Goal: Task Accomplishment & Management: Manage account settings

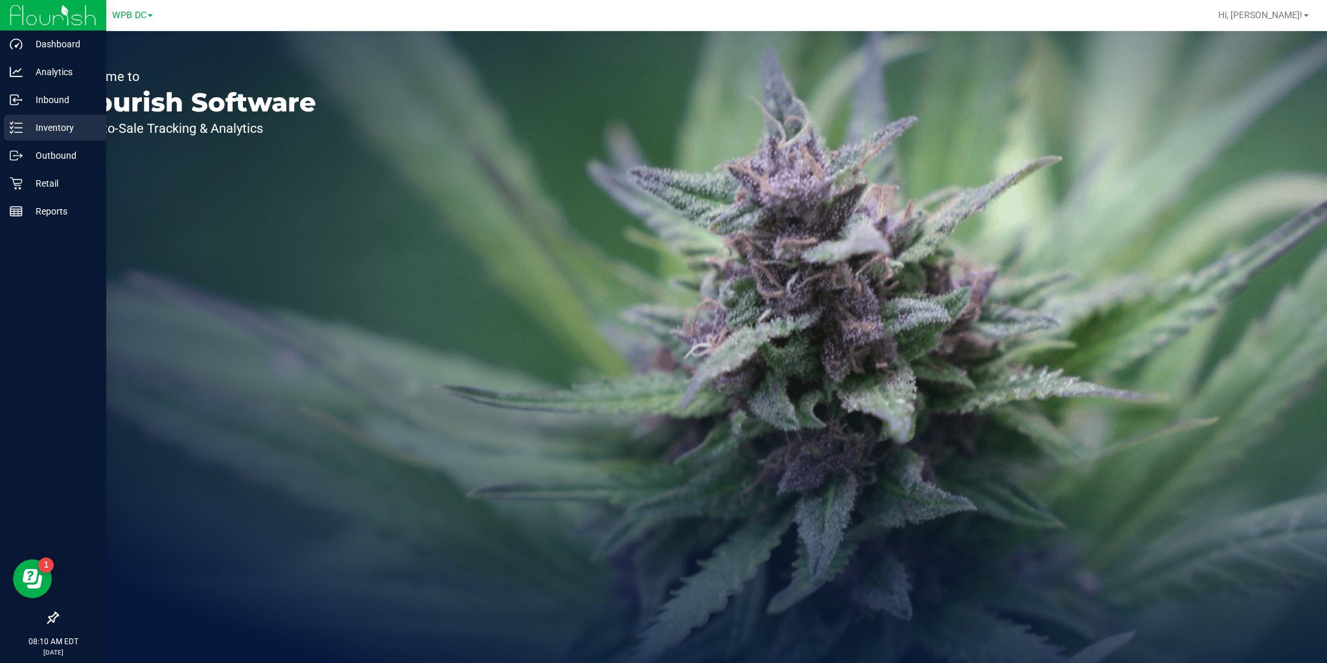
click at [32, 131] on p "Inventory" at bounding box center [62, 128] width 78 height 16
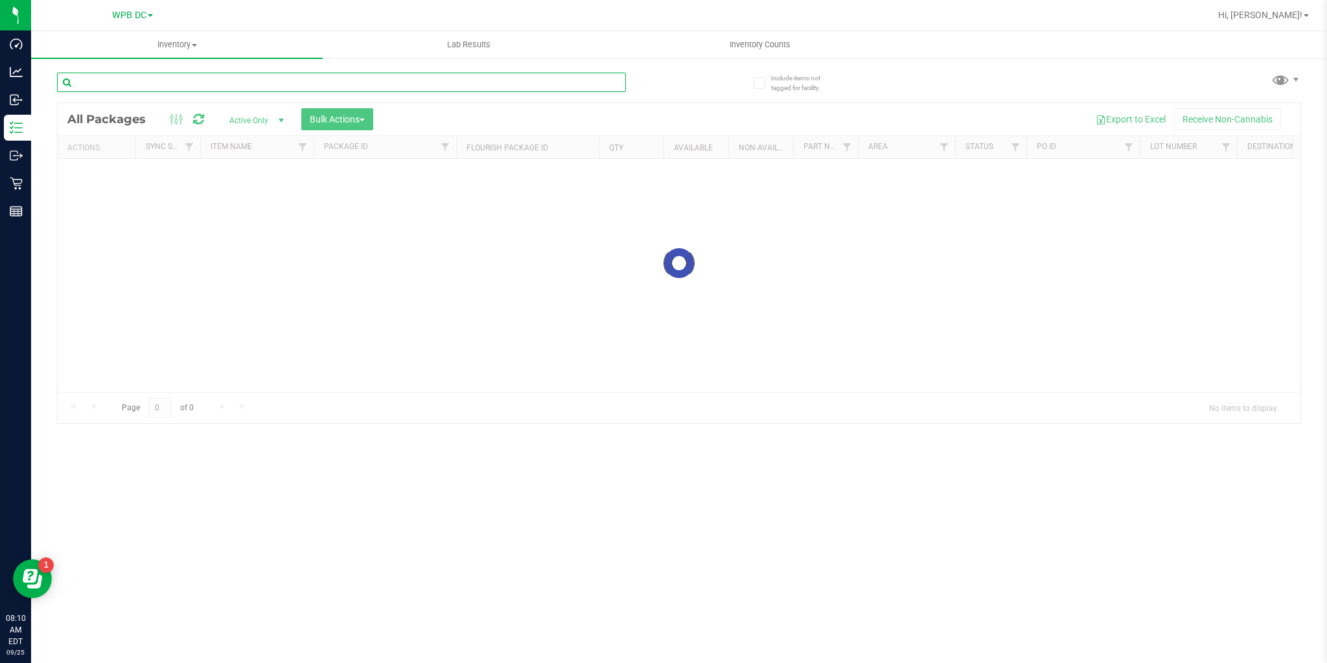
click at [331, 78] on input "text" at bounding box center [341, 82] width 569 height 19
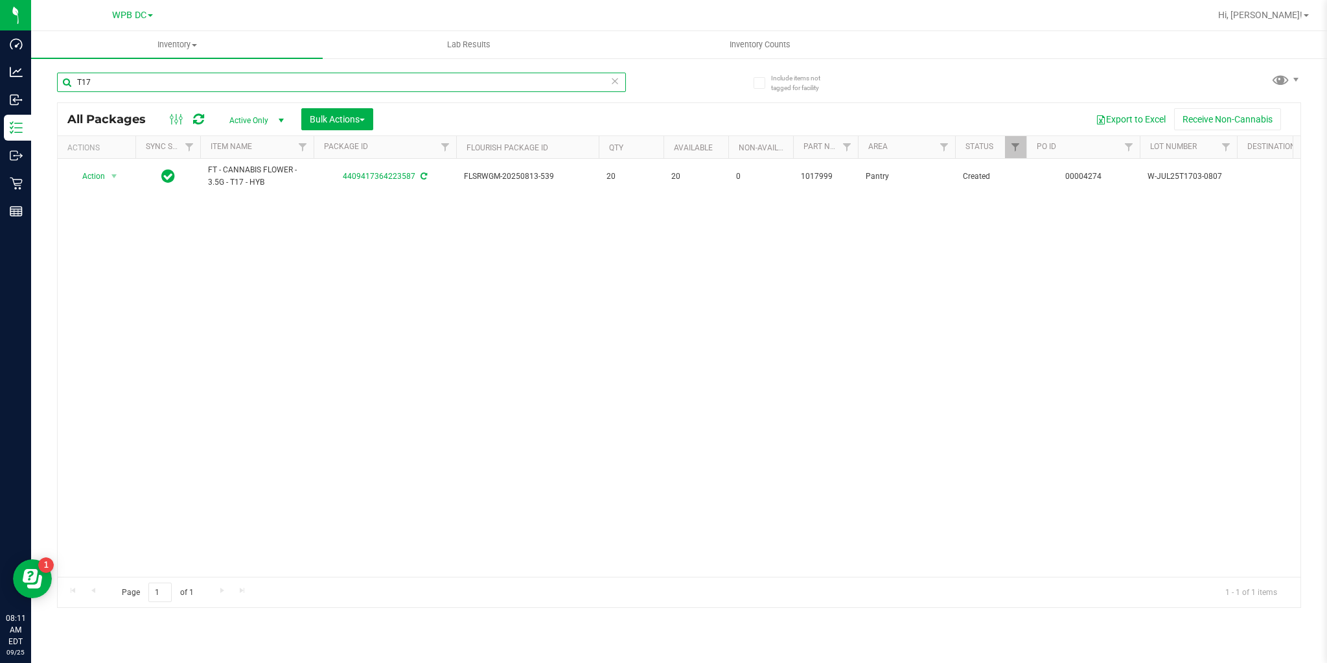
type input "T17"
drag, startPoint x: 93, startPoint y: 79, endPoint x: 57, endPoint y: 74, distance: 36.7
click at [60, 76] on input "T17" at bounding box center [341, 82] width 569 height 19
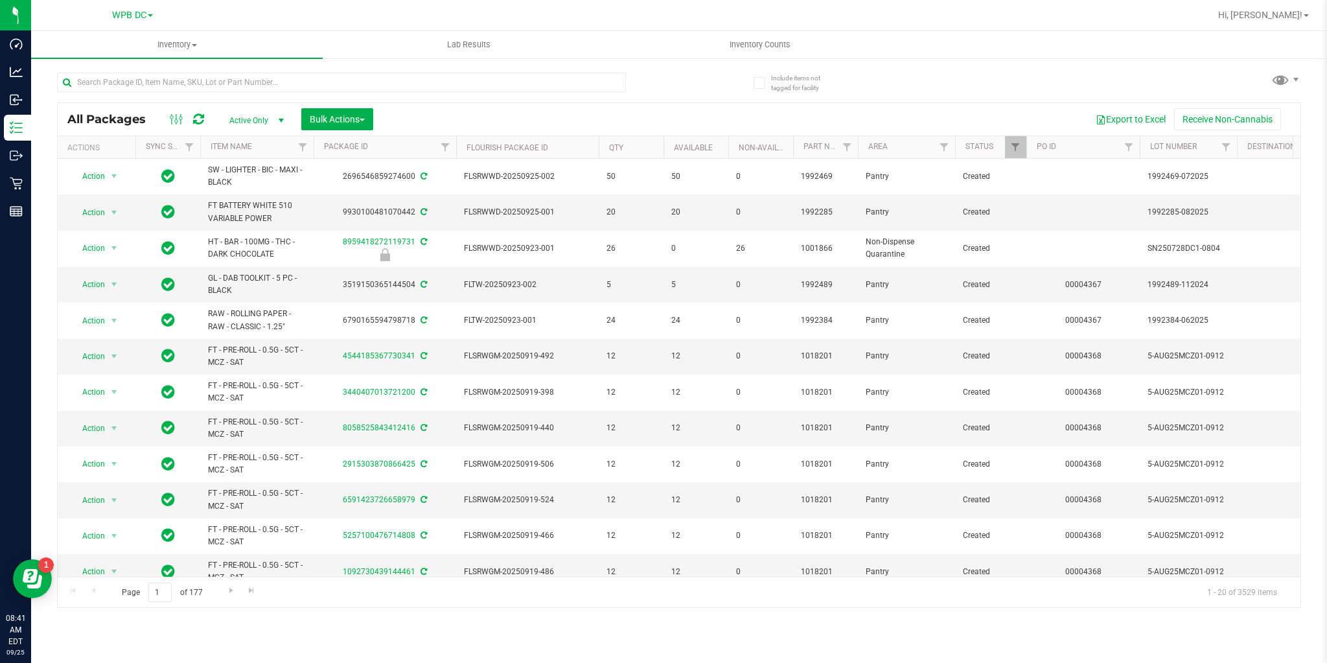
click at [198, 117] on icon at bounding box center [198, 119] width 11 height 13
click at [737, 46] on span "Inventory Counts" at bounding box center [760, 45] width 96 height 12
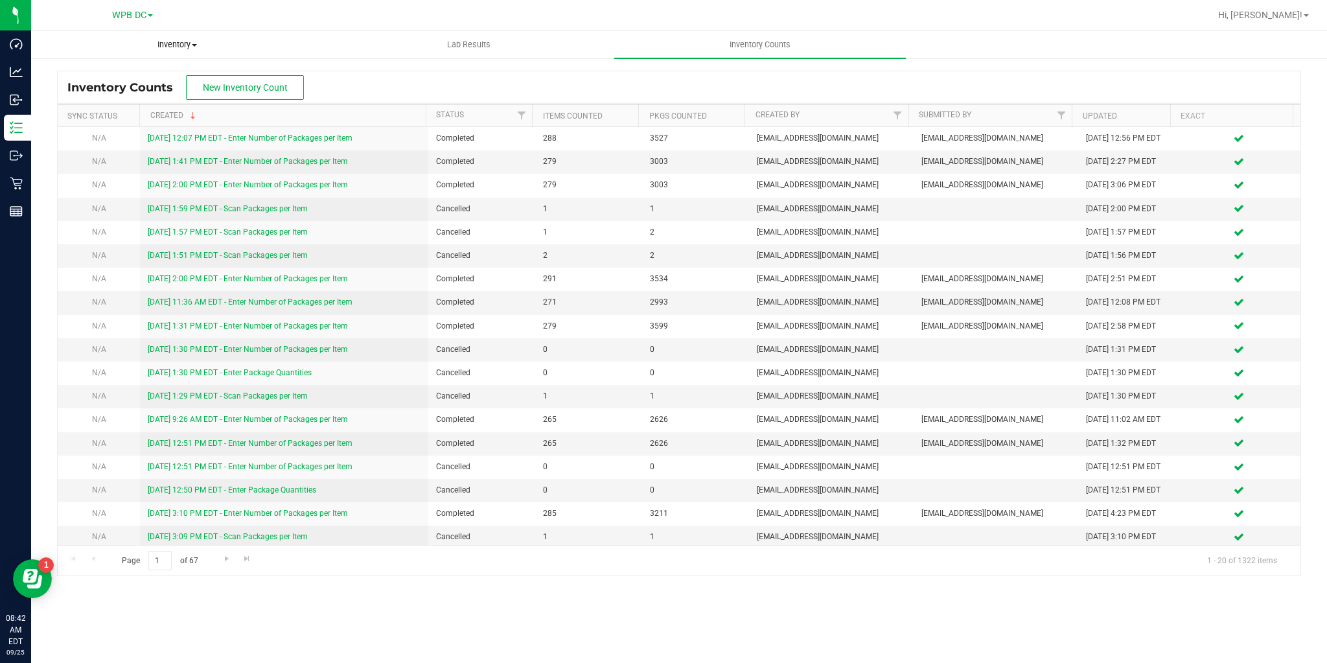
click at [176, 39] on span "Inventory" at bounding box center [177, 45] width 290 height 12
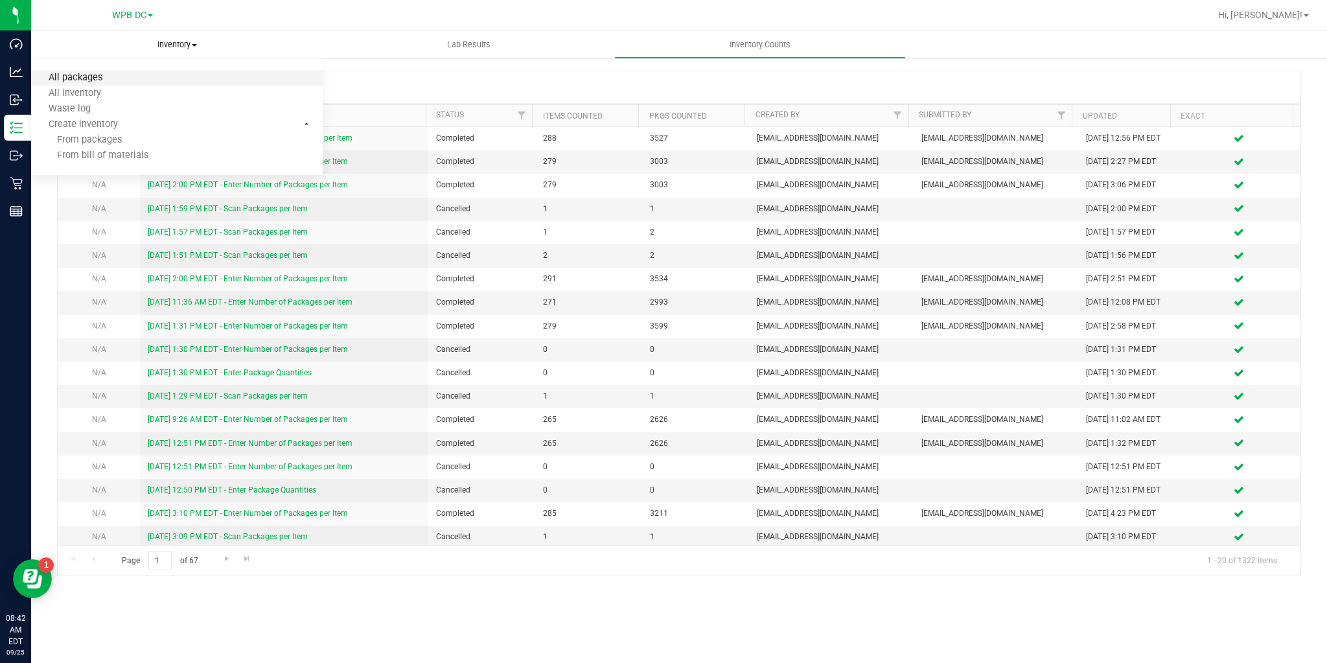
click at [117, 74] on span "All packages" at bounding box center [75, 78] width 89 height 11
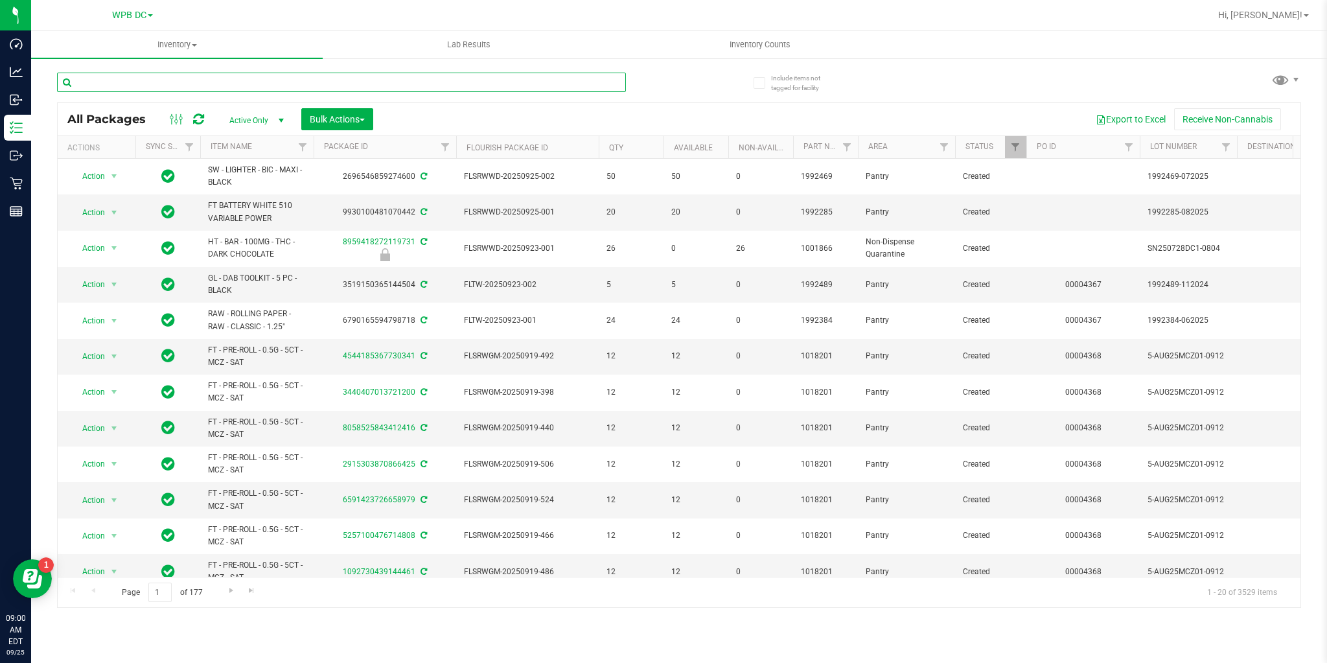
click at [255, 83] on input "text" at bounding box center [341, 82] width 569 height 19
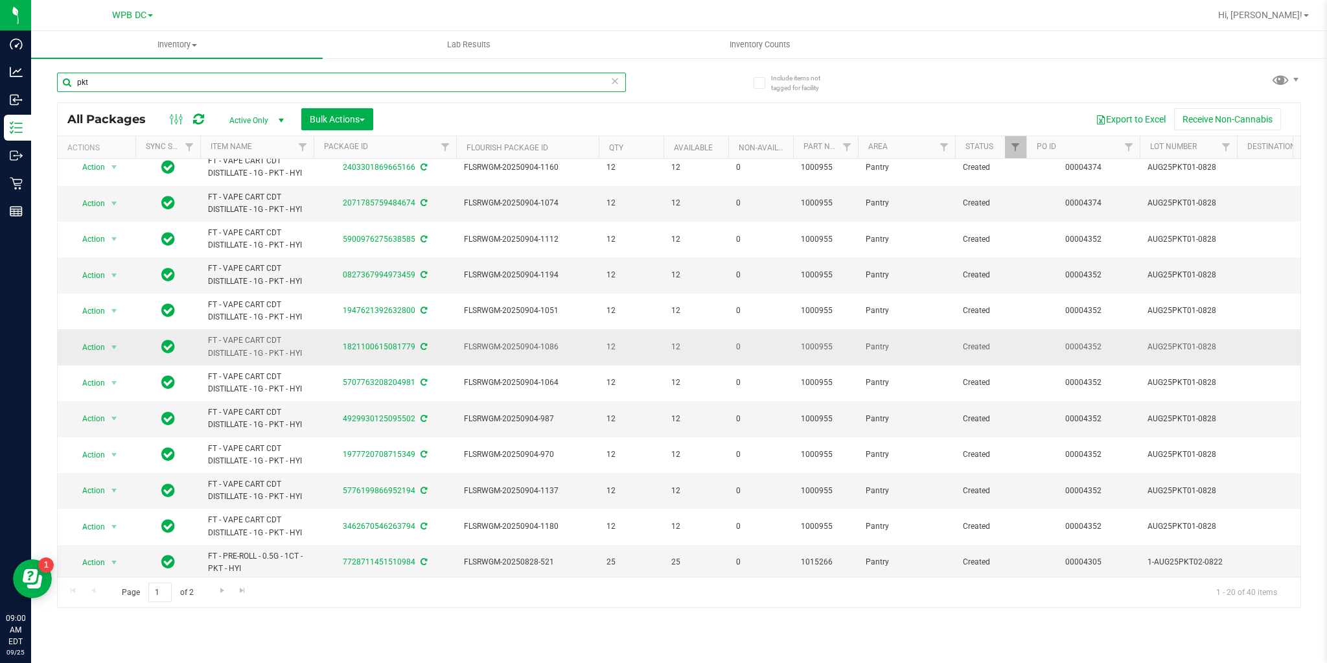
scroll to position [305, 0]
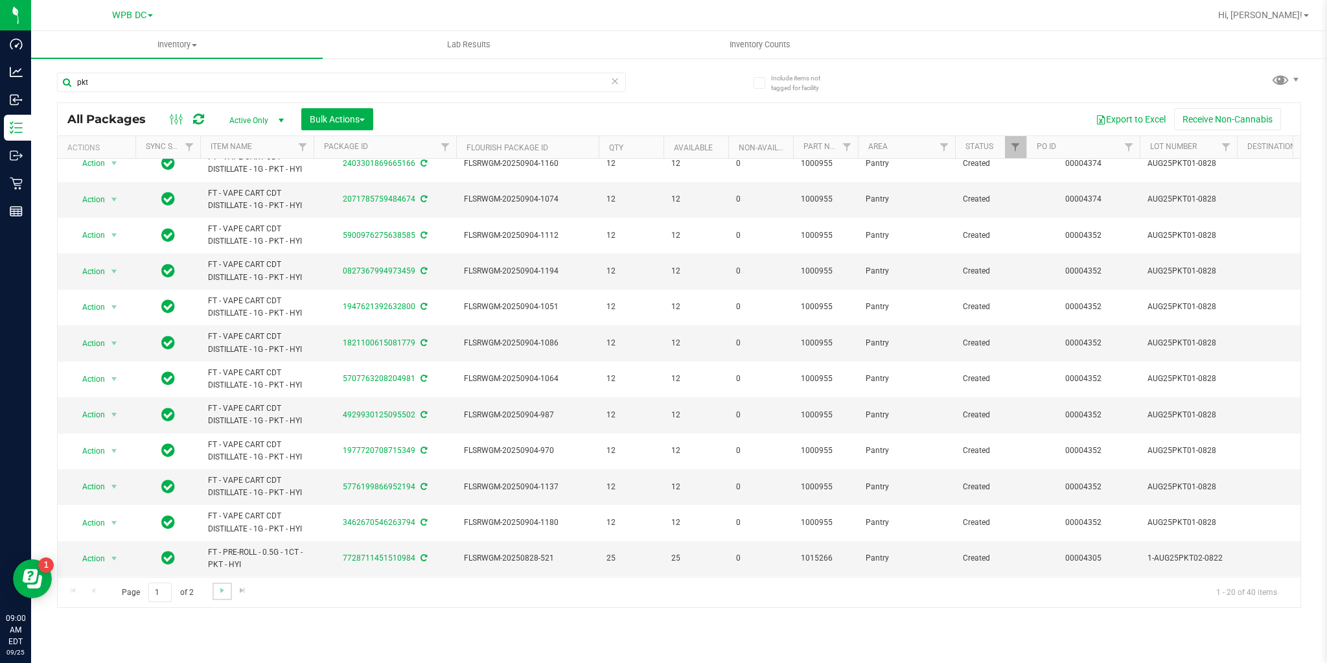
click at [215, 594] on link "Go to the next page" at bounding box center [222, 591] width 19 height 17
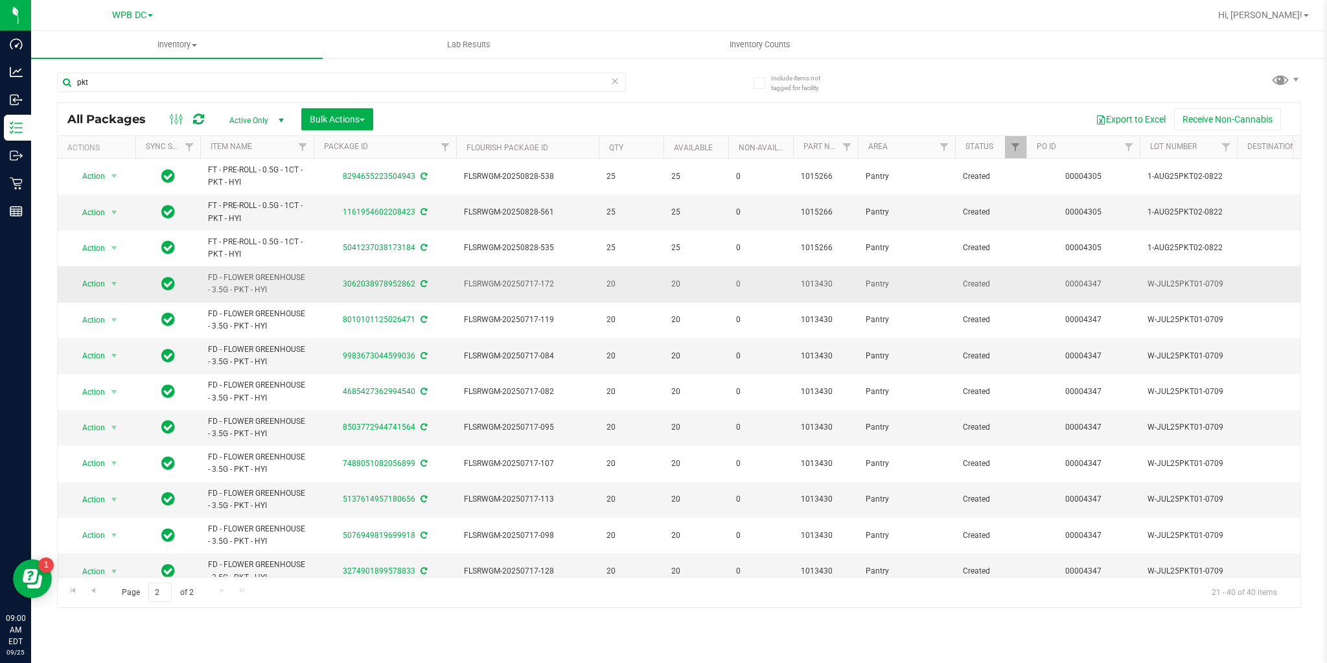
drag, startPoint x: 203, startPoint y: 273, endPoint x: 301, endPoint y: 290, distance: 98.7
click at [303, 290] on td "FD - FLOWER GREENHOUSE - 3.5G - PKT - HYI" at bounding box center [256, 284] width 113 height 36
copy span "FD - FLOWER GREENHOUSE - 3.5G - PKT - HYI"
click at [157, 78] on input "pkt" at bounding box center [341, 82] width 569 height 19
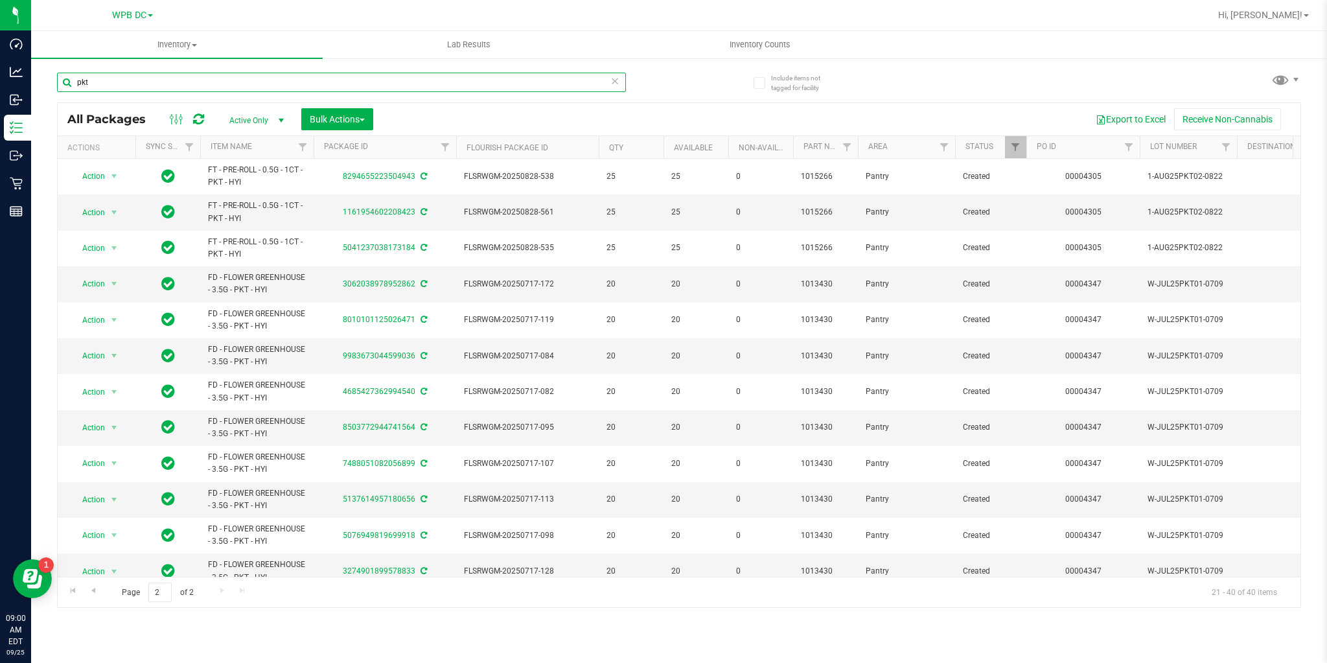
paste input "FD - FLOWER GREENHOUSE - 3.5G - PKT - HYI"
click at [293, 76] on input "FD - FLOWER GREENHOUSE - 3.5G - PKT - HYI" at bounding box center [341, 82] width 569 height 19
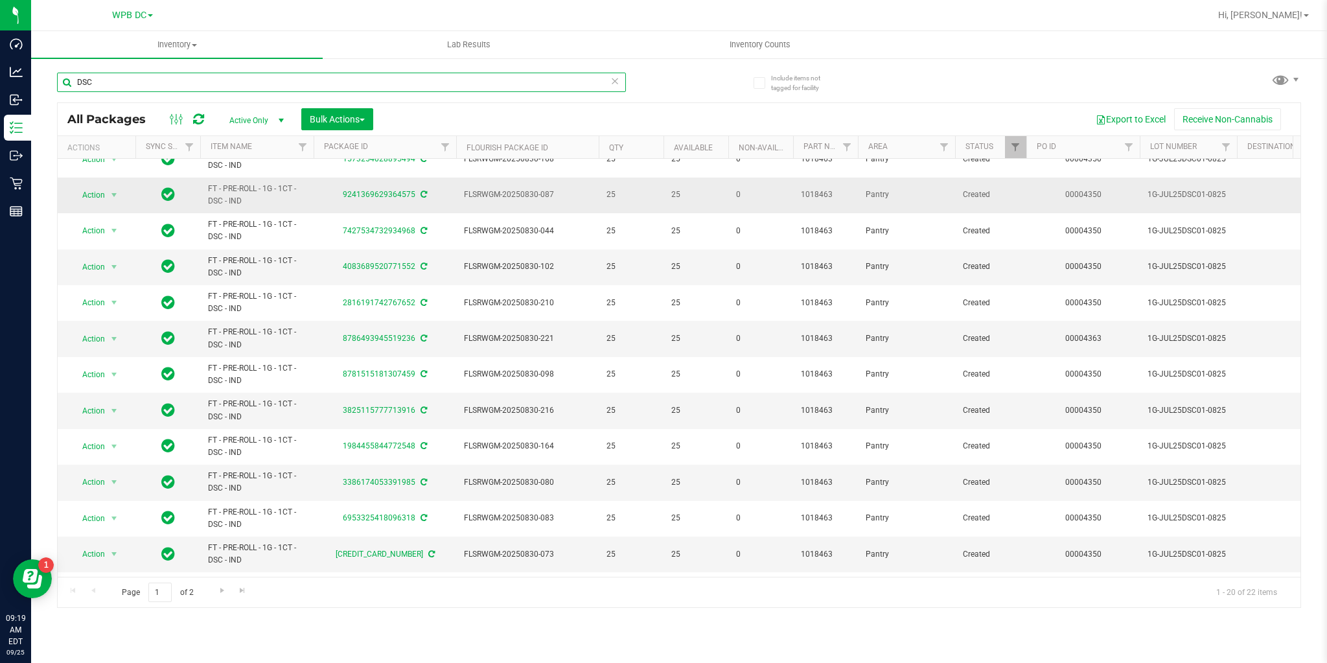
scroll to position [305, 0]
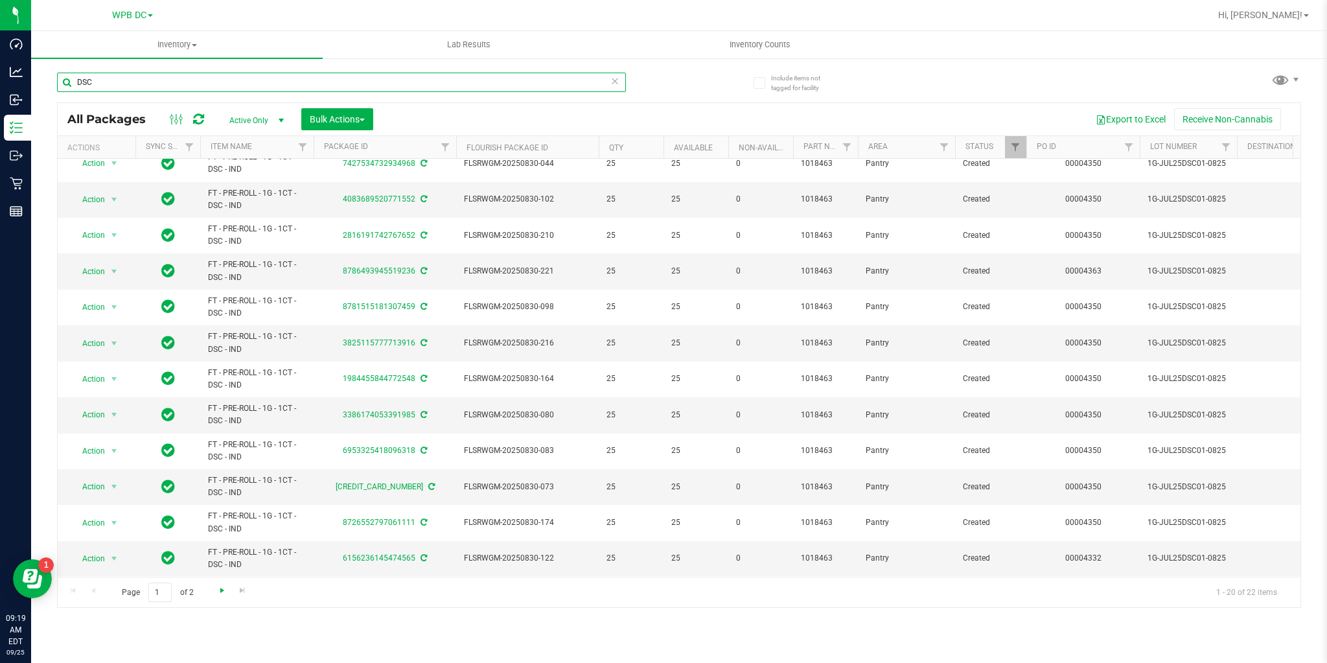
type input "DSC"
click at [224, 588] on span "Go to the next page" at bounding box center [222, 590] width 10 height 10
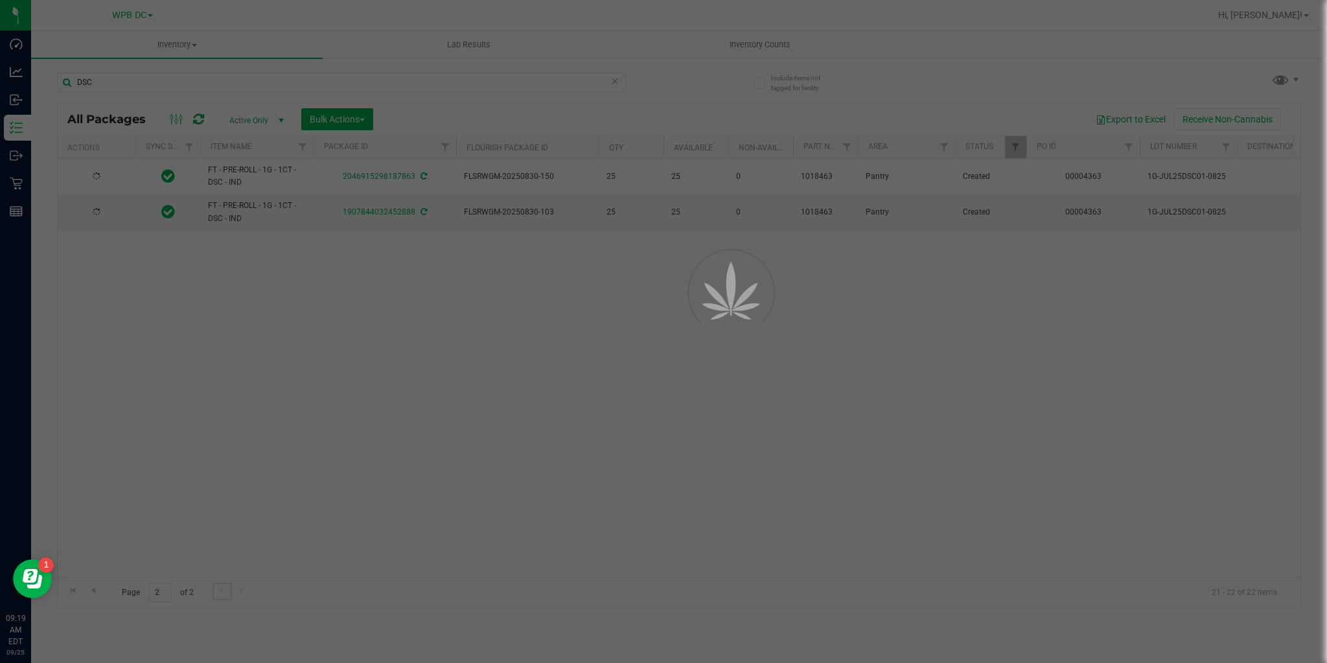
scroll to position [0, 0]
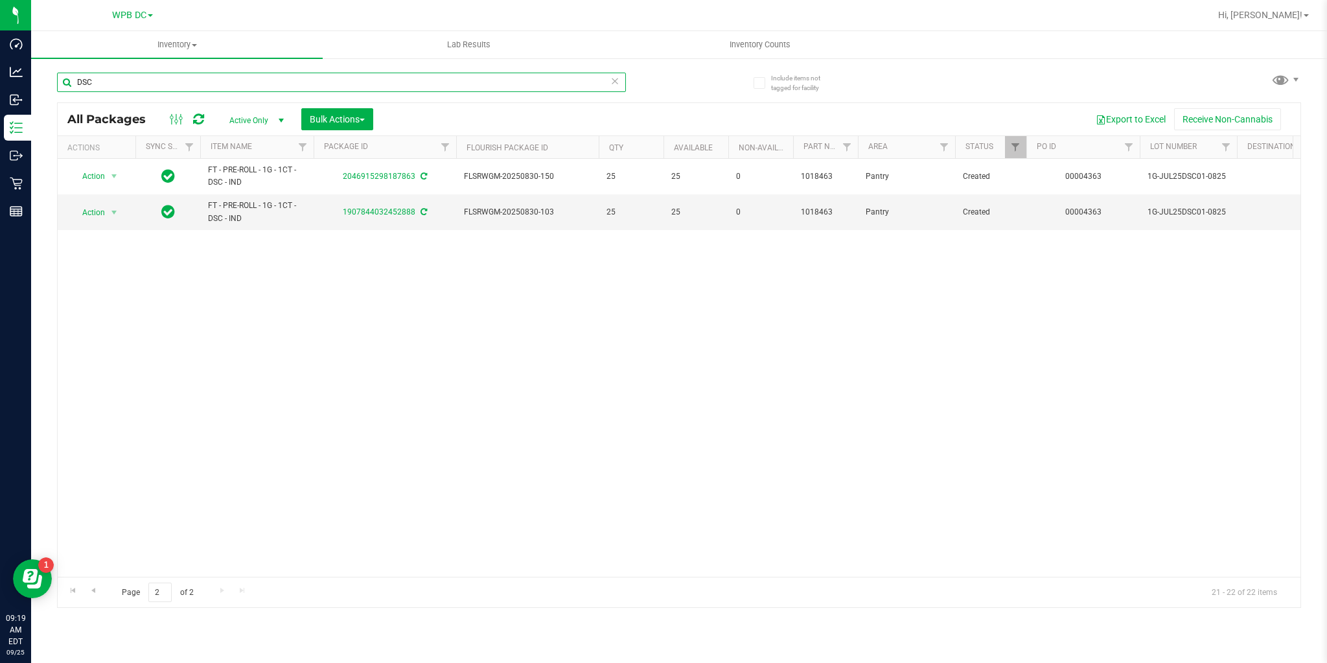
drag, startPoint x: 99, startPoint y: 82, endPoint x: 65, endPoint y: 75, distance: 34.4
click at [65, 75] on input "DSC" at bounding box center [341, 82] width 569 height 19
click at [110, 83] on input "text" at bounding box center [341, 82] width 569 height 19
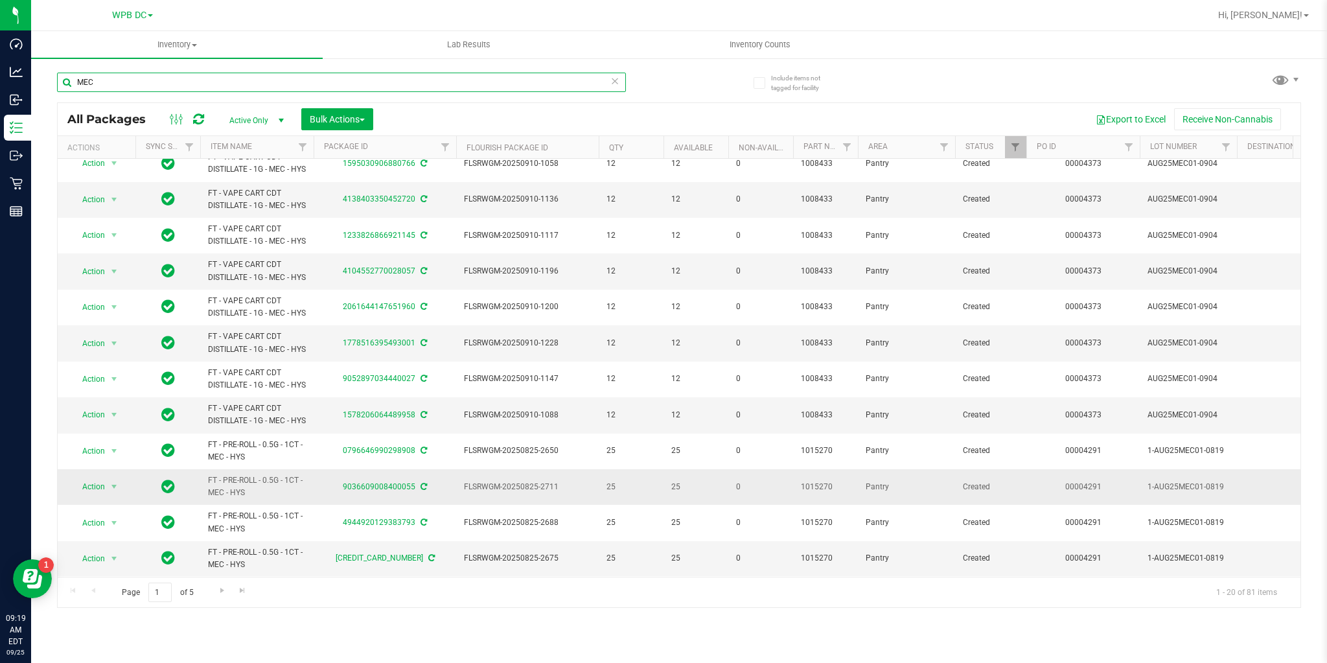
scroll to position [504, 0]
click at [220, 586] on span "Go to the next page" at bounding box center [222, 590] width 10 height 10
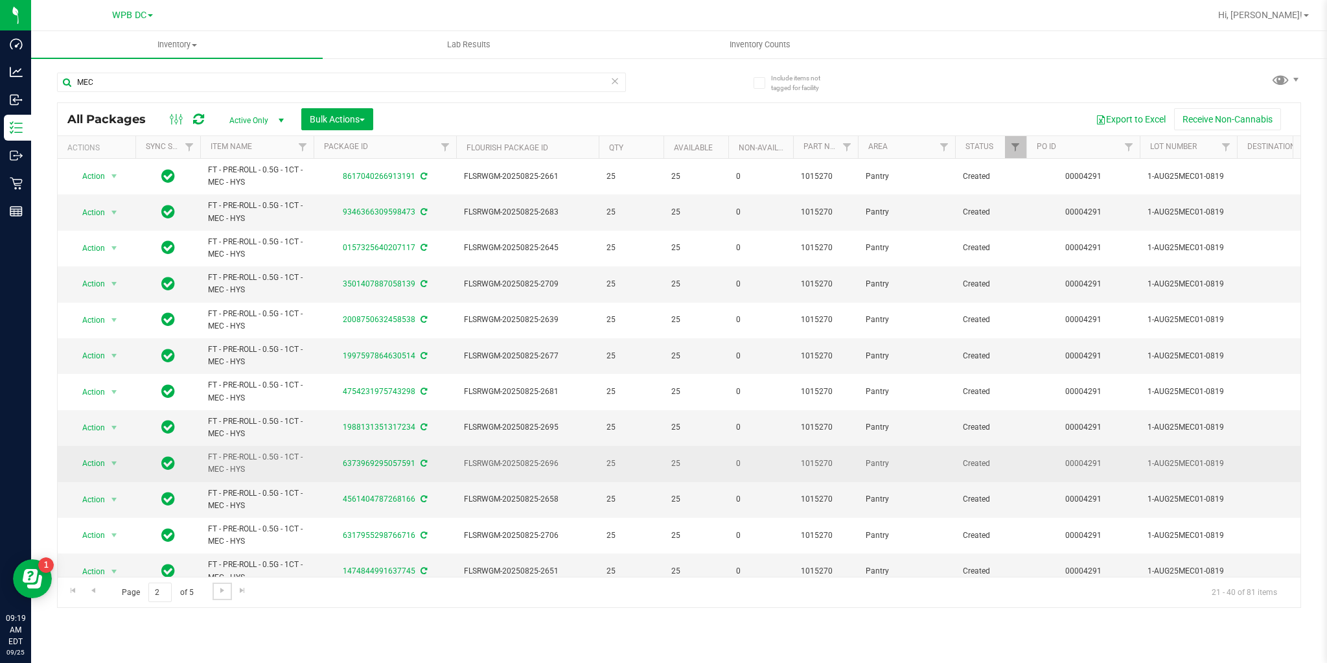
scroll to position [305, 0]
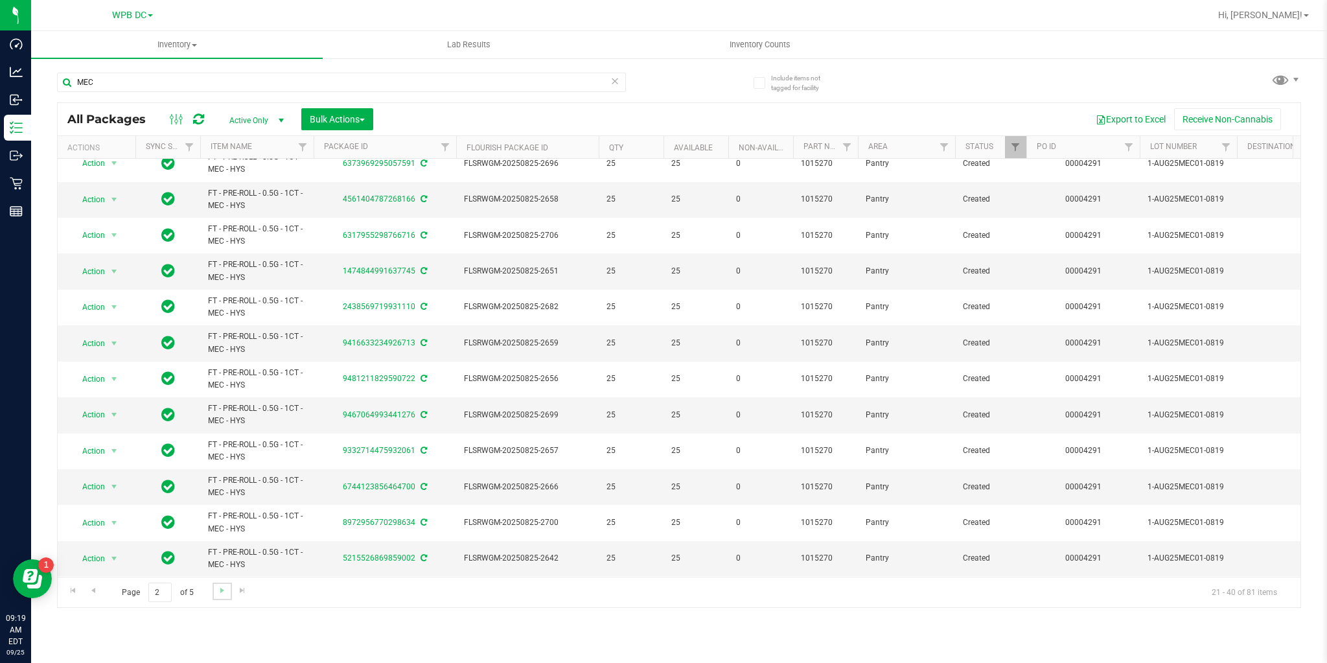
click at [216, 598] on link "Go to the next page" at bounding box center [222, 591] width 19 height 17
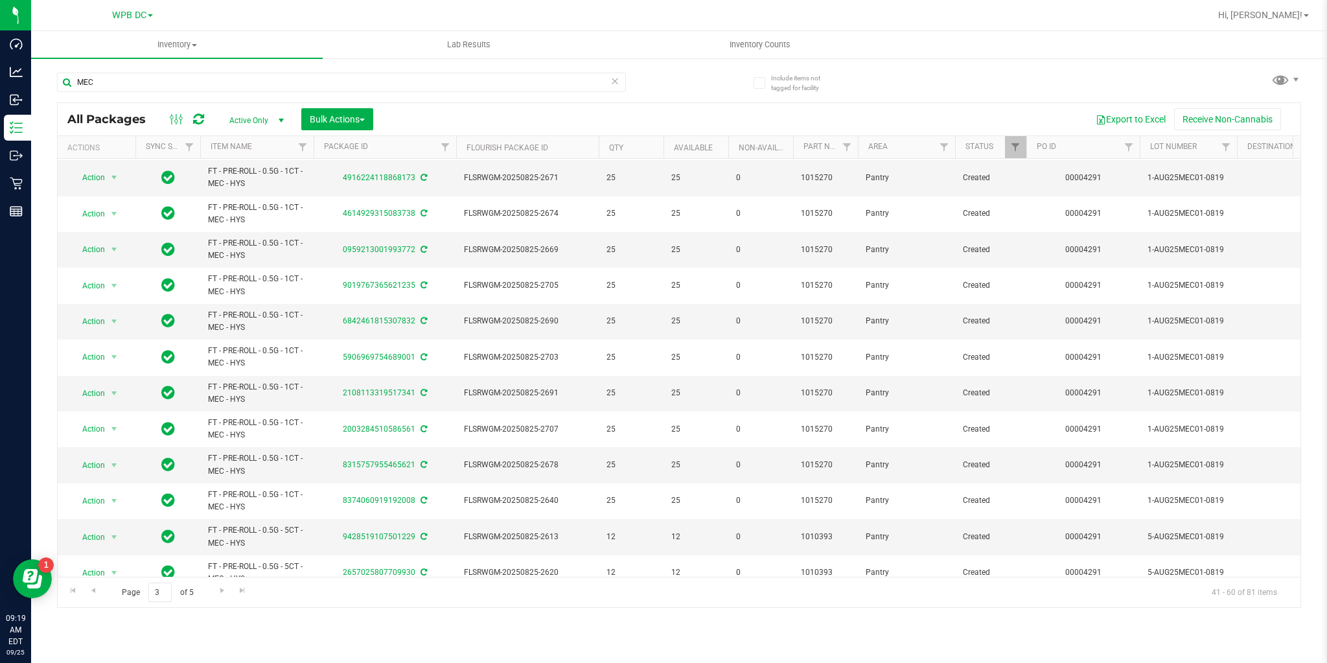
scroll to position [305, 0]
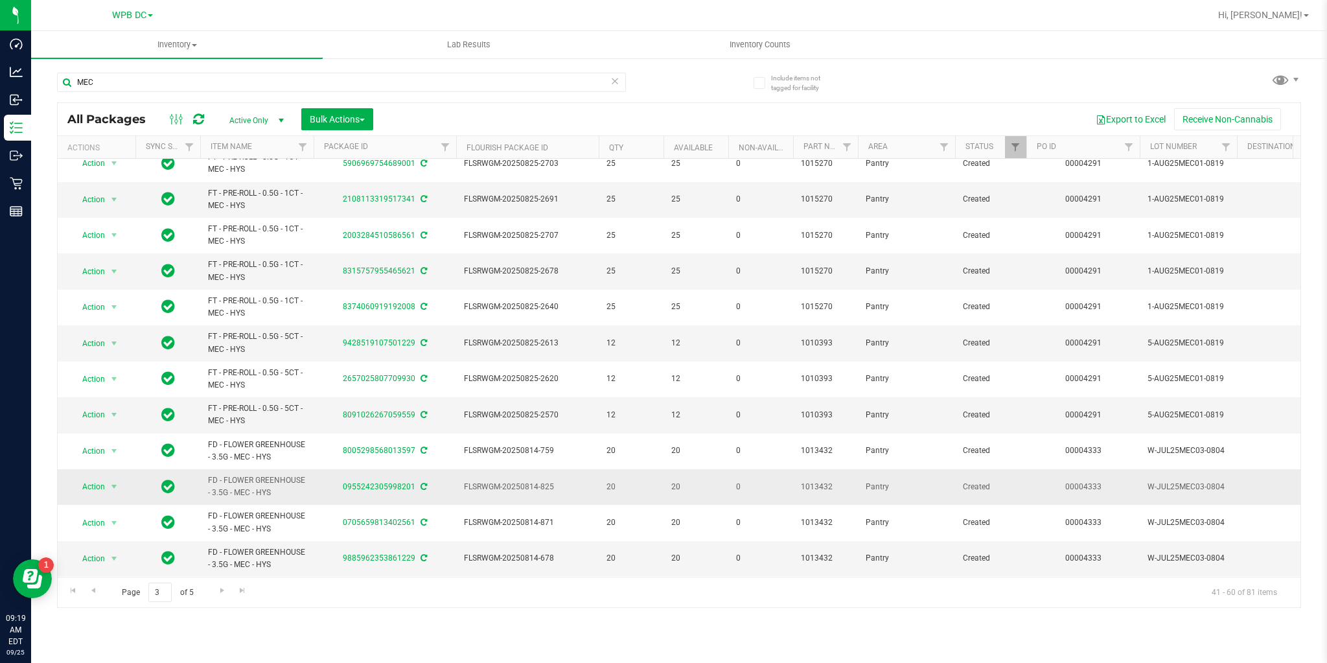
drag, startPoint x: 205, startPoint y: 469, endPoint x: 297, endPoint y: 485, distance: 94.0
click at [297, 485] on td "FD - FLOWER GREENHOUSE - 3.5G - MEC - HYS" at bounding box center [256, 487] width 113 height 36
copy span "FD - FLOWER GREENHOUSE - 3.5G - MEC - HYS"
click at [117, 76] on input "MEC" at bounding box center [341, 82] width 569 height 19
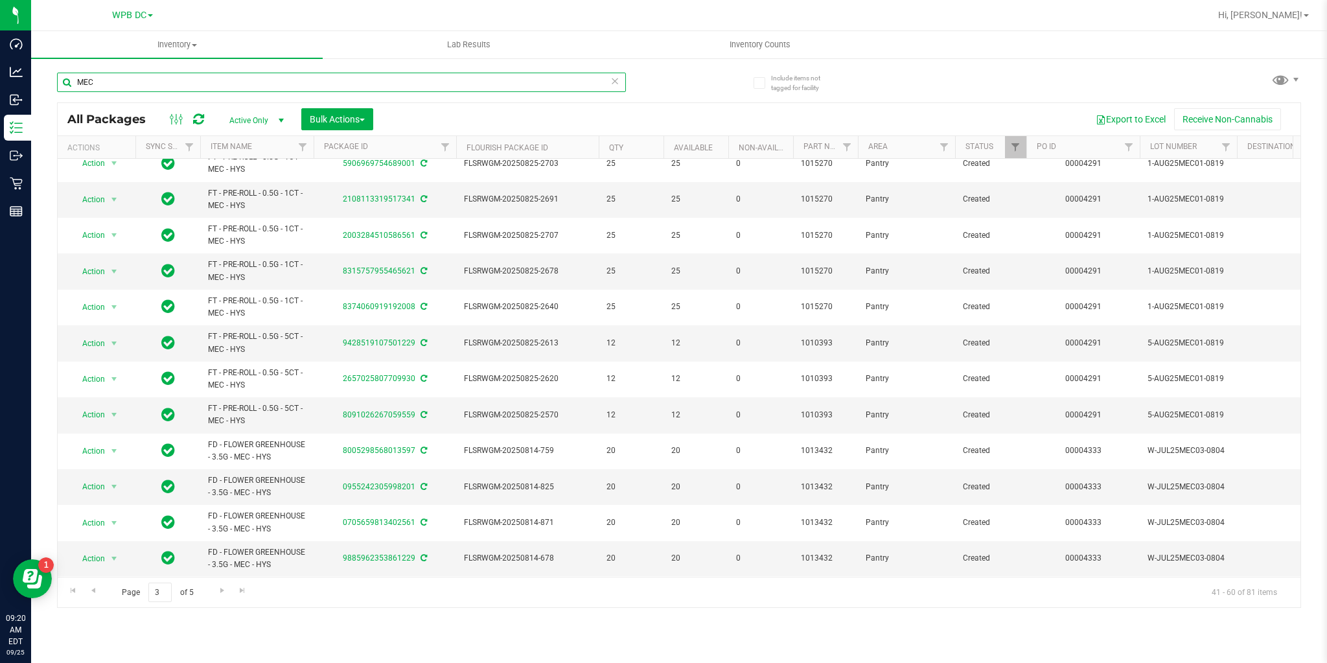
paste input "FD - FLOWER GREENHOUSE - 3.5G - MEC - HYS"
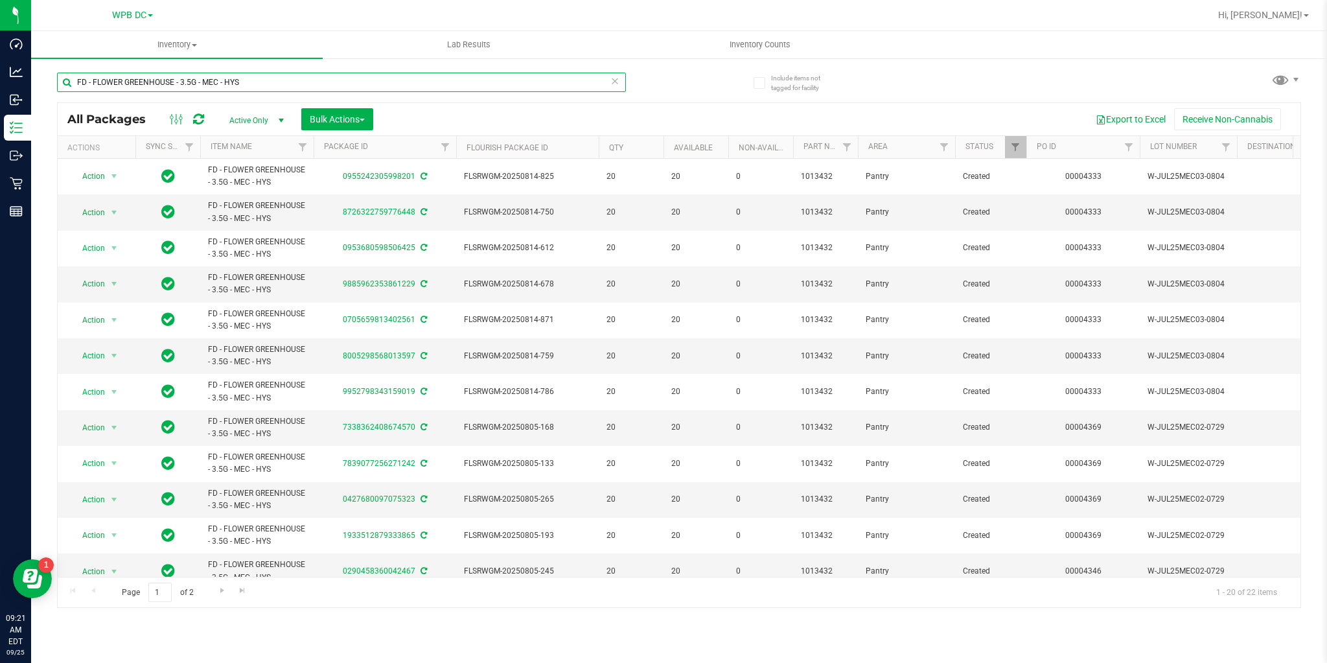
click at [290, 73] on input "FD - FLOWER GREENHOUSE - 3.5G - MEC - HYS" at bounding box center [341, 82] width 569 height 19
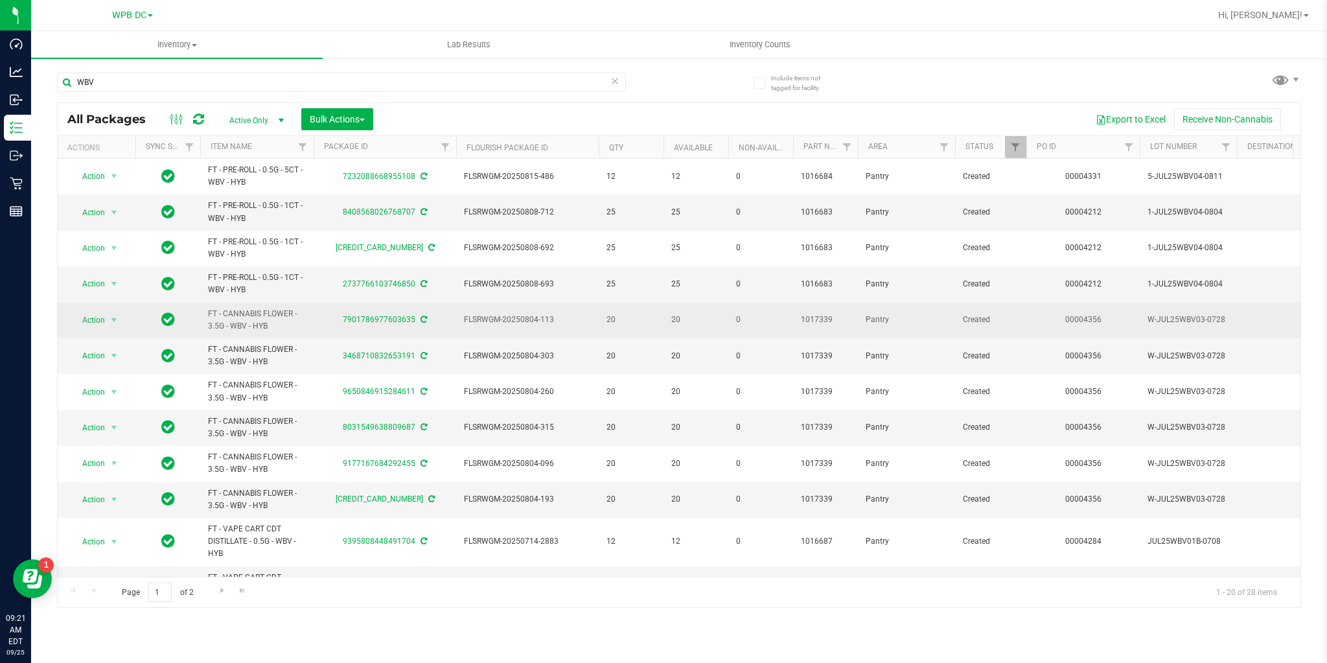
drag, startPoint x: 206, startPoint y: 308, endPoint x: 280, endPoint y: 329, distance: 76.7
click at [280, 329] on td "FT - CANNABIS FLOWER - 3.5G - WBV - HYB" at bounding box center [256, 321] width 113 height 36
copy span "FT - CANNABIS FLOWER - 3.5G - WBV - HYB"
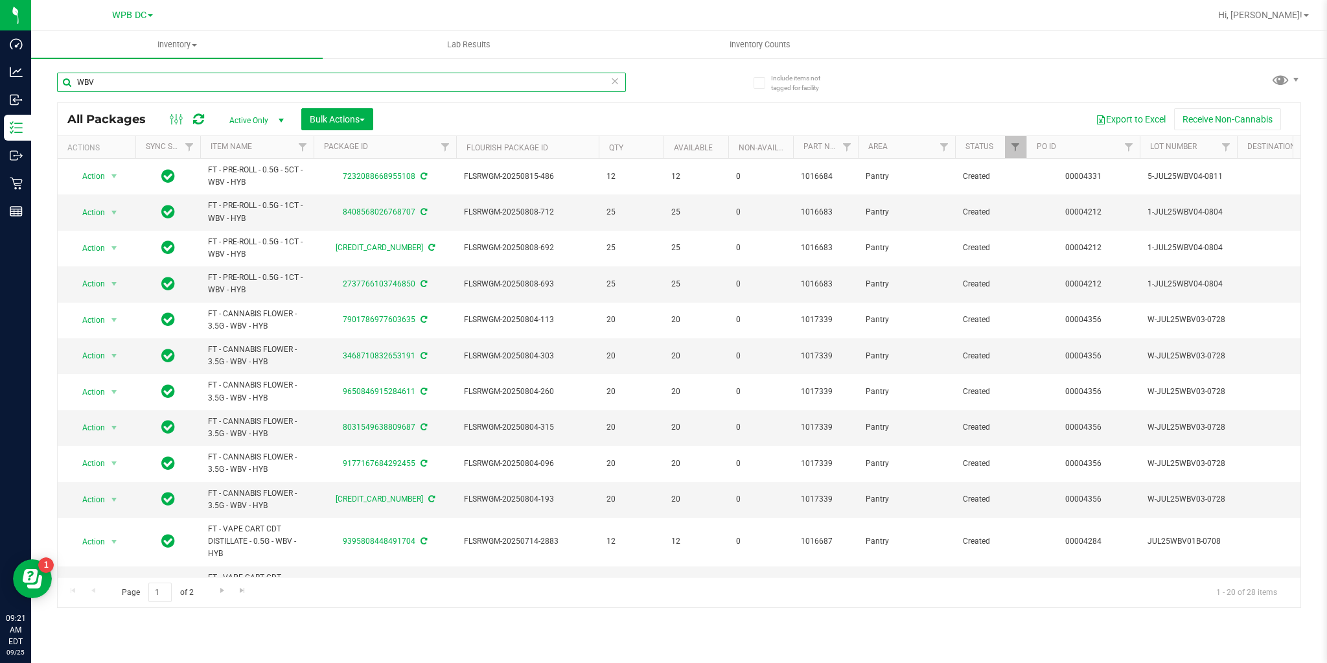
click at [89, 78] on input "WBV" at bounding box center [341, 82] width 569 height 19
paste input "FT - CANNABIS FLOWER - 3.5G - WBV - HYB"
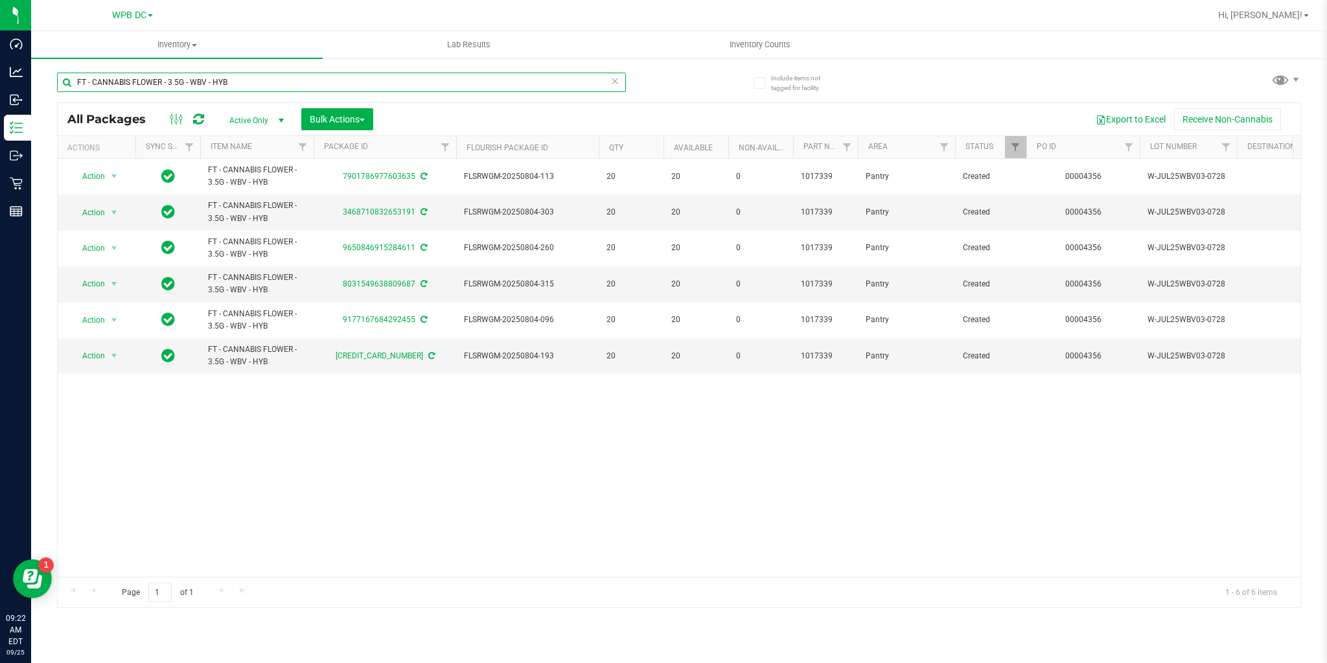
drag, startPoint x: 189, startPoint y: 83, endPoint x: 314, endPoint y: 83, distance: 124.4
click at [314, 84] on input "FT - CANNABIS FLOWER - 3.5G - WBV - HYB" at bounding box center [341, 82] width 569 height 19
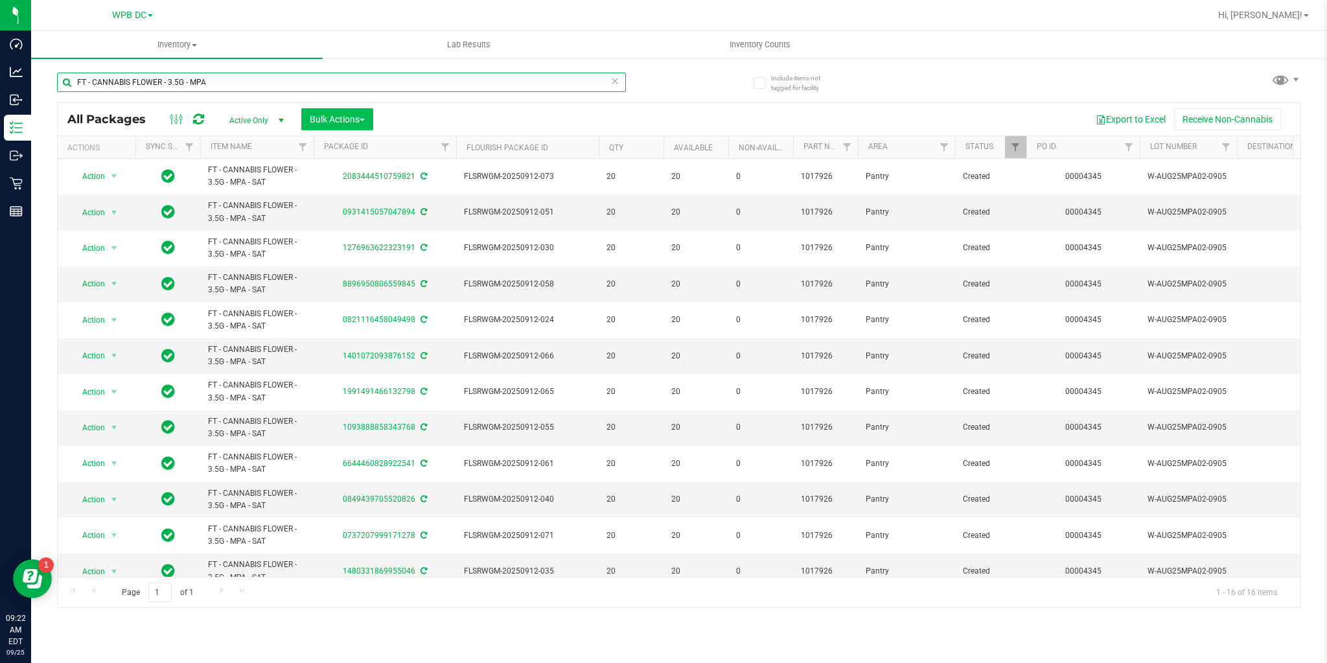
type input "FT - CANNABIS FLOWER - 3.5G - MPA"
click at [369, 123] on button "Bulk Actions" at bounding box center [337, 119] width 72 height 22
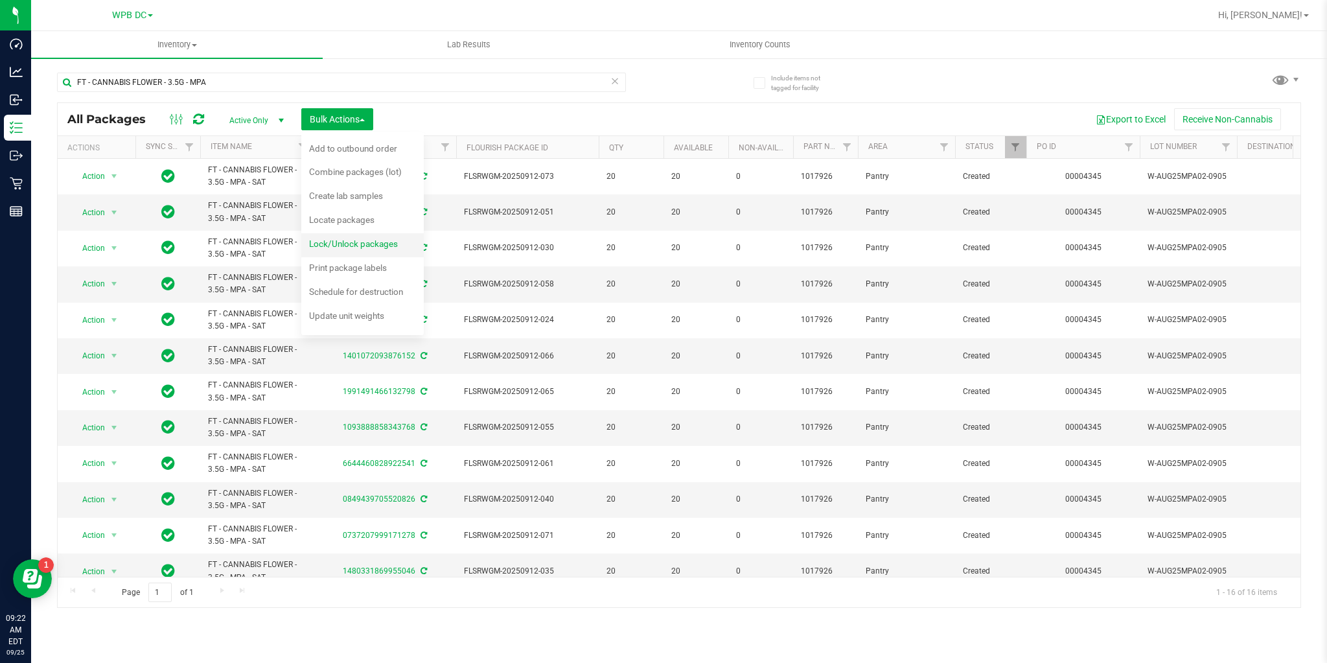
click at [357, 242] on span "Lock/Unlock packages" at bounding box center [353, 243] width 89 height 10
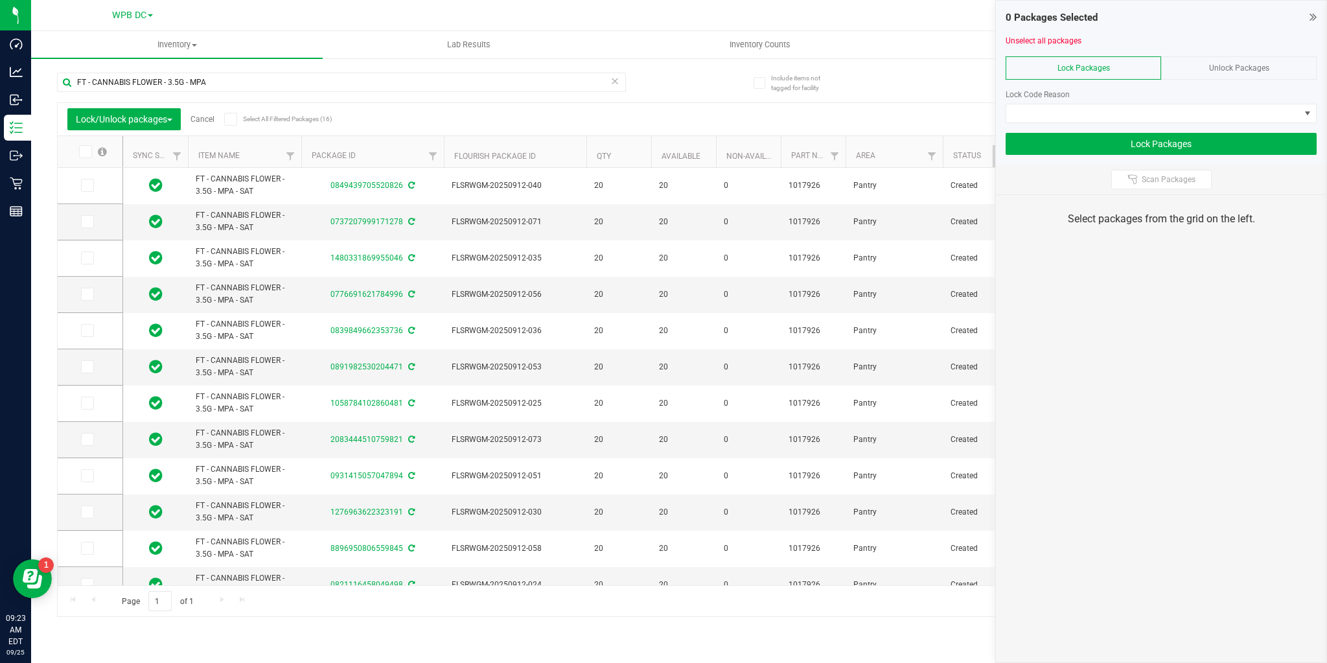
click at [230, 119] on icon at bounding box center [230, 119] width 8 height 0
click at [0, 0] on input "Select All Filtered Packages (16)" at bounding box center [0, 0] width 0 height 0
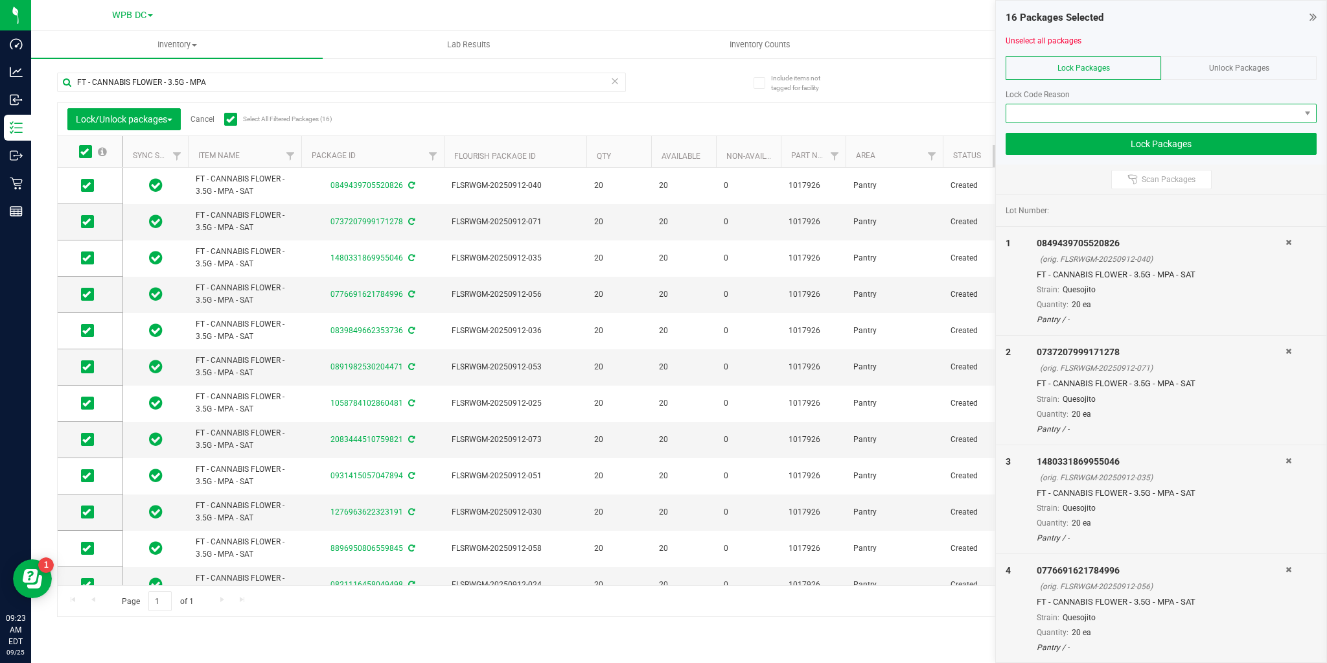
click at [1040, 113] on span at bounding box center [1153, 113] width 294 height 18
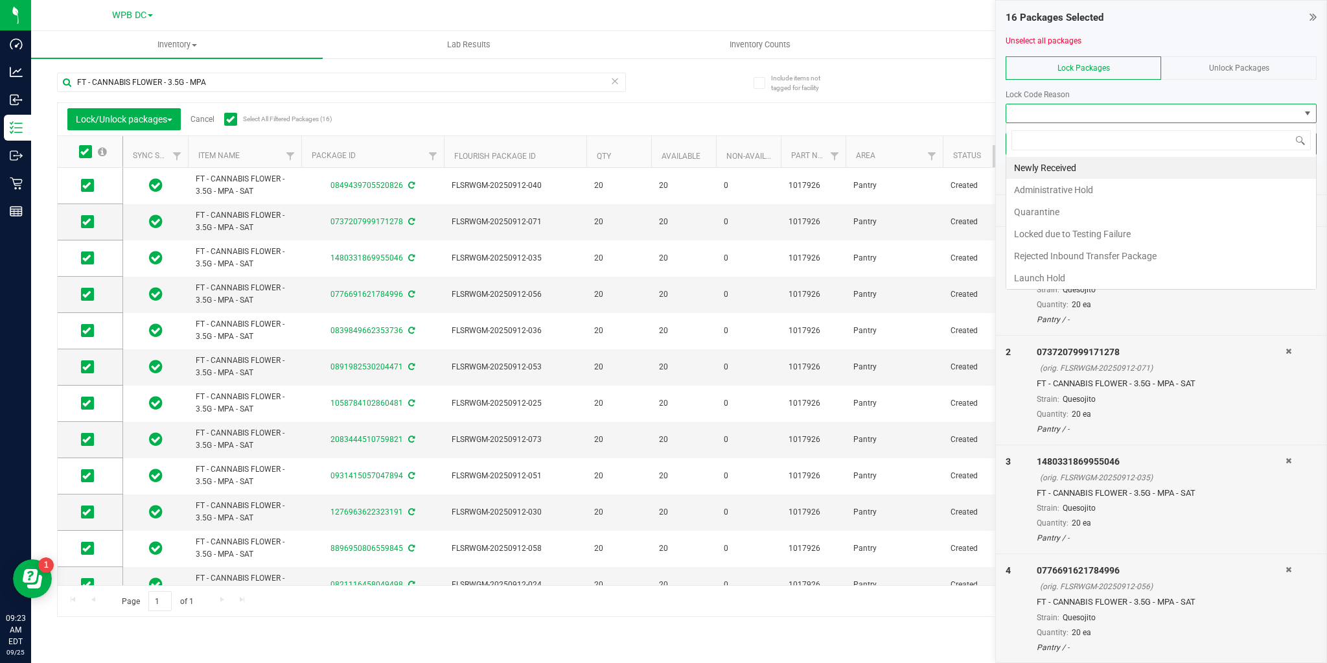
scroll to position [19, 311]
click at [1037, 272] on li "Launch Hold" at bounding box center [1161, 278] width 310 height 22
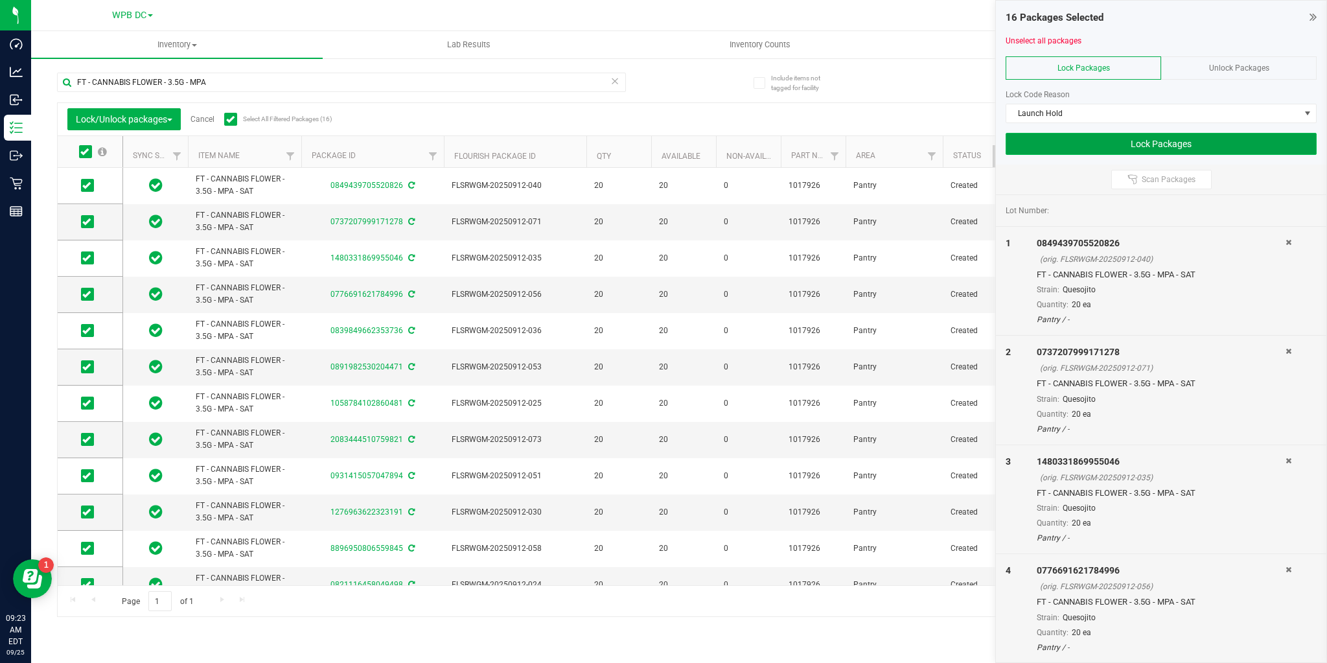
click at [1029, 149] on button "Lock Packages" at bounding box center [1161, 144] width 311 height 22
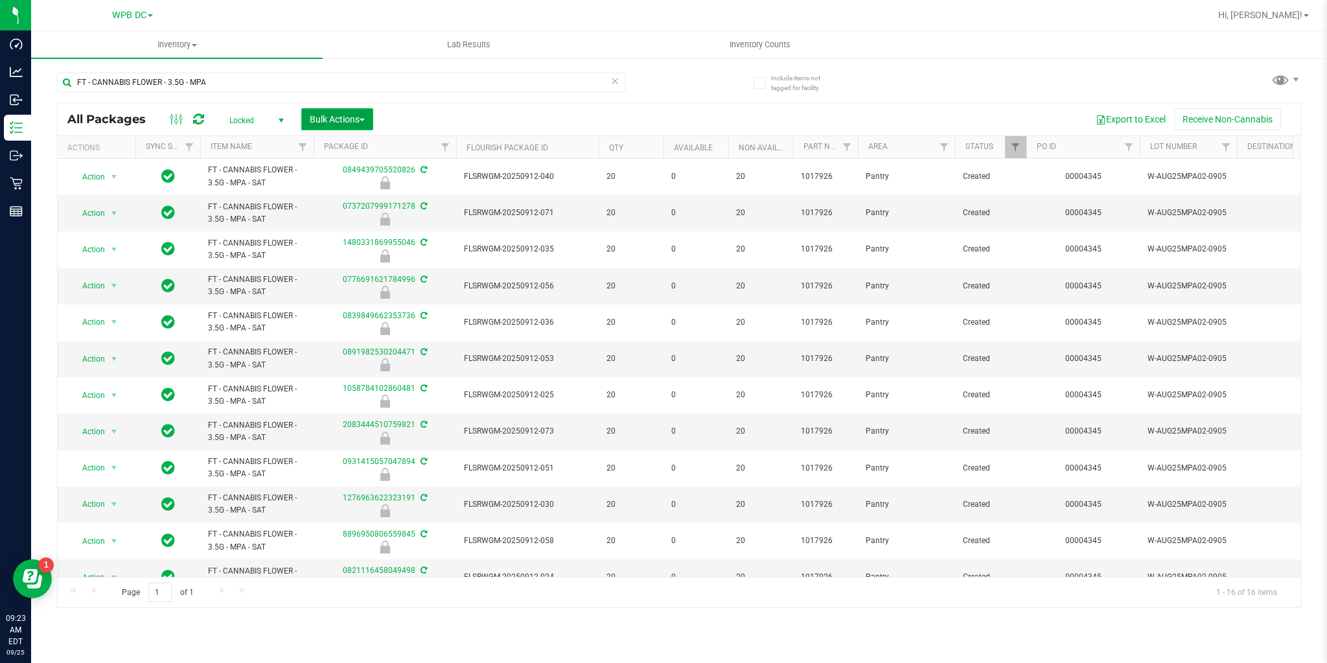
click at [364, 122] on span "Bulk Actions" at bounding box center [337, 119] width 55 height 10
click at [338, 223] on span "Locate packages" at bounding box center [341, 220] width 65 height 10
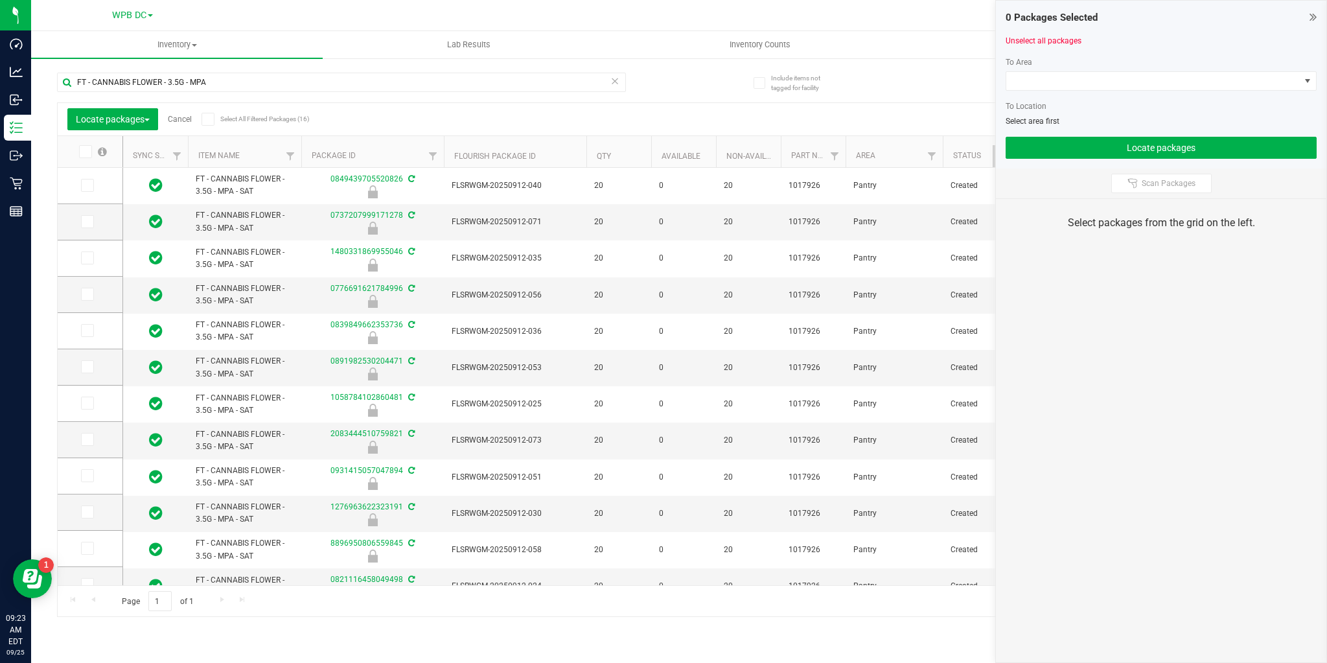
click at [204, 124] on span at bounding box center [208, 119] width 13 height 13
click at [0, 0] on input "Select All Filtered Packages (16)" at bounding box center [0, 0] width 0 height 0
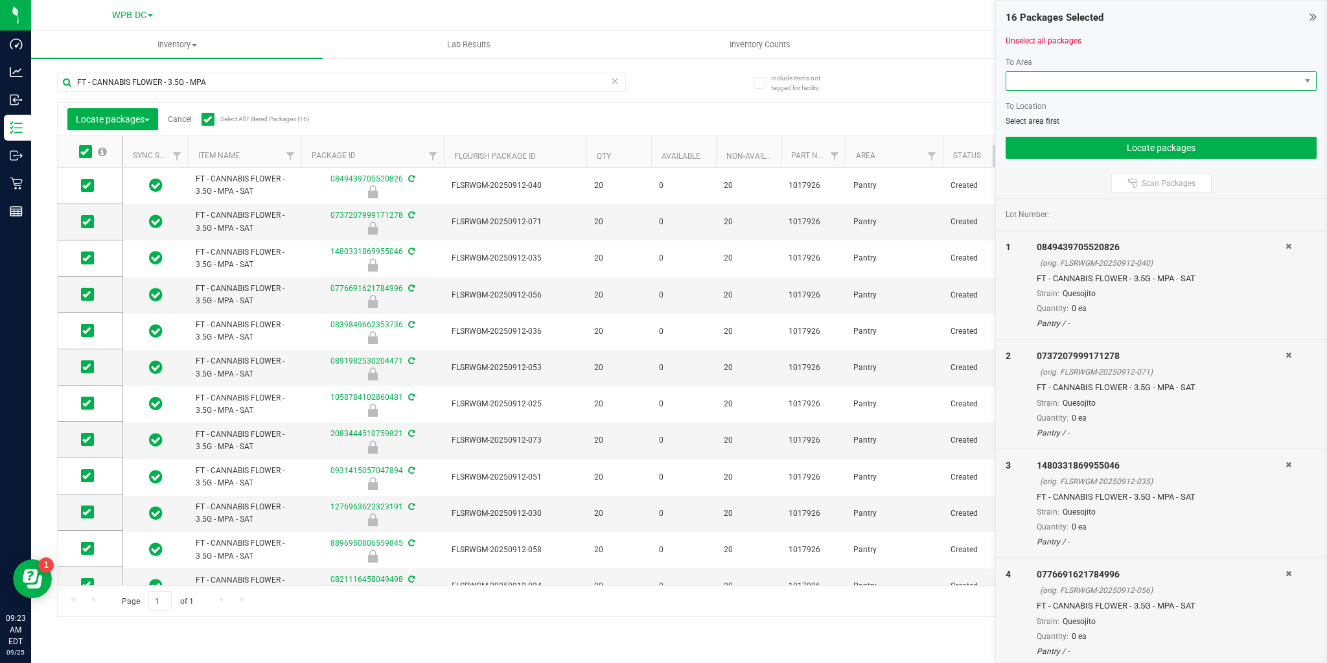
click at [1078, 86] on span at bounding box center [1153, 81] width 294 height 18
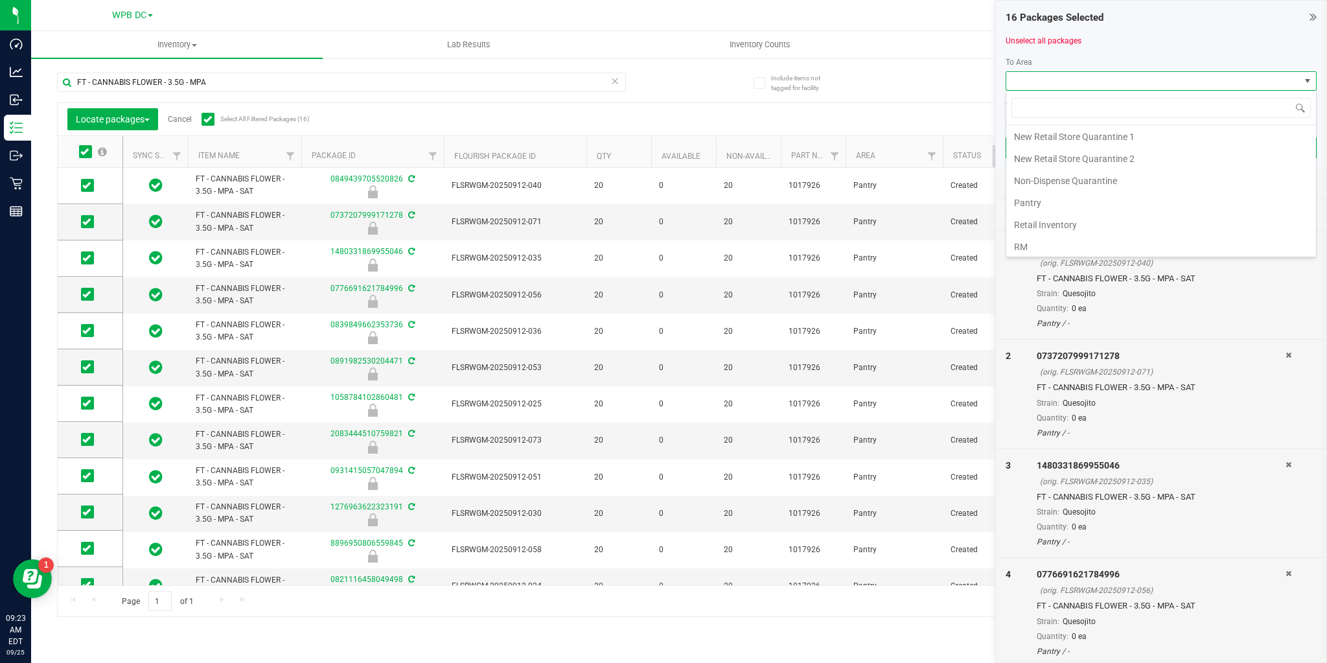
scroll to position [66, 0]
click at [1058, 179] on li "Non-Dispense Quarantine" at bounding box center [1161, 179] width 310 height 22
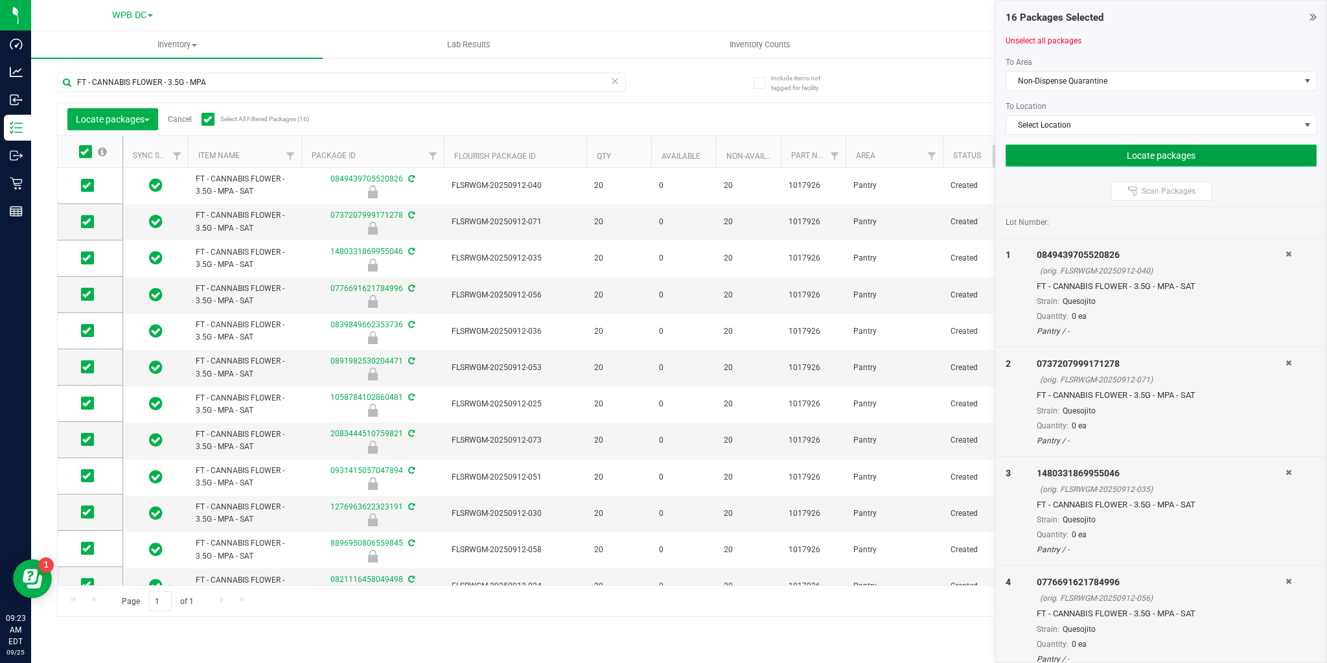
click at [1084, 158] on button "Locate packages" at bounding box center [1161, 156] width 311 height 22
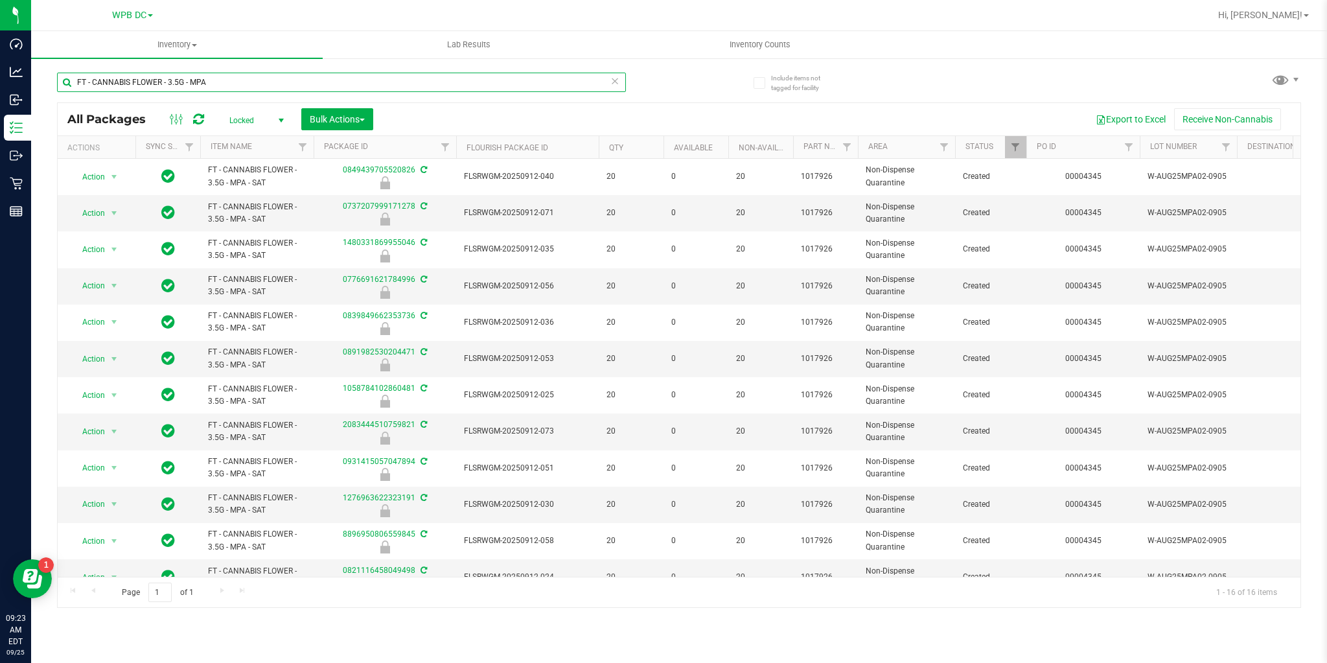
drag, startPoint x: 189, startPoint y: 84, endPoint x: 220, endPoint y: 83, distance: 30.5
click at [220, 83] on input "FT - CANNABIS FLOWER - 3.5G - MPA" at bounding box center [341, 82] width 569 height 19
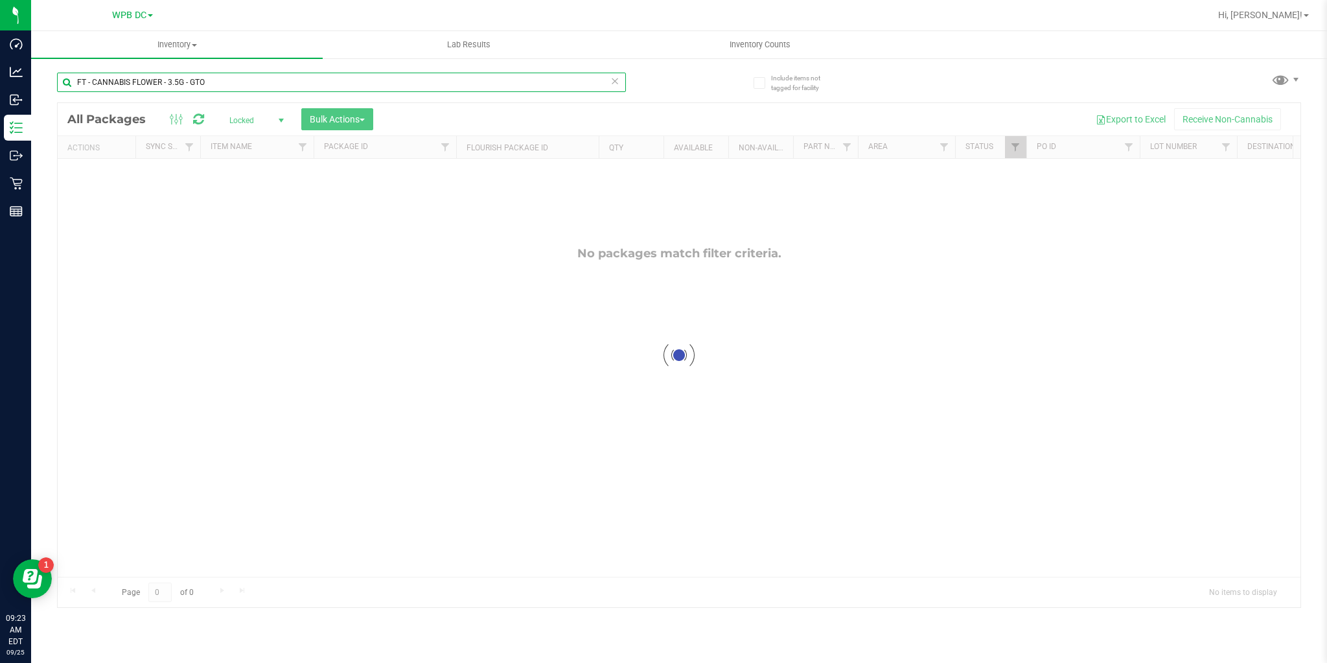
type input "FT - CANNABIS FLOWER - 3.5G - GTO"
click at [240, 111] on div at bounding box center [679, 355] width 1243 height 504
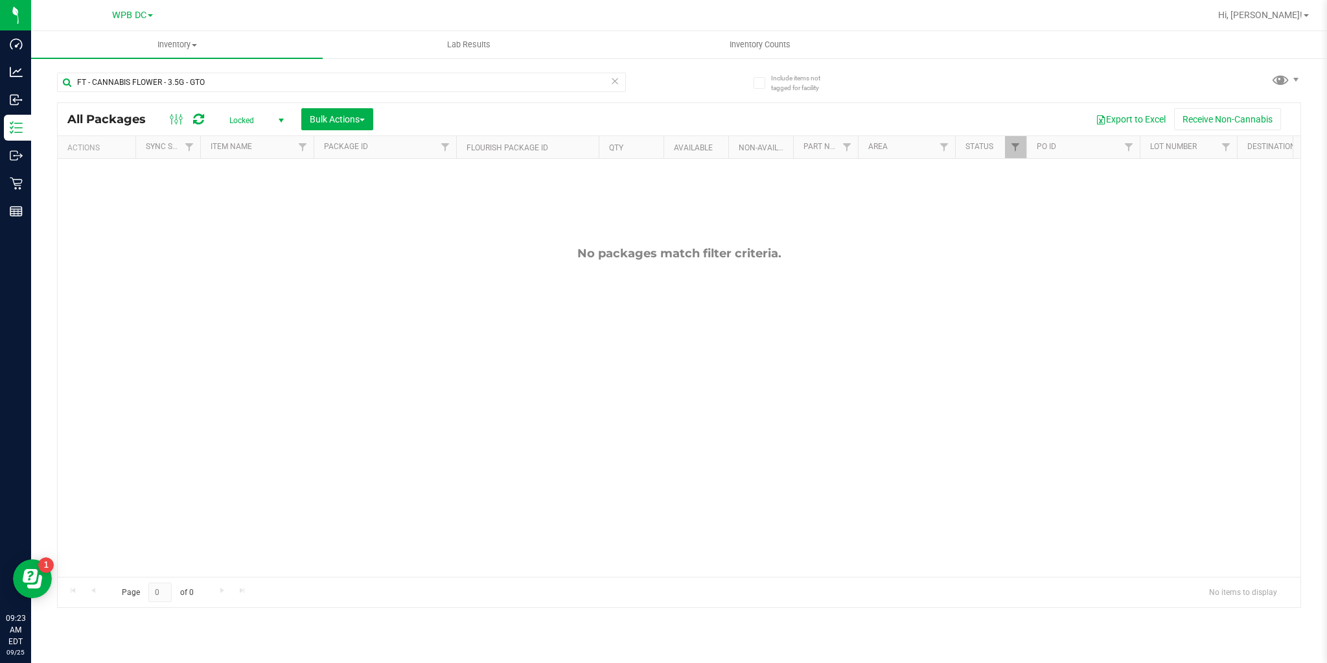
click at [238, 118] on span "Locked" at bounding box center [253, 120] width 71 height 18
click at [234, 139] on li "Active Only" at bounding box center [253, 141] width 70 height 19
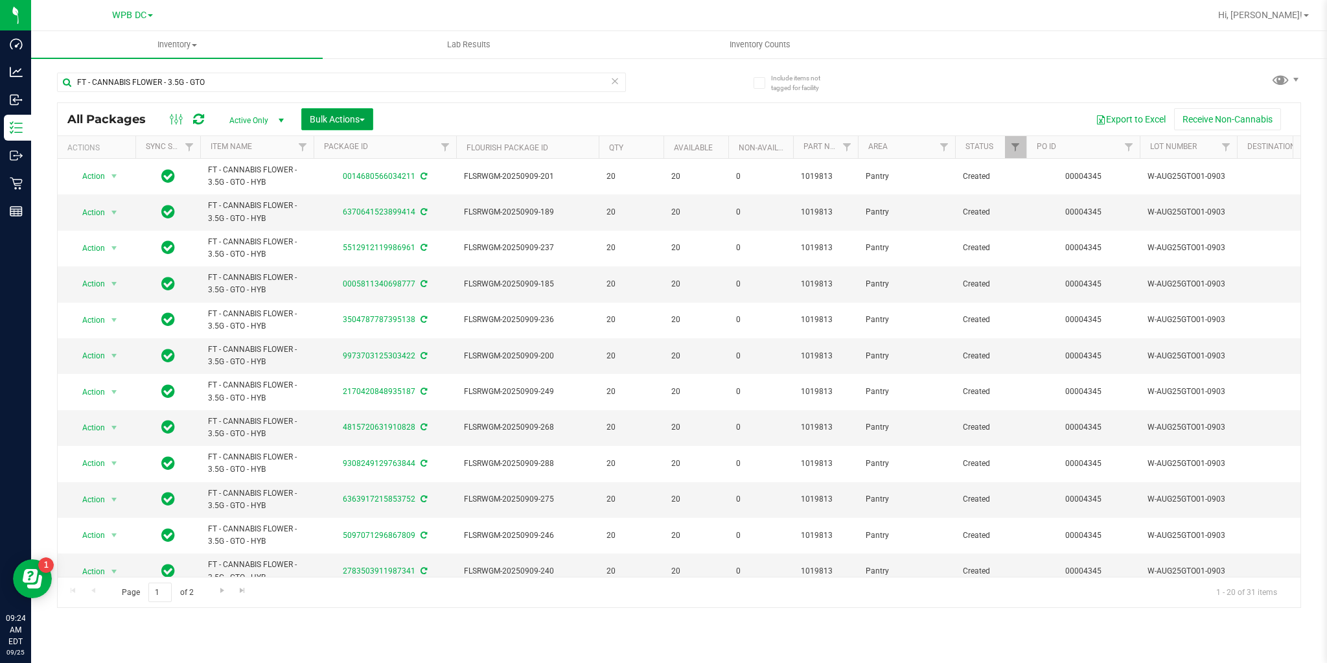
click at [336, 126] on button "Bulk Actions" at bounding box center [337, 119] width 72 height 22
click at [336, 237] on div "Lock/Unlock packages" at bounding box center [362, 245] width 106 height 21
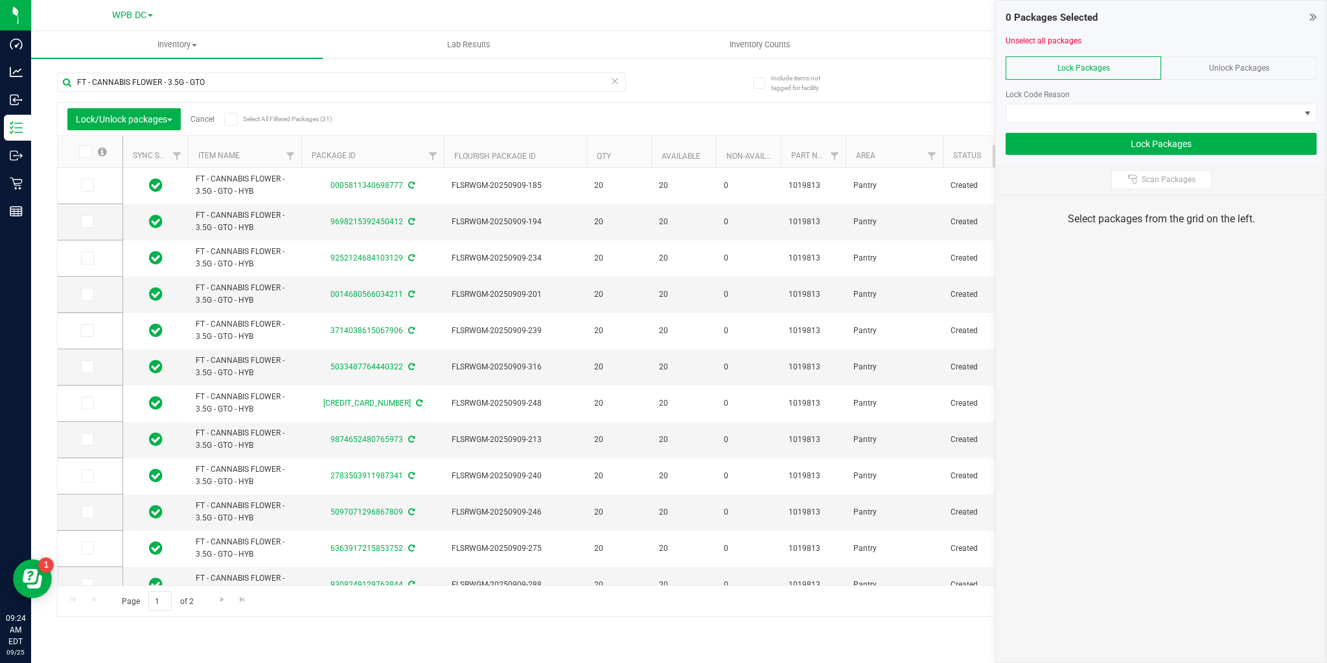
click at [231, 119] on icon at bounding box center [230, 119] width 8 height 0
click at [0, 0] on input "Select All Filtered Packages (31)" at bounding box center [0, 0] width 0 height 0
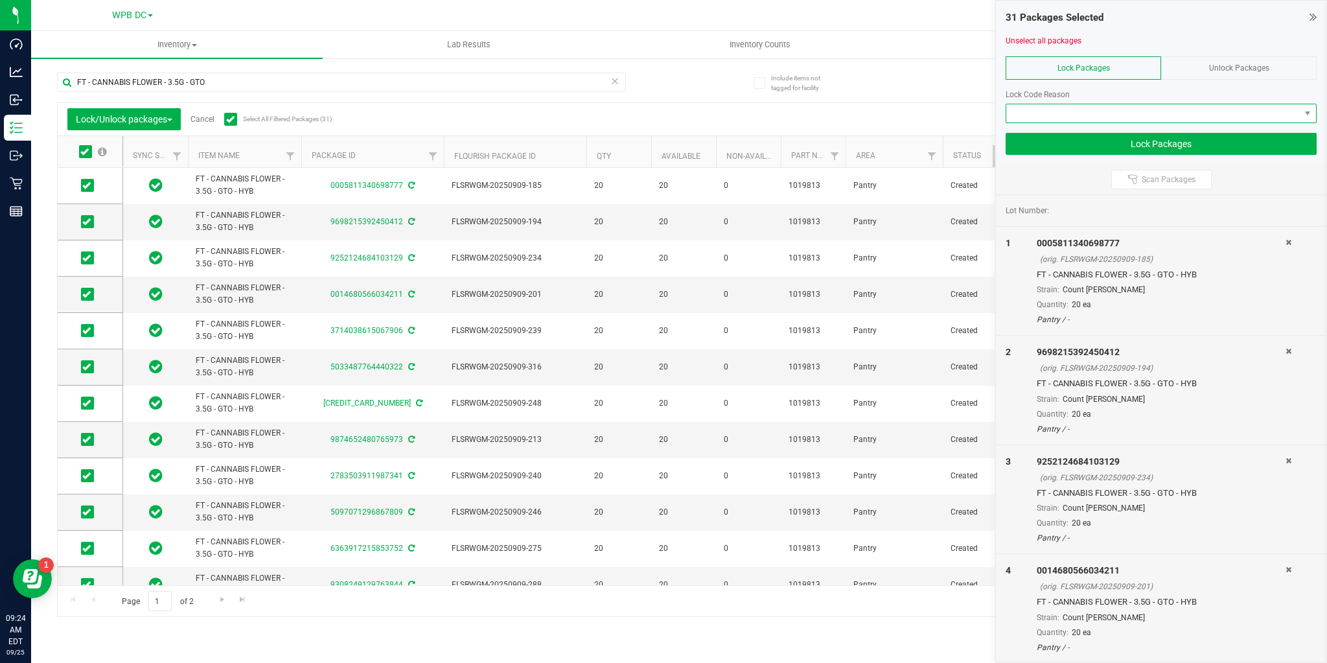
click at [1150, 106] on span at bounding box center [1153, 113] width 294 height 18
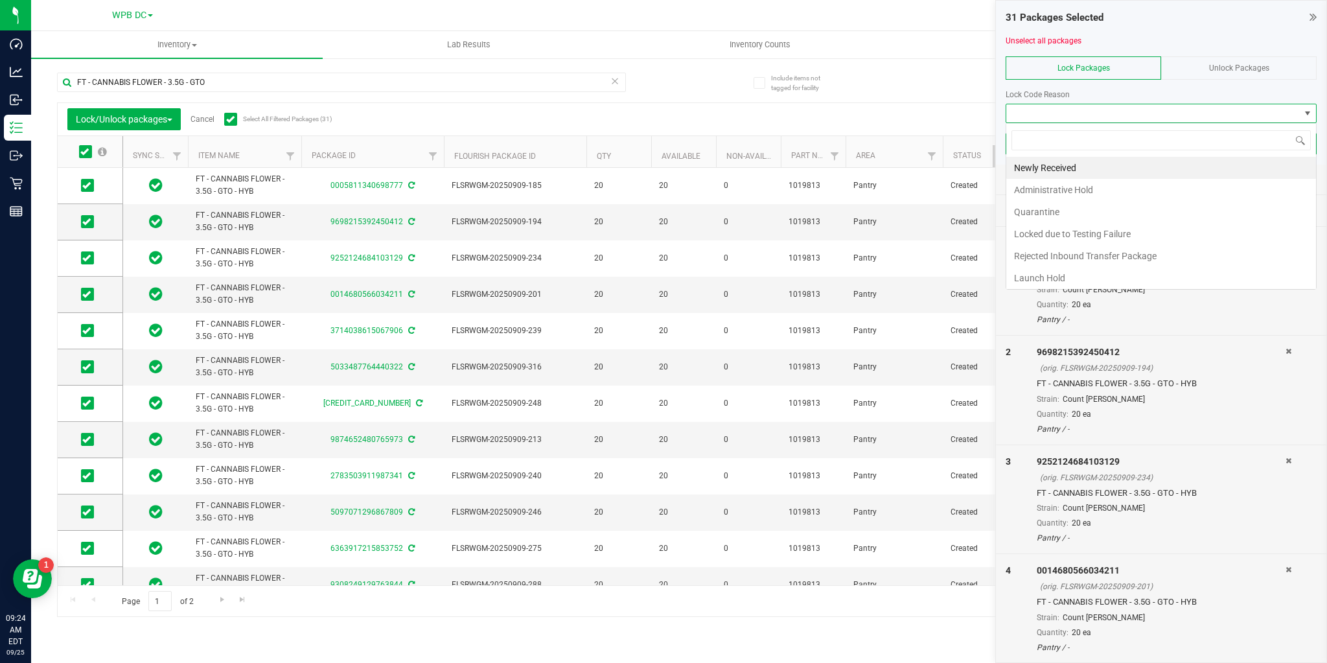
scroll to position [19, 311]
click at [1037, 272] on li "Launch Hold" at bounding box center [1161, 278] width 310 height 22
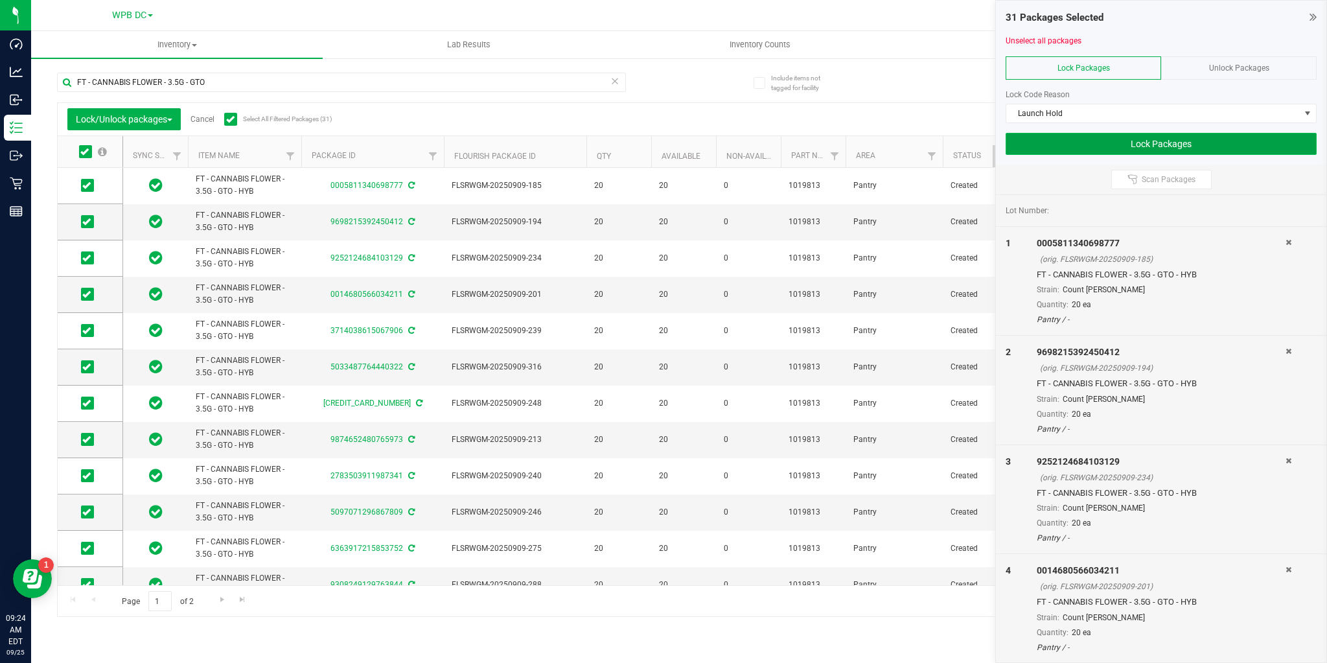
click at [1045, 147] on button "Lock Packages" at bounding box center [1161, 144] width 311 height 22
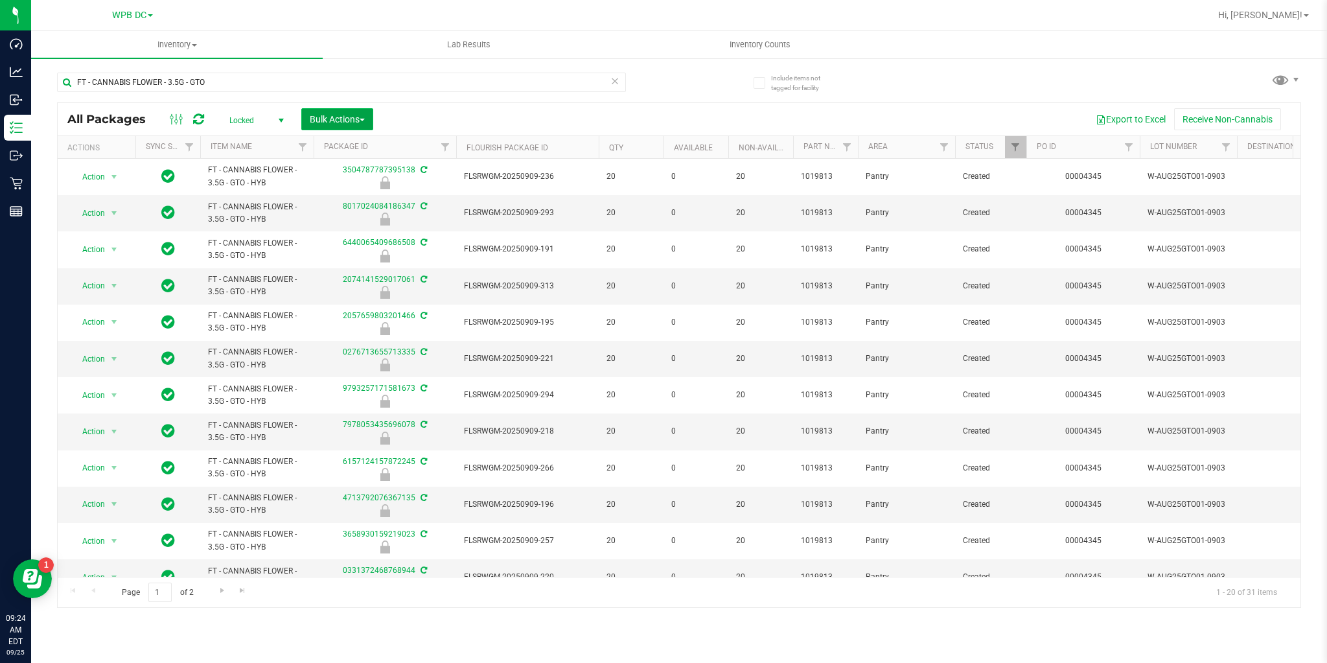
click at [365, 114] on span "Bulk Actions" at bounding box center [337, 119] width 55 height 10
click at [353, 211] on div "Locate packages" at bounding box center [350, 221] width 83 height 21
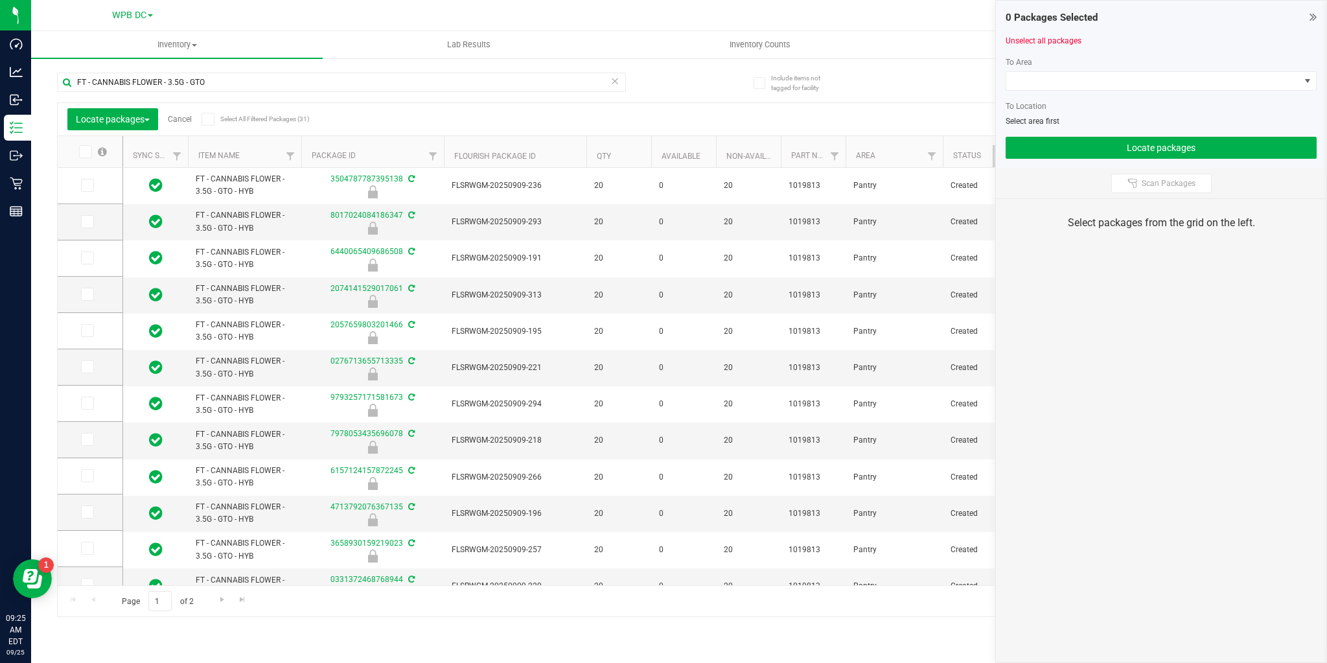
click at [208, 119] on icon at bounding box center [207, 119] width 8 height 0
click at [0, 0] on input "Select All Filtered Packages (31)" at bounding box center [0, 0] width 0 height 0
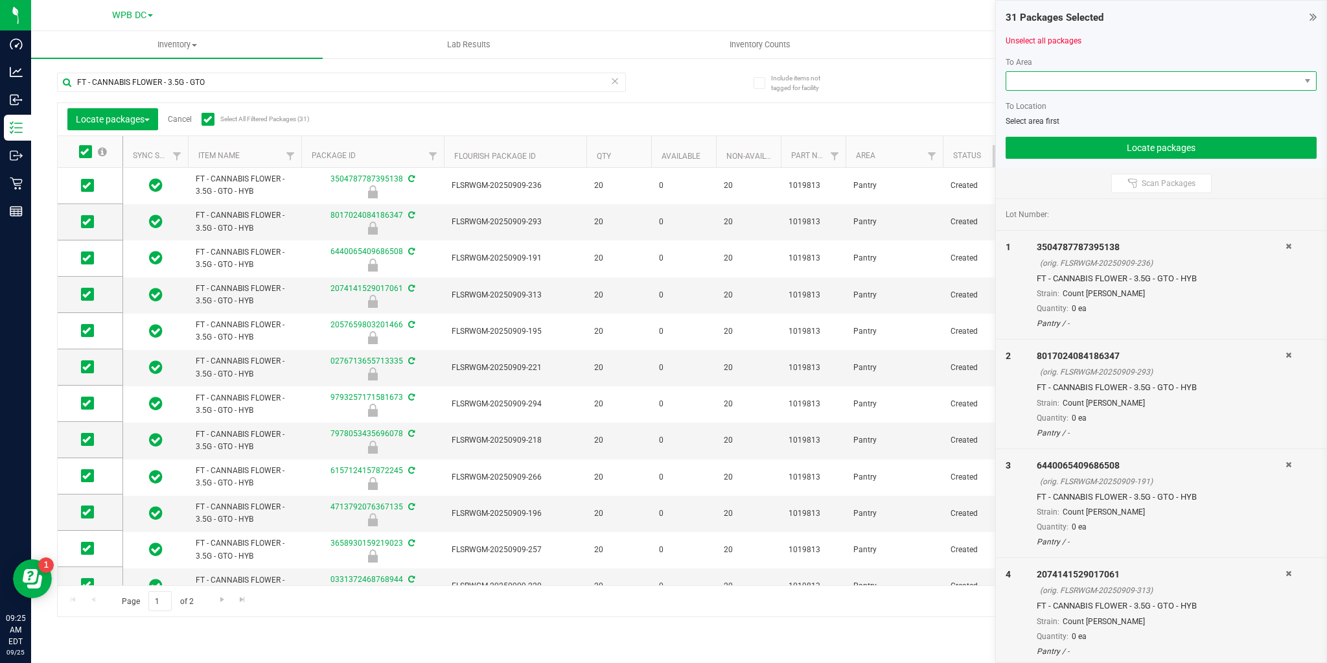
click at [1064, 84] on span at bounding box center [1153, 81] width 294 height 18
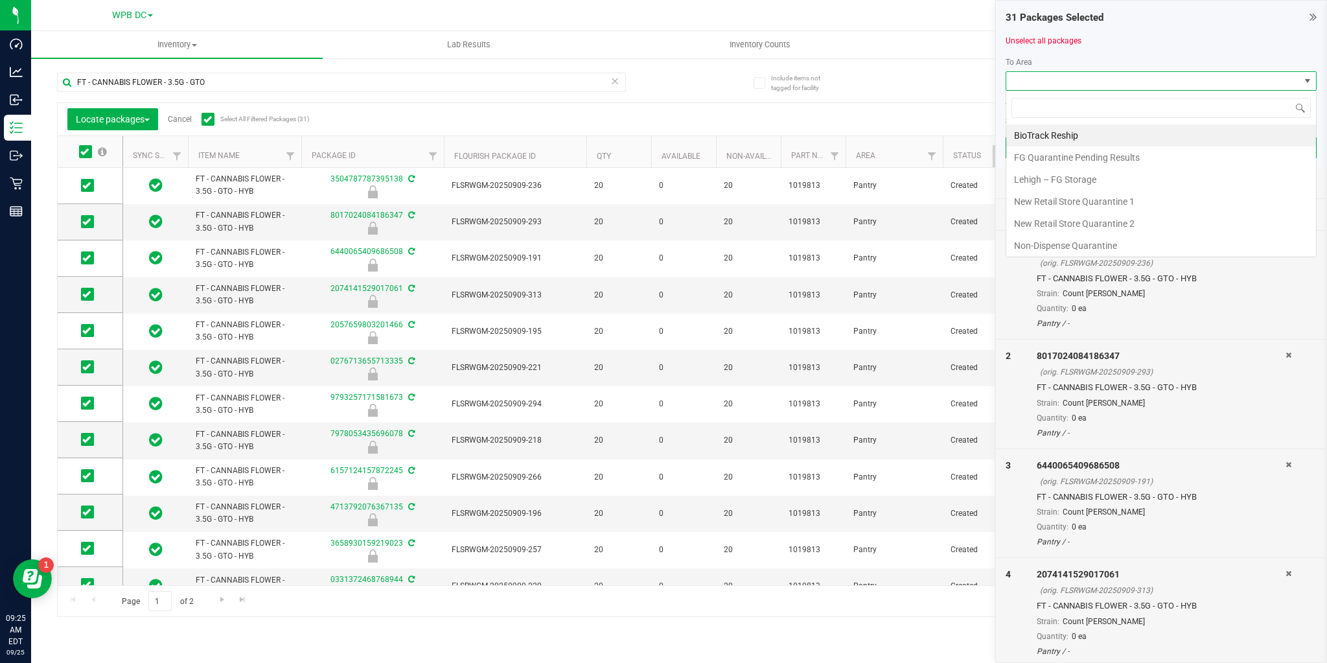
scroll to position [19, 311]
click at [1034, 238] on li "Non-Dispense Quarantine" at bounding box center [1161, 246] width 310 height 22
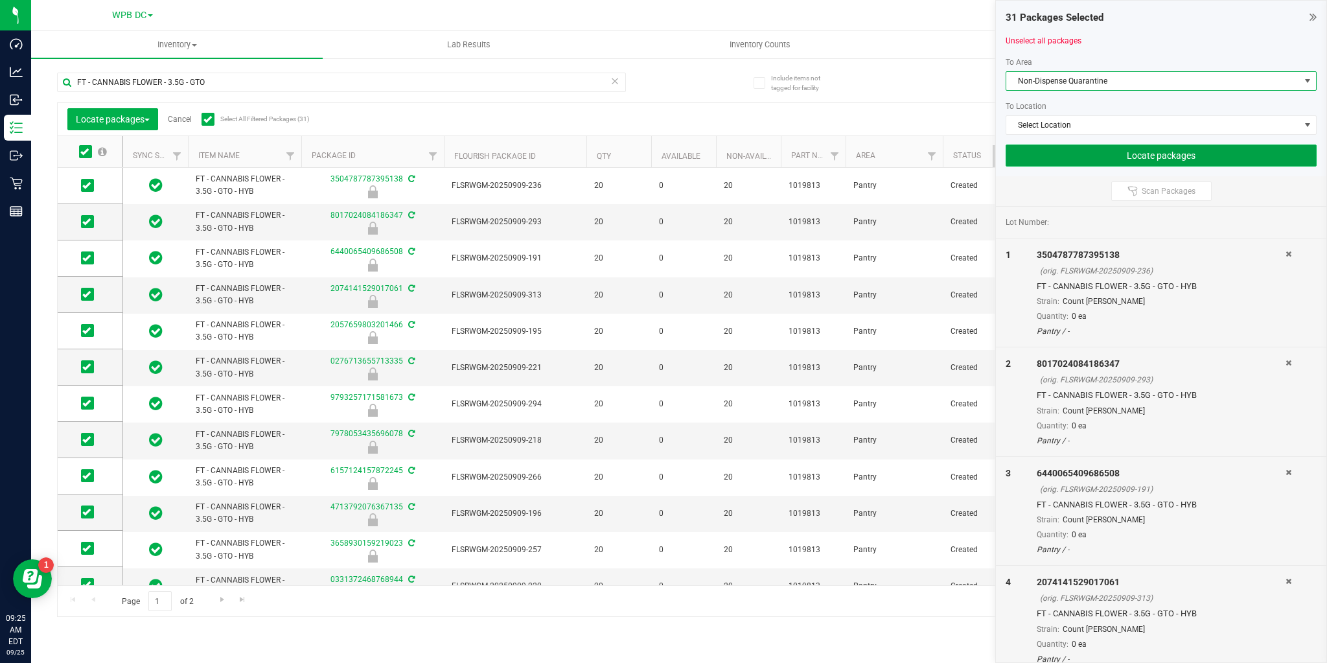
click at [1023, 158] on button "Locate packages" at bounding box center [1161, 156] width 311 height 22
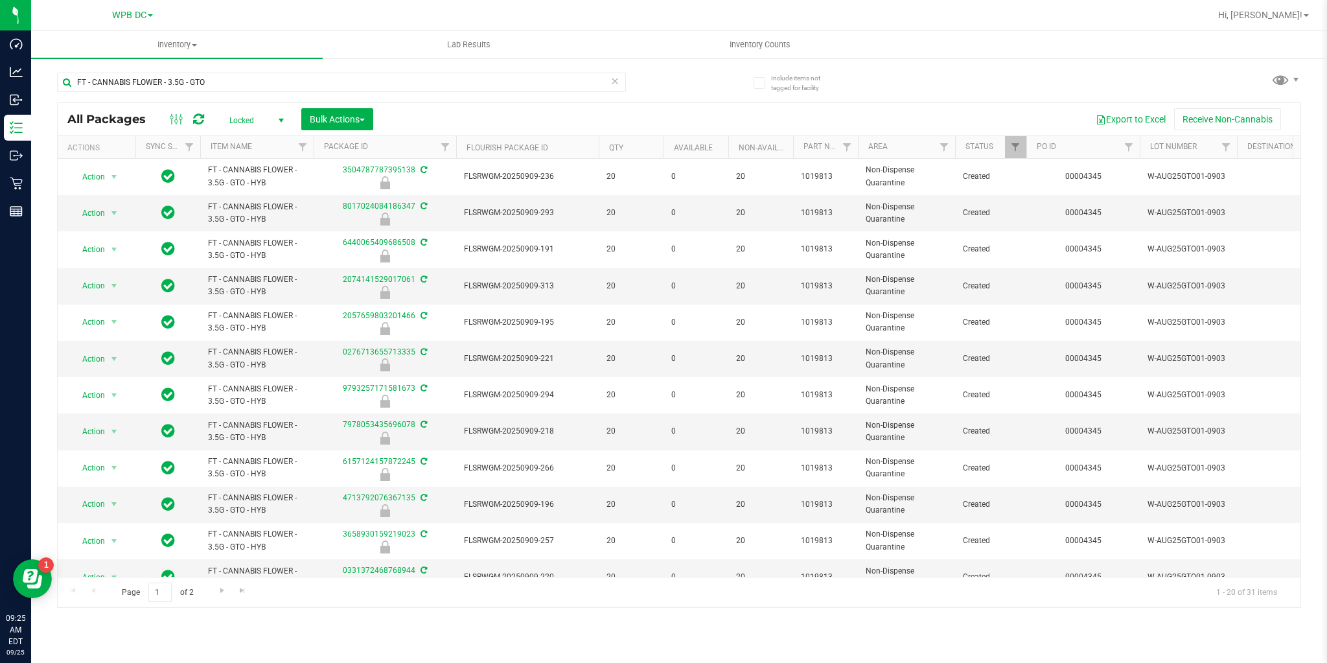
scroll to position [315, 0]
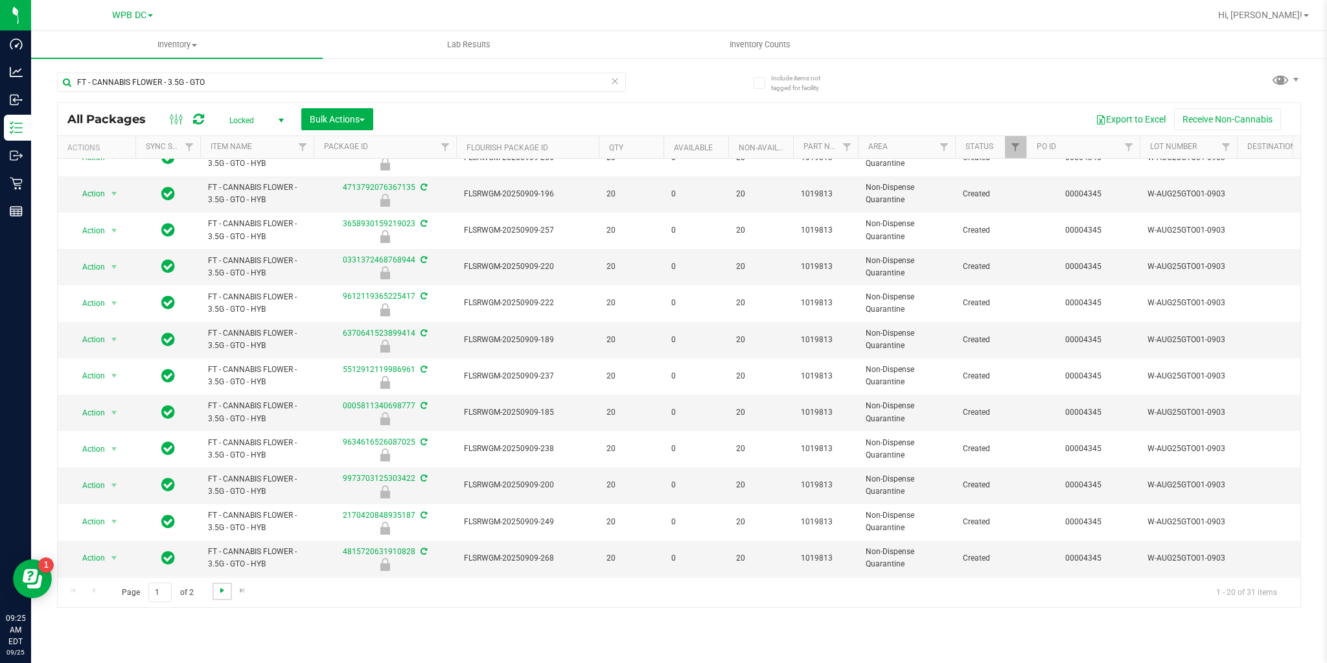
click at [222, 588] on span "Go to the next page" at bounding box center [222, 590] width 10 height 10
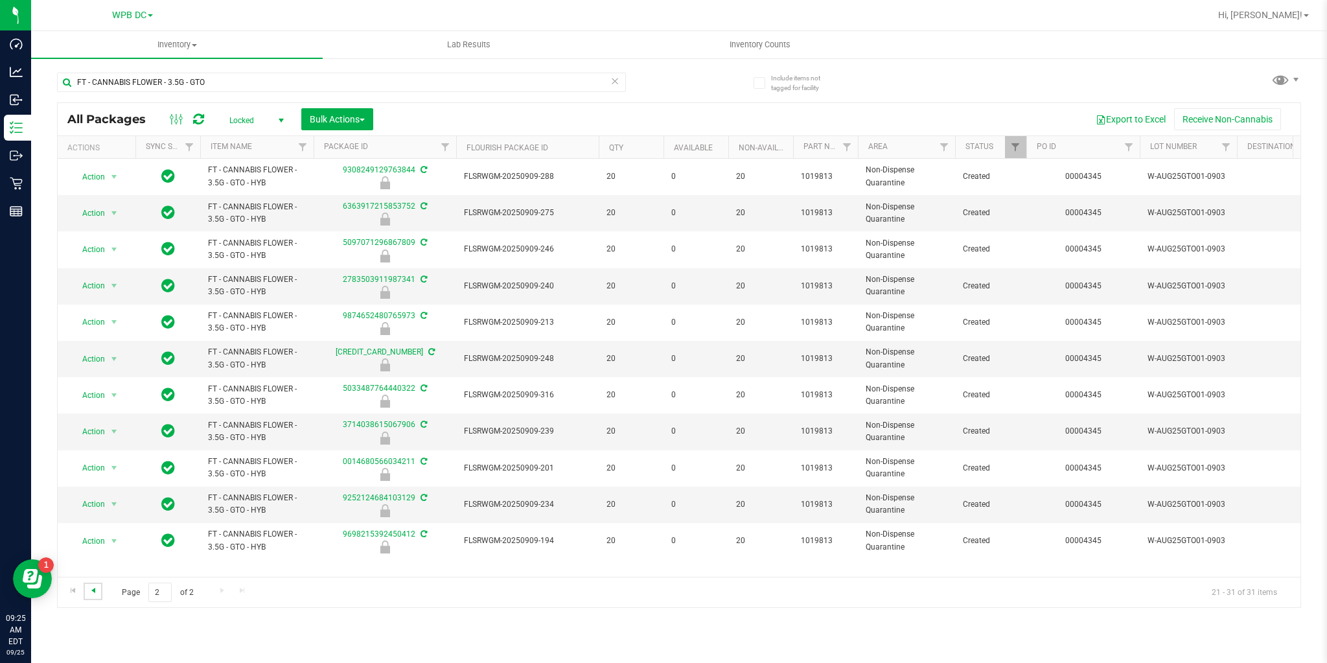
click at [93, 586] on span "Go to the previous page" at bounding box center [93, 590] width 10 height 10
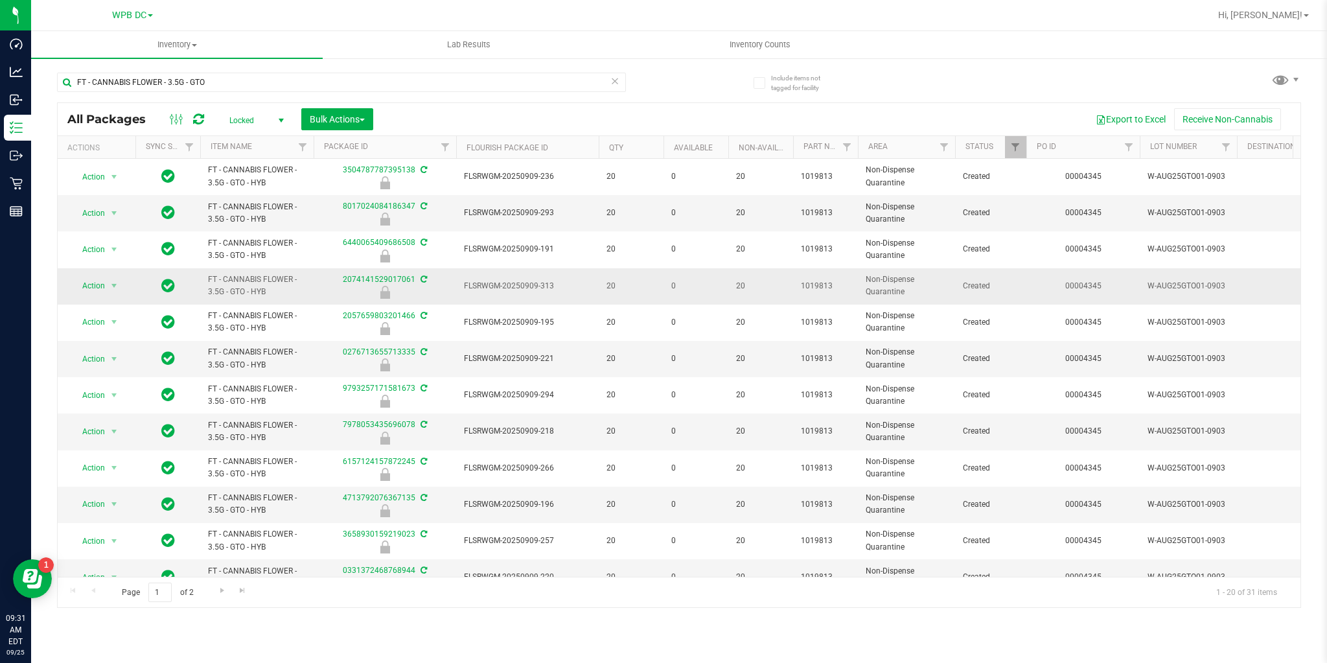
click at [384, 294] on icon at bounding box center [385, 292] width 10 height 13
click at [283, 117] on span "select" at bounding box center [281, 120] width 10 height 10
click at [245, 140] on li "Active Only" at bounding box center [253, 141] width 70 height 19
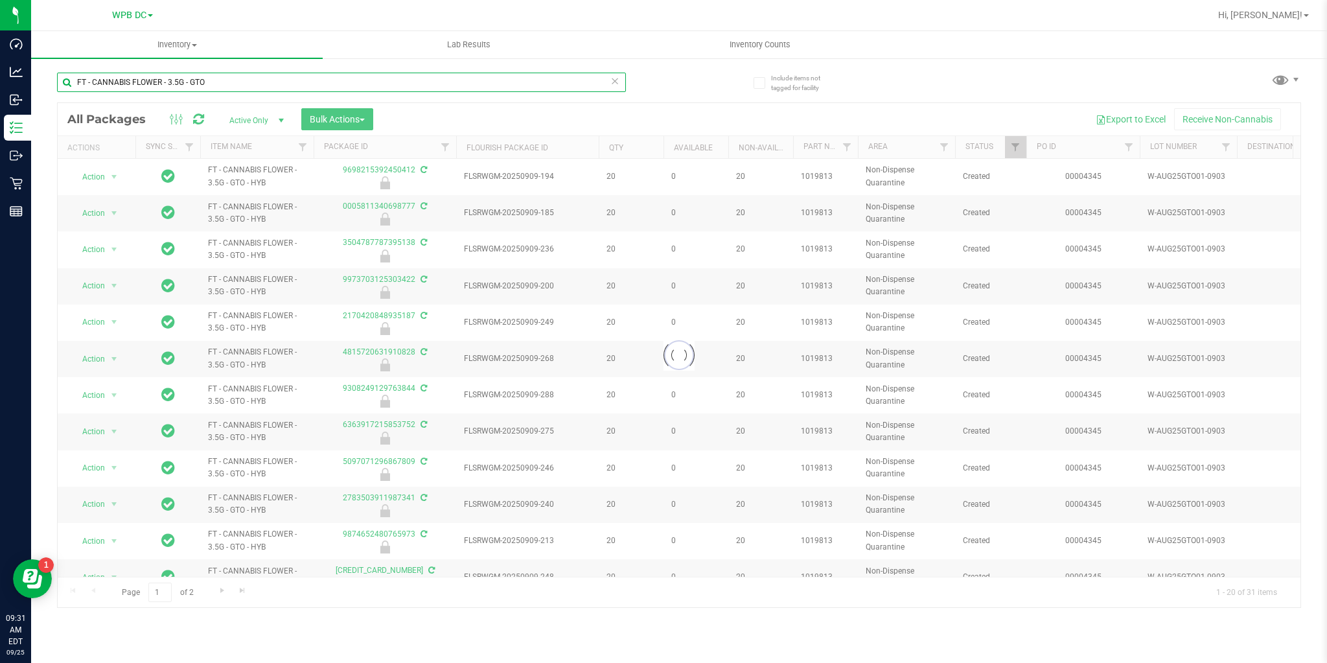
click at [213, 82] on input "FT - CANNABIS FLOWER - 3.5G - GTO" at bounding box center [341, 82] width 569 height 19
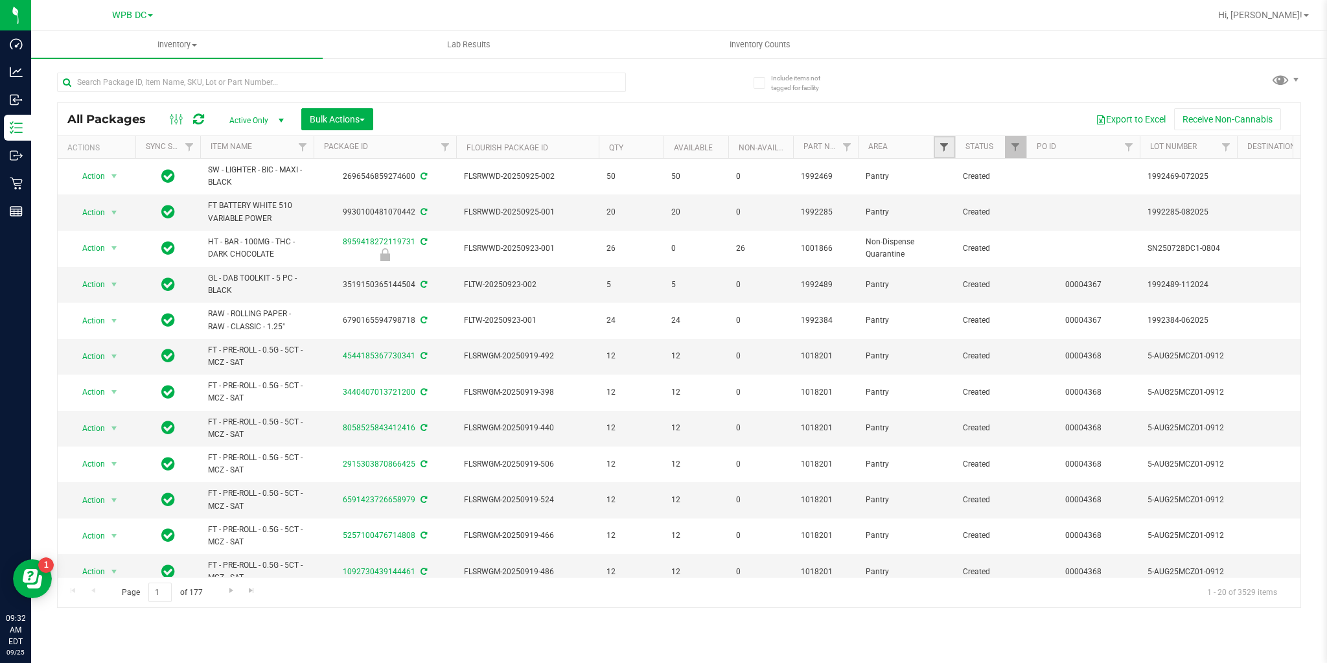
click at [941, 151] on span "Filter" at bounding box center [944, 147] width 10 height 10
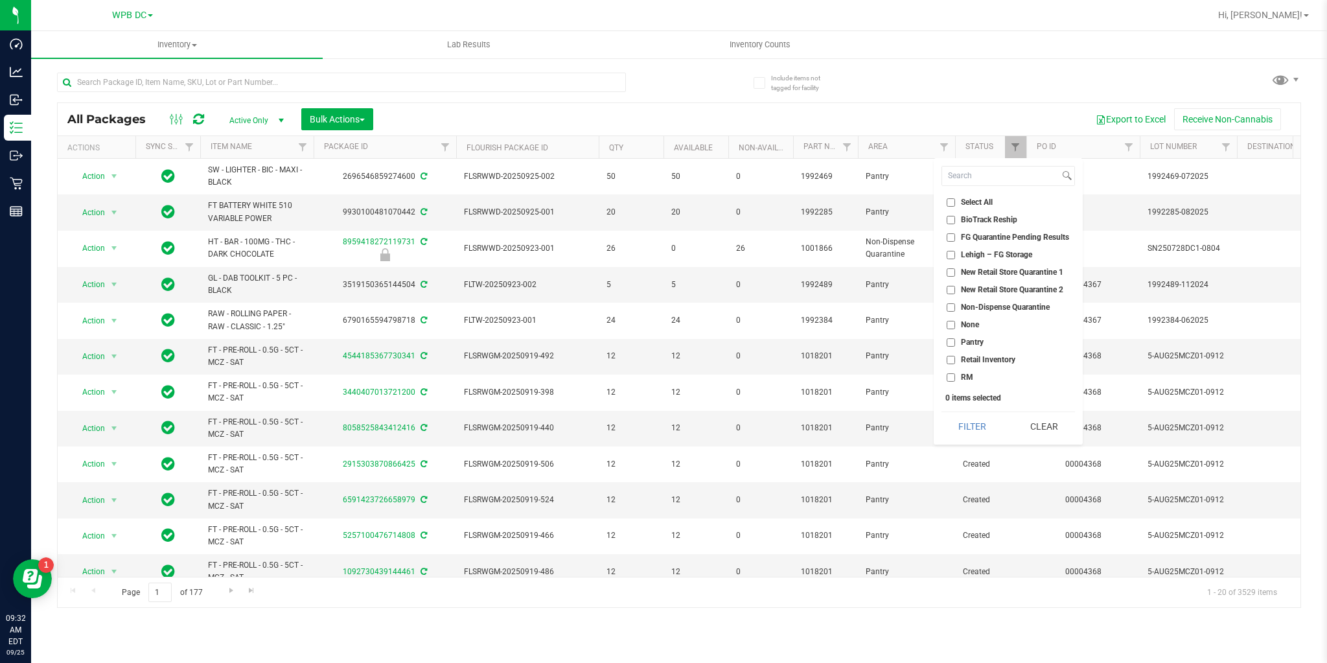
click at [952, 310] on input "Non-Dispense Quarantine" at bounding box center [951, 307] width 8 height 8
checkbox input "true"
click at [975, 423] on button "Filter" at bounding box center [973, 426] width 62 height 29
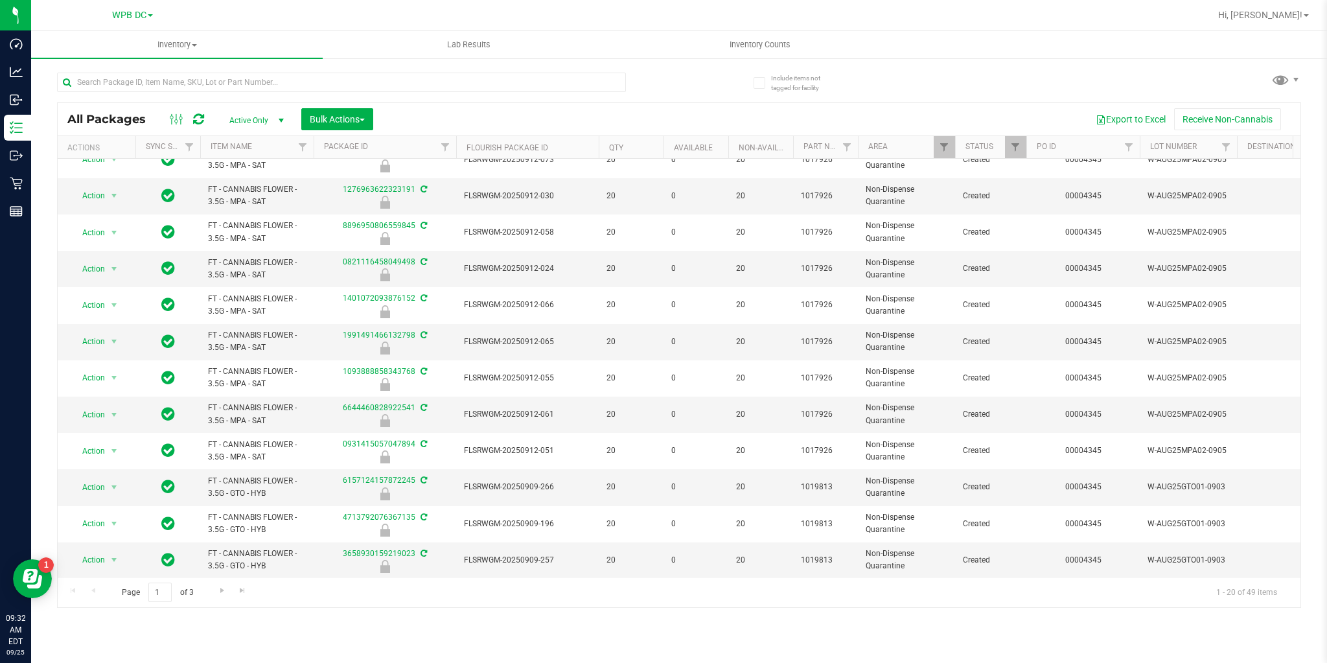
scroll to position [311, 0]
click at [217, 588] on span "Go to the next page" at bounding box center [222, 590] width 10 height 10
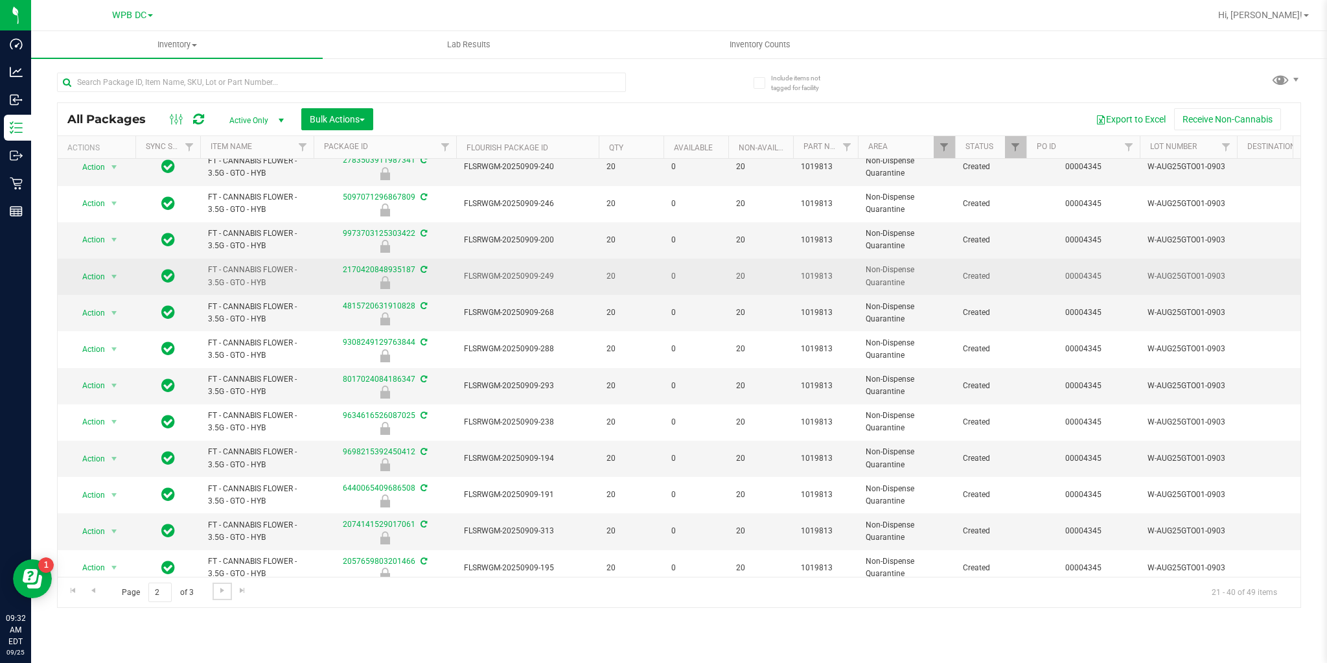
scroll to position [315, 0]
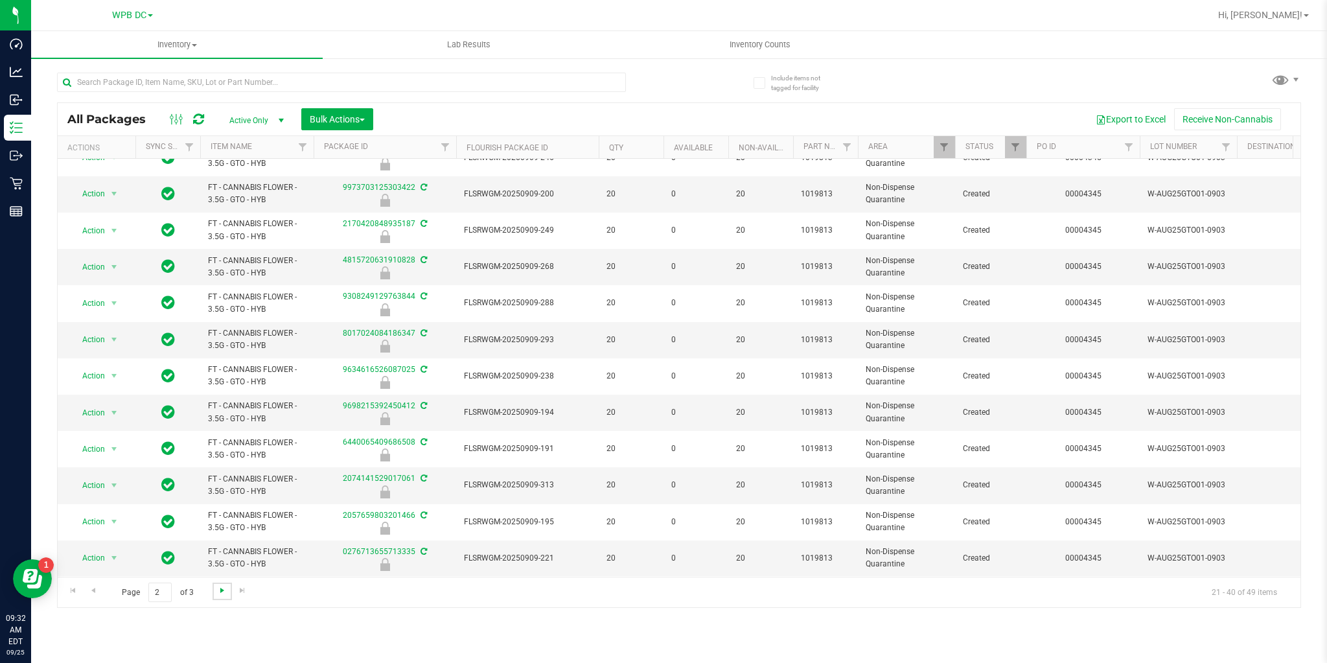
click at [224, 592] on span "Go to the next page" at bounding box center [222, 590] width 10 height 10
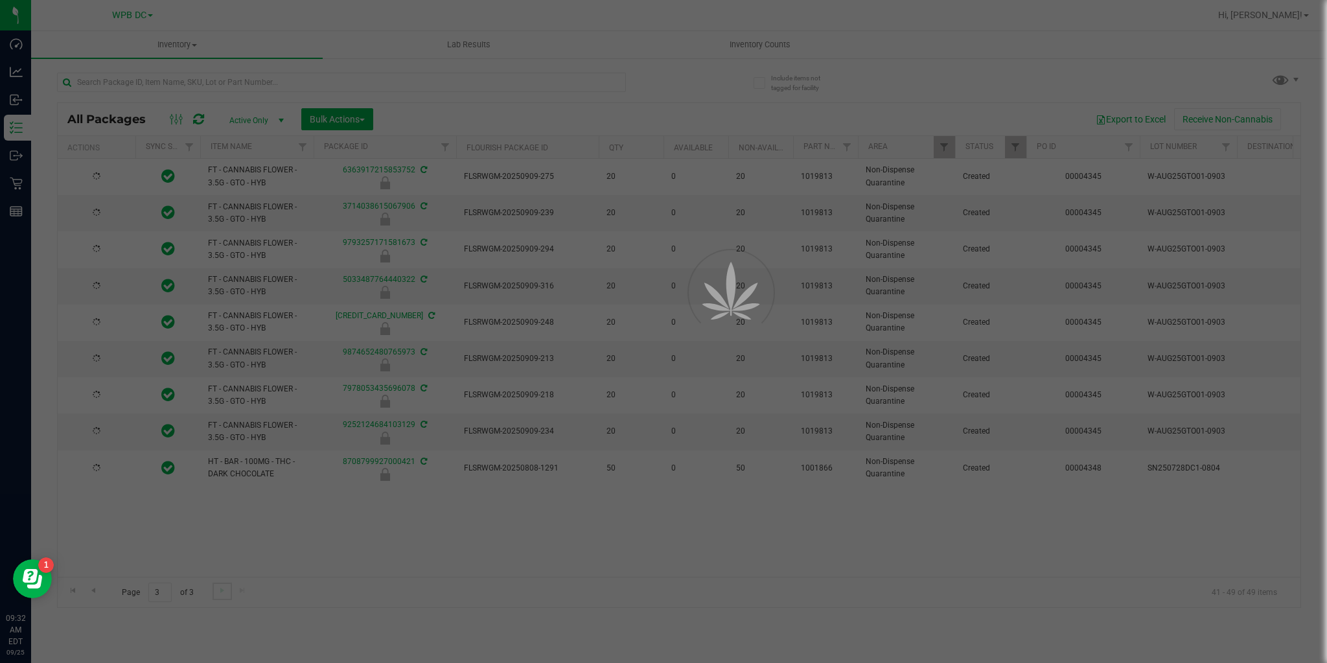
scroll to position [0, 0]
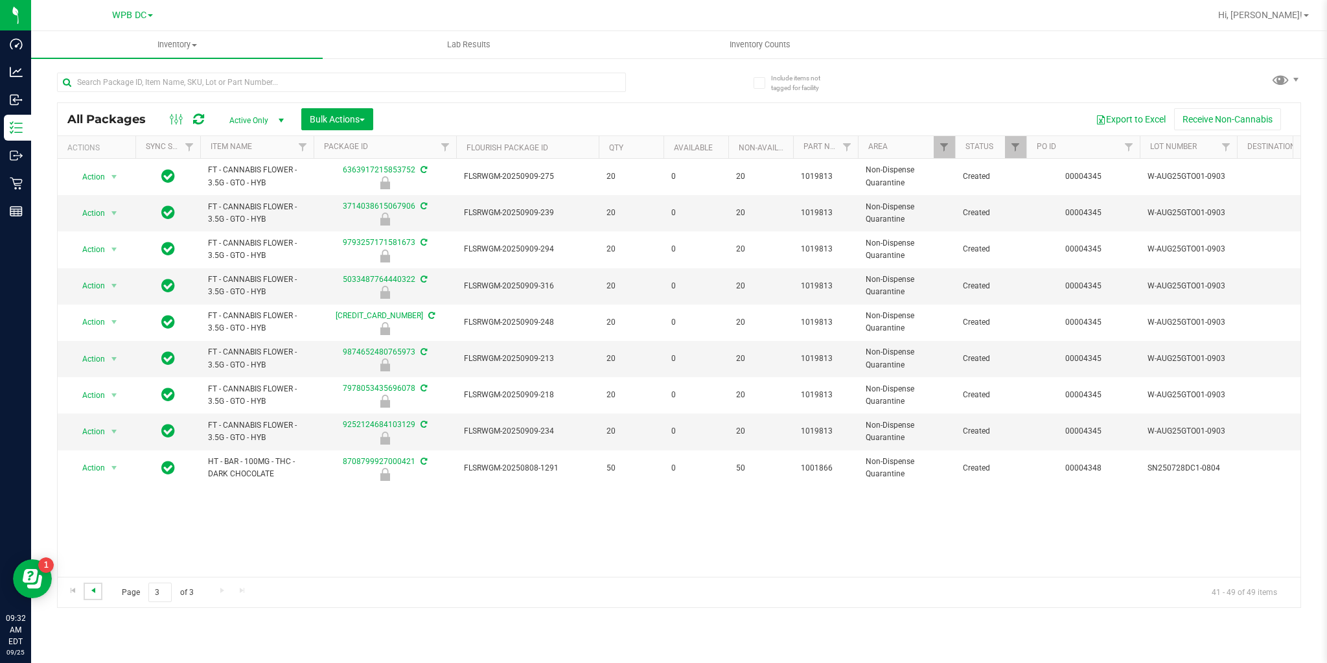
click at [93, 589] on span "Go to the previous page" at bounding box center [93, 590] width 10 height 10
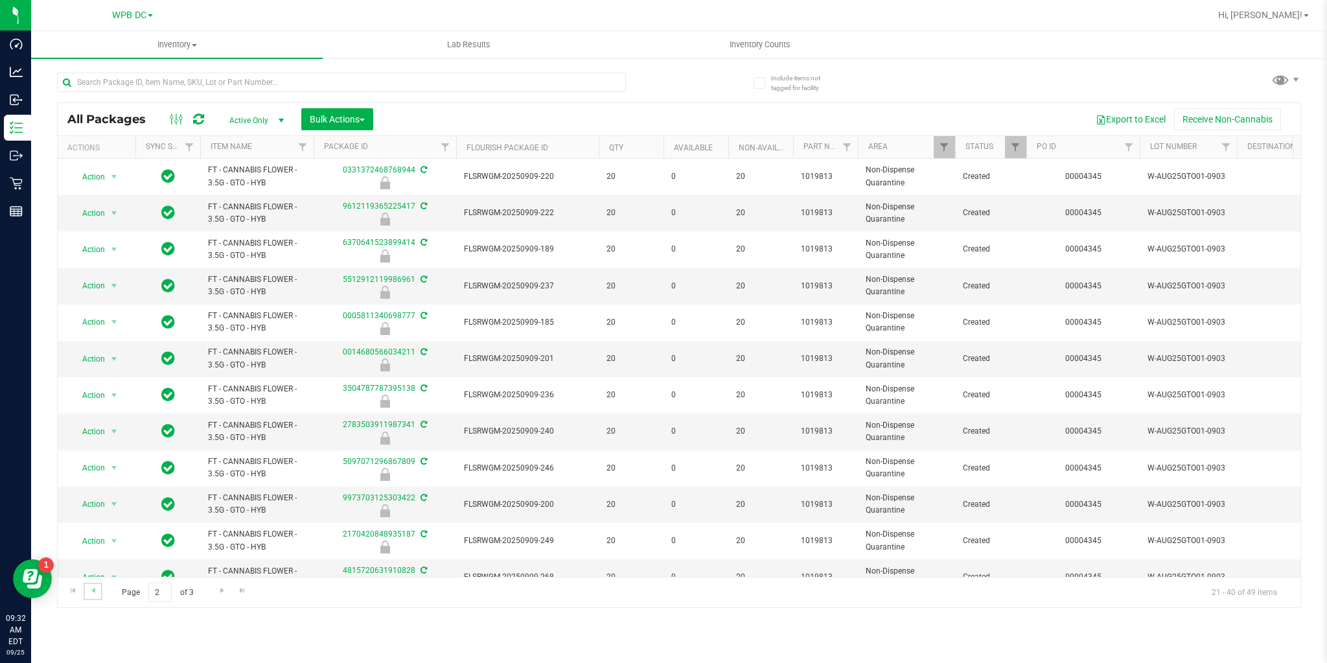
click at [101, 583] on link "Go to the previous page" at bounding box center [93, 591] width 19 height 17
click at [215, 596] on link "Go to the next page" at bounding box center [222, 591] width 19 height 17
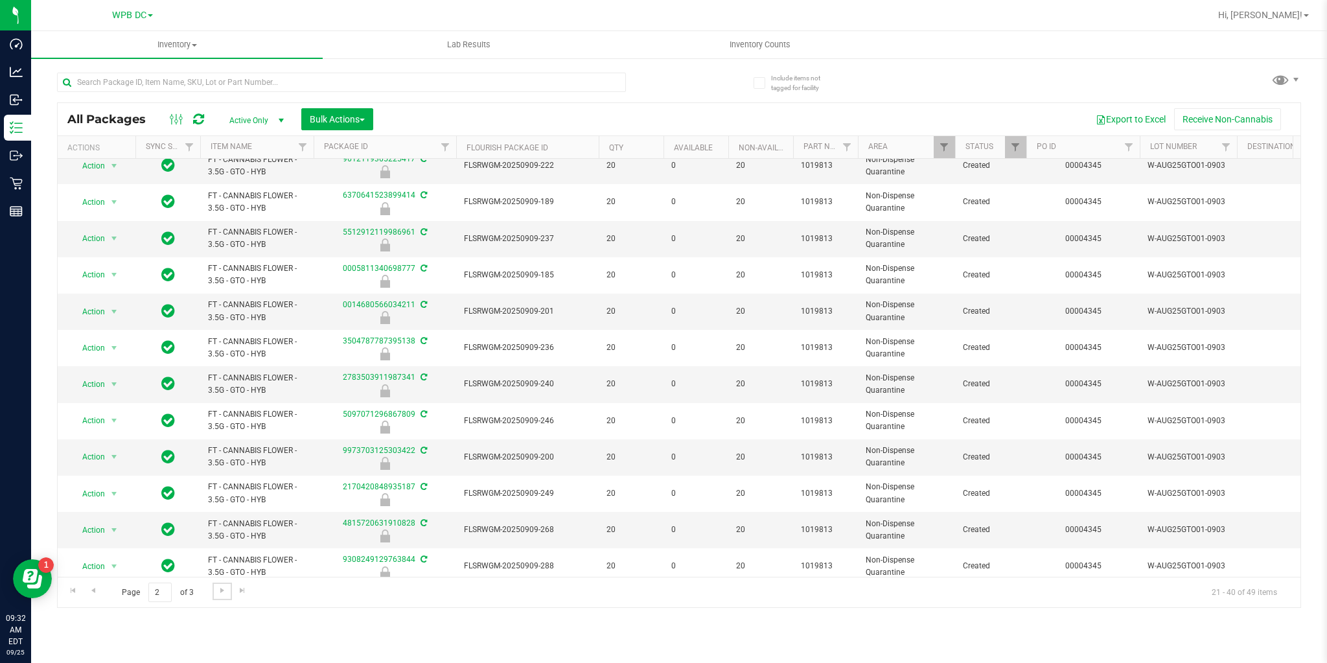
scroll to position [315, 0]
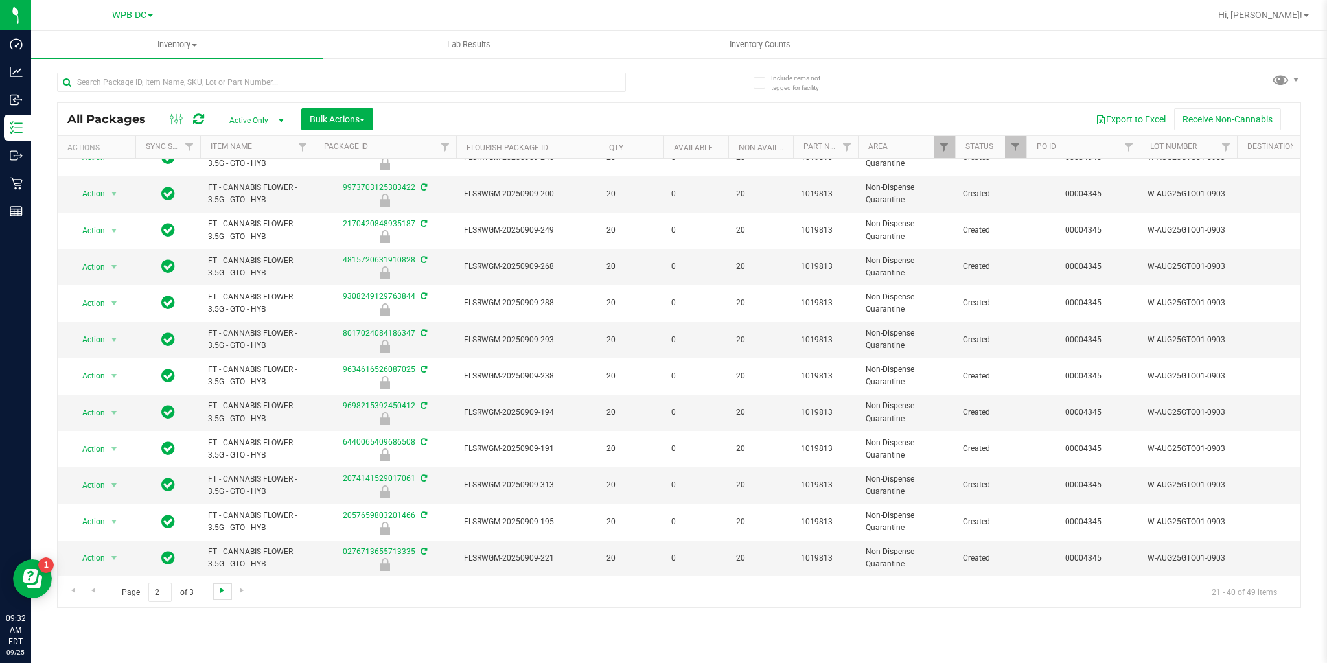
click at [218, 593] on span "Go to the next page" at bounding box center [222, 590] width 10 height 10
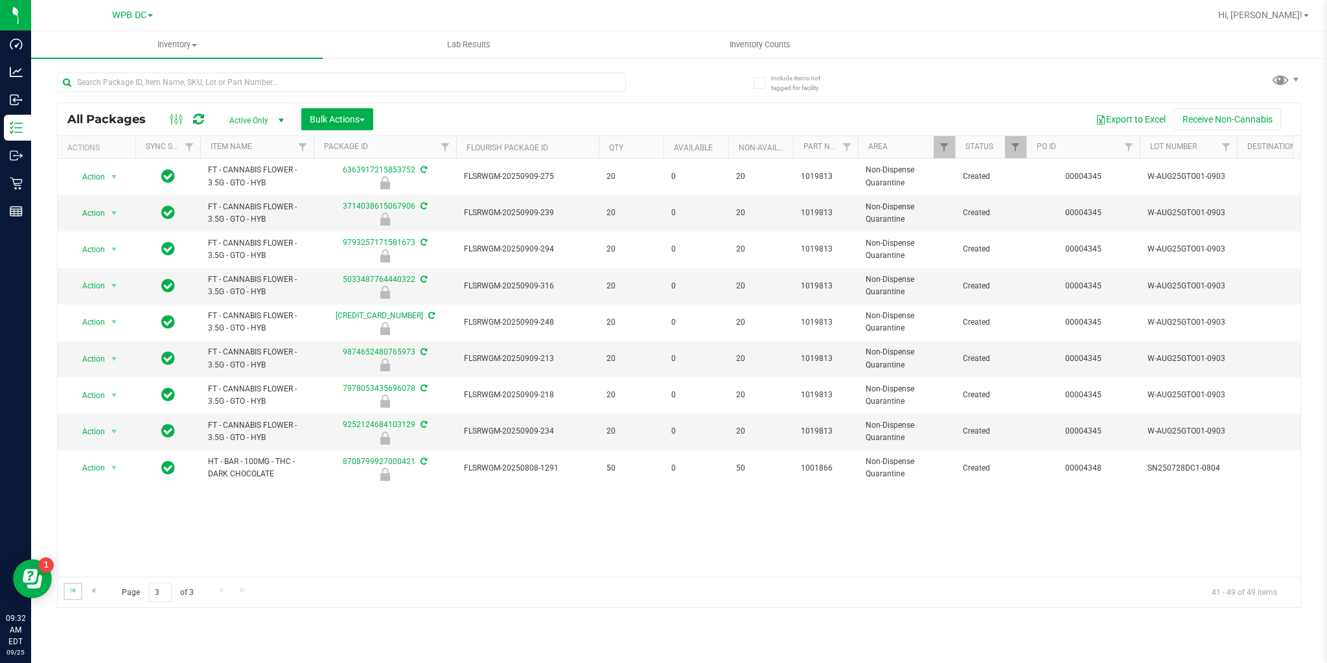
click at [78, 596] on link "Go to the first page" at bounding box center [73, 591] width 19 height 17
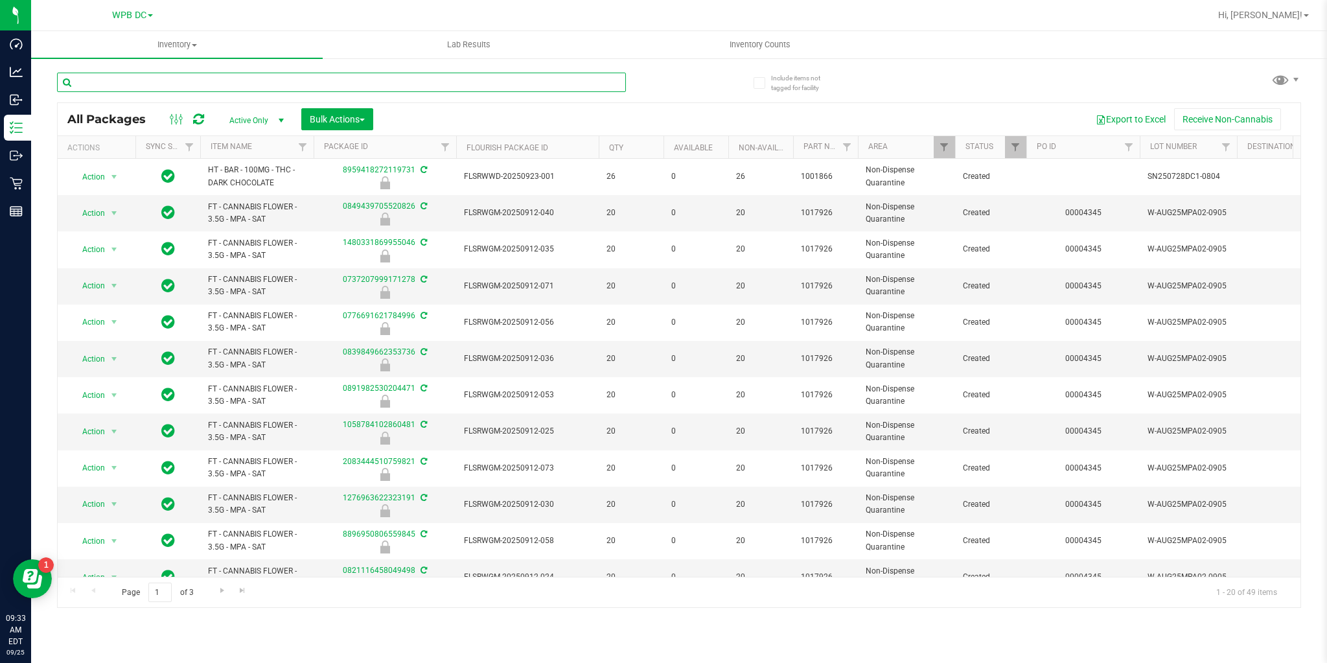
click at [211, 80] on input "text" at bounding box center [341, 82] width 569 height 19
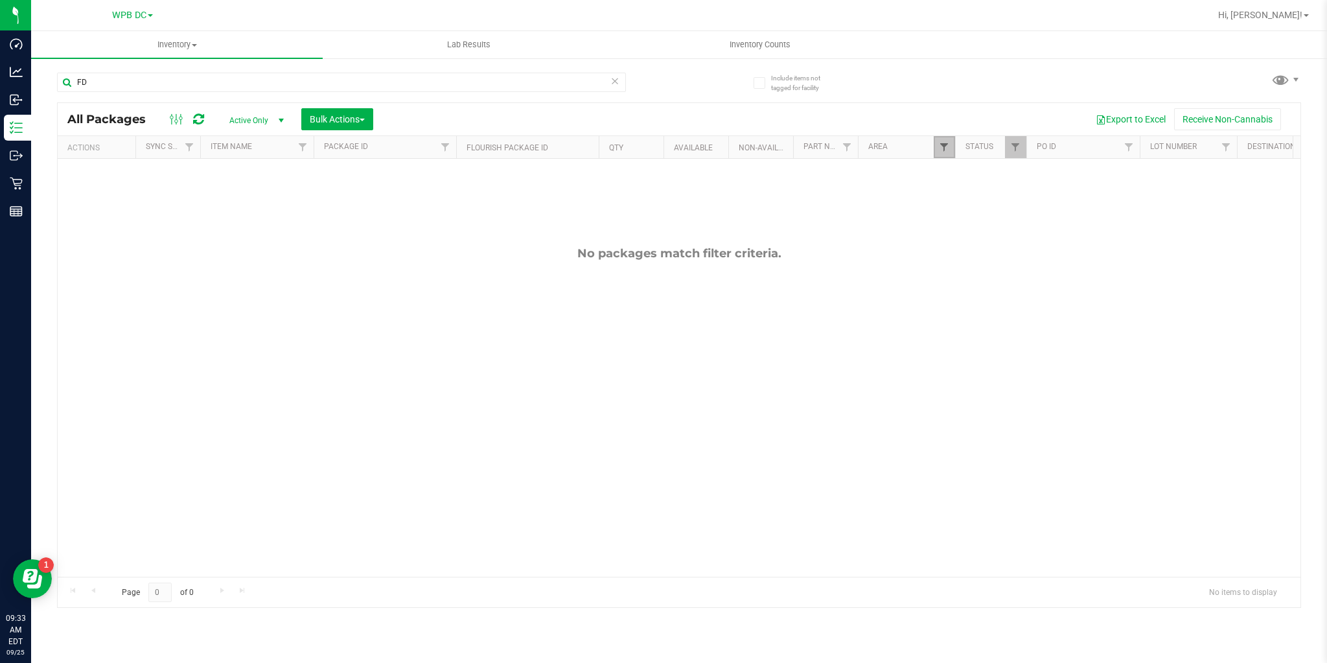
click at [947, 150] on span "Filter" at bounding box center [944, 147] width 10 height 10
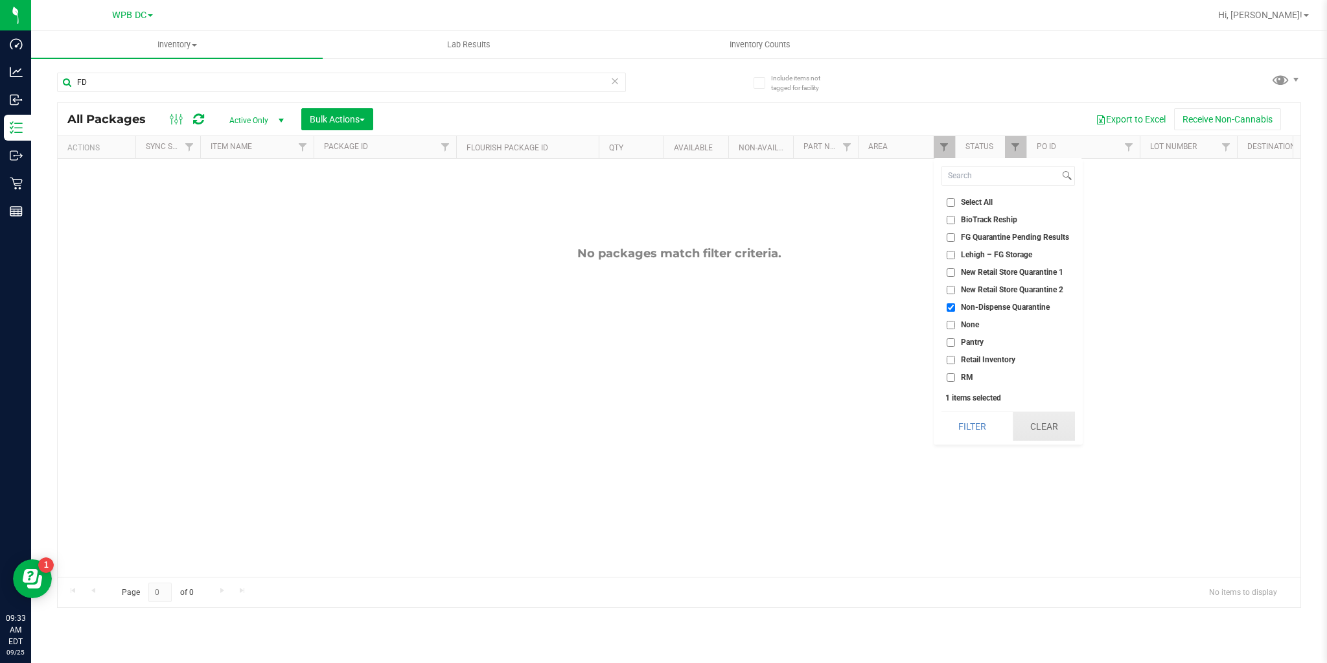
click at [1054, 415] on button "Clear" at bounding box center [1044, 426] width 62 height 29
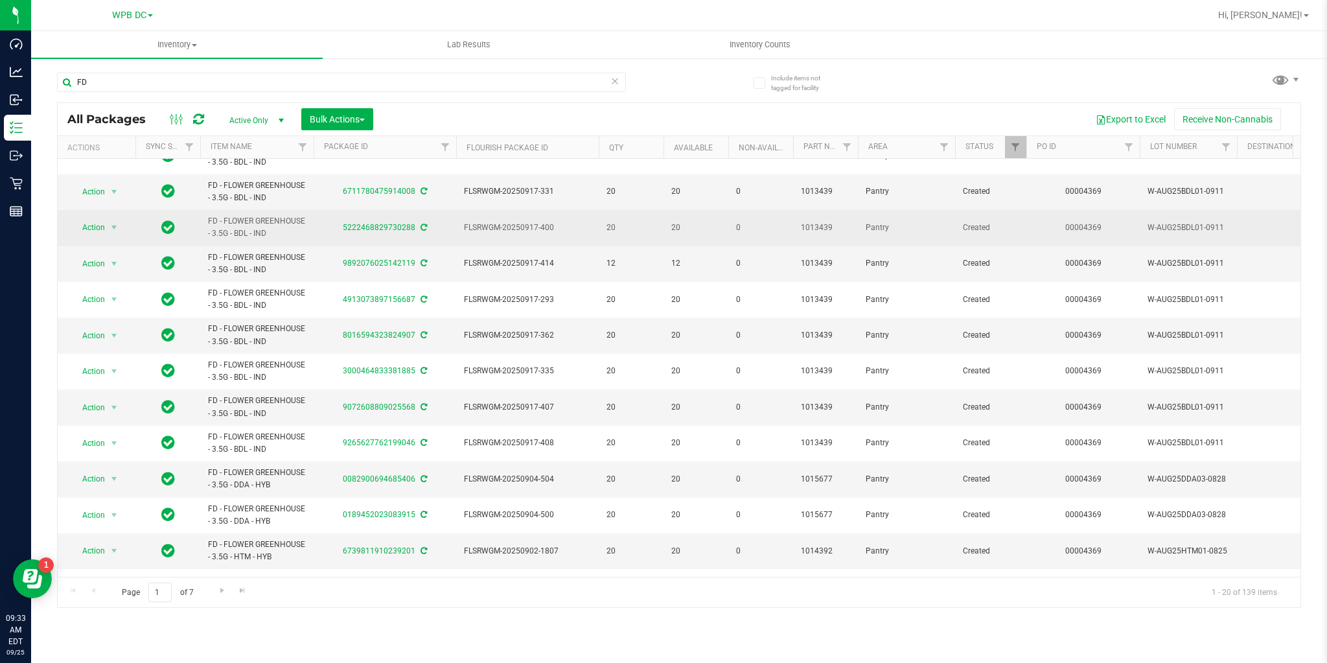
scroll to position [305, 0]
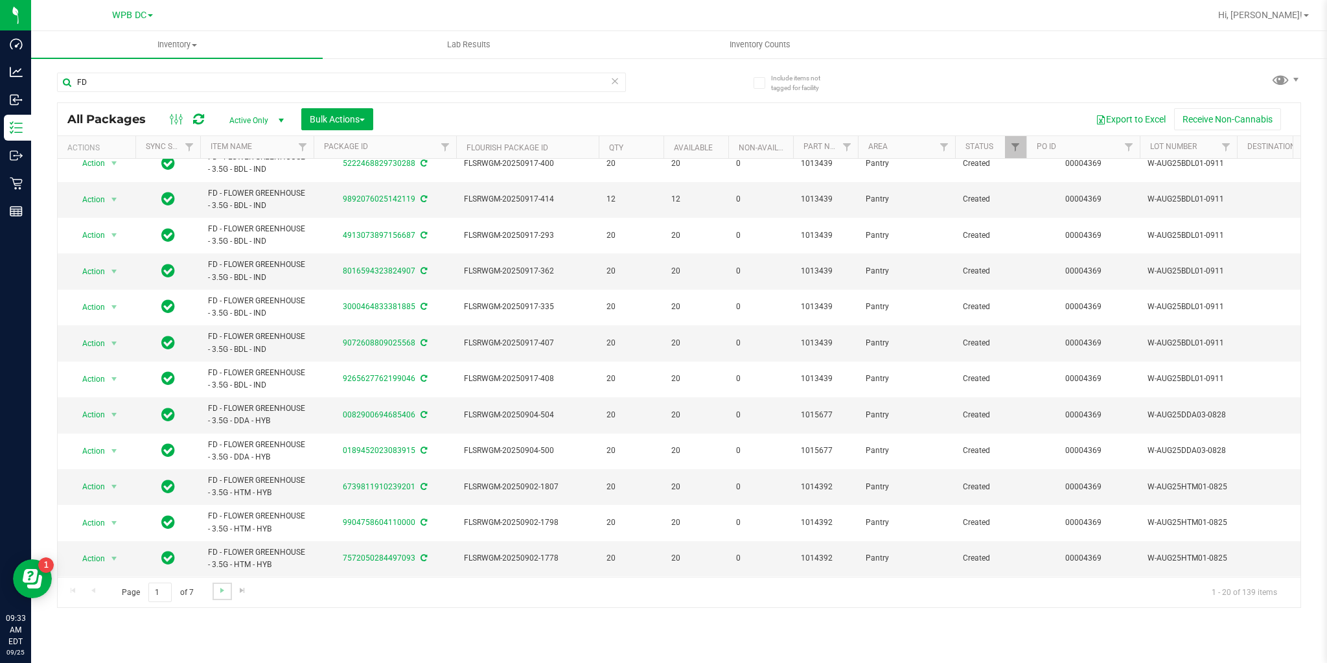
click at [224, 595] on link "Go to the next page" at bounding box center [222, 591] width 19 height 17
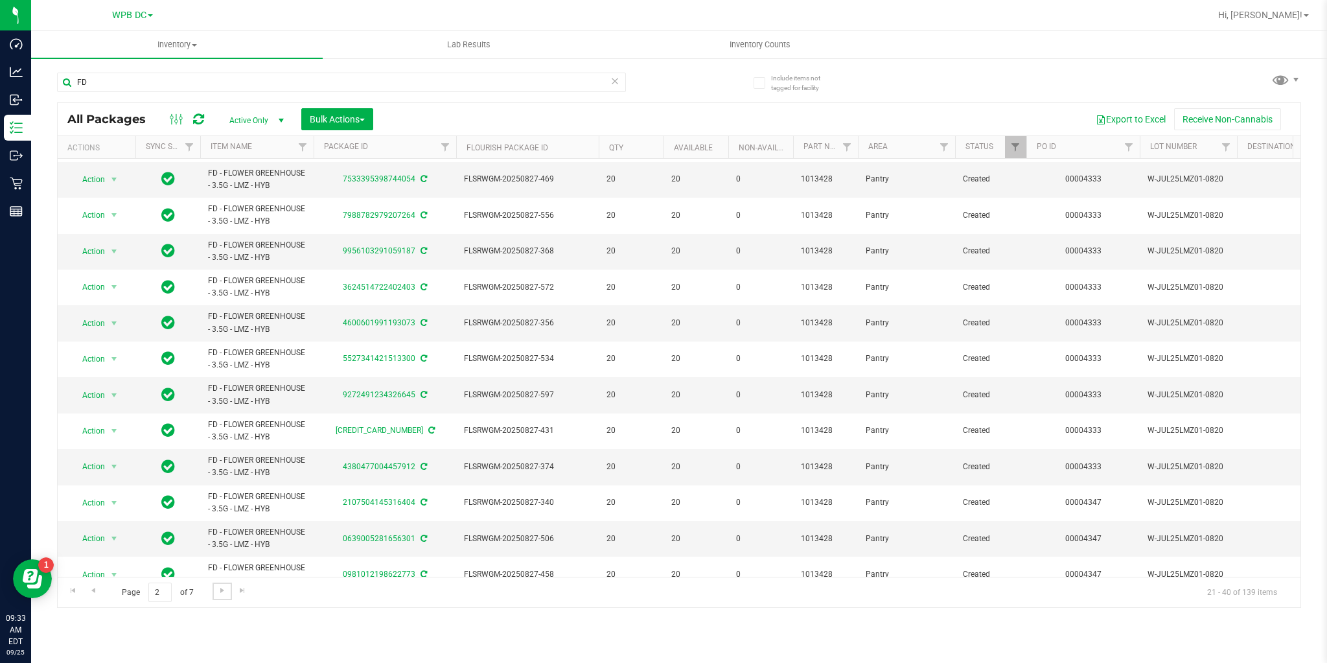
scroll to position [305, 0]
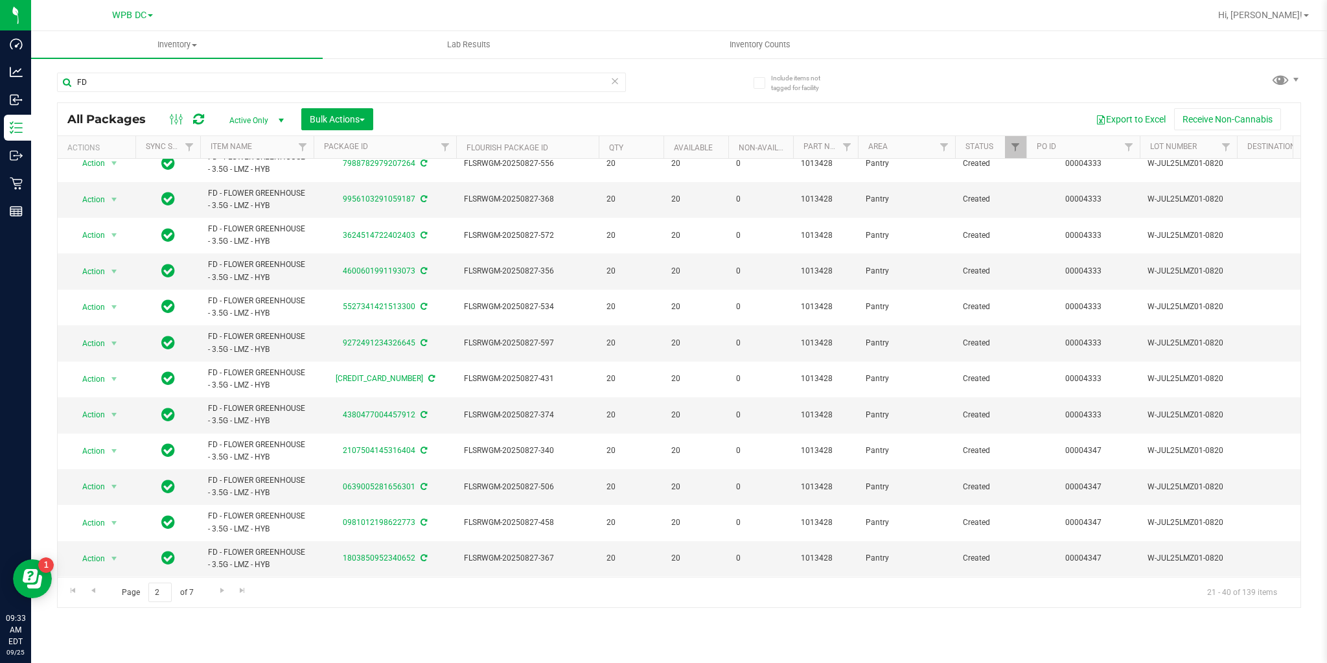
click at [222, 607] on div "Inventory All packages All inventory Waste log Create inventory Lab Results Inv…" at bounding box center [679, 347] width 1296 height 632
click at [223, 598] on link "Go to the next page" at bounding box center [222, 591] width 19 height 17
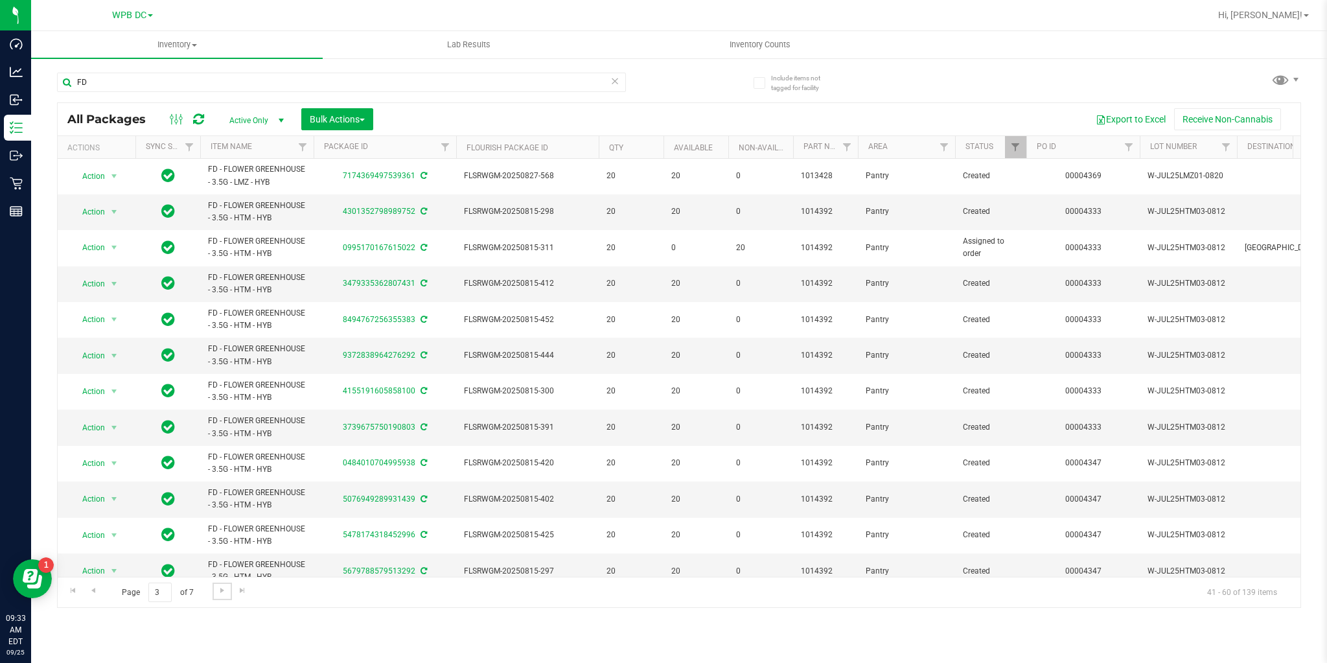
scroll to position [305, 0]
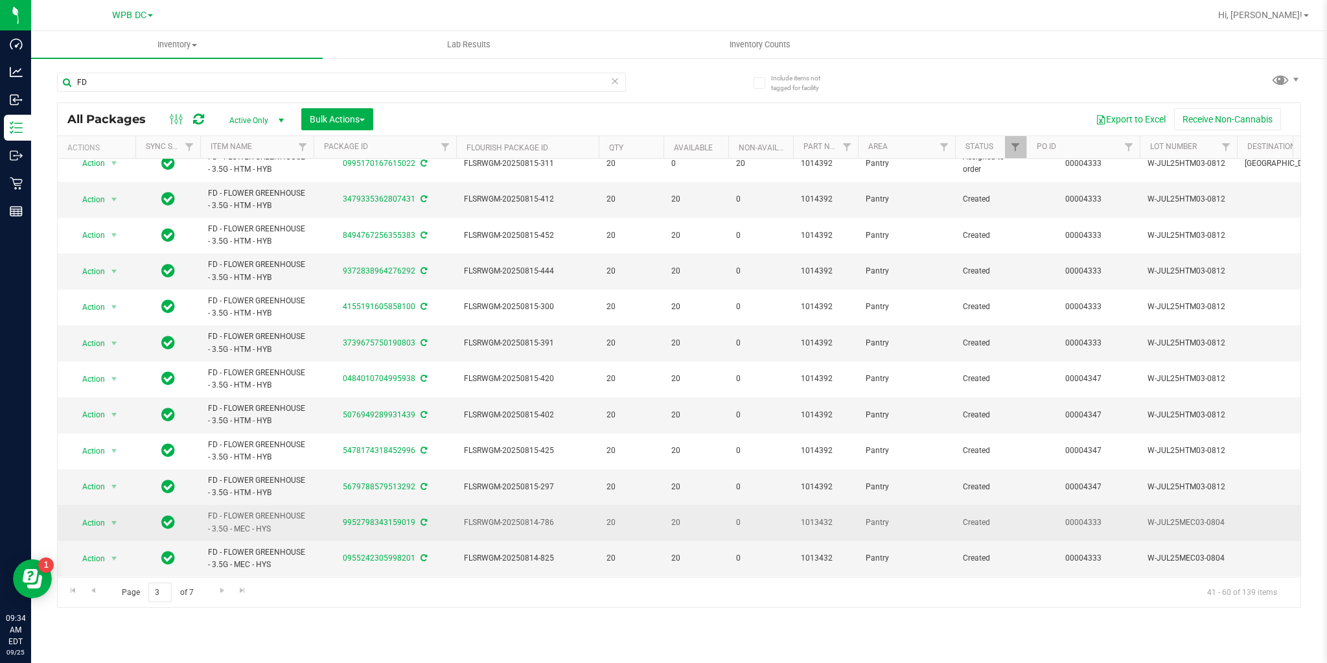
drag, startPoint x: 207, startPoint y: 507, endPoint x: 308, endPoint y: 531, distance: 104.1
click at [308, 531] on td "FD - FLOWER GREENHOUSE - 3.5G - MEC - HYS" at bounding box center [256, 523] width 113 height 36
copy span "FD - FLOWER GREENHOUSE - 3.5G - MEC - HYS"
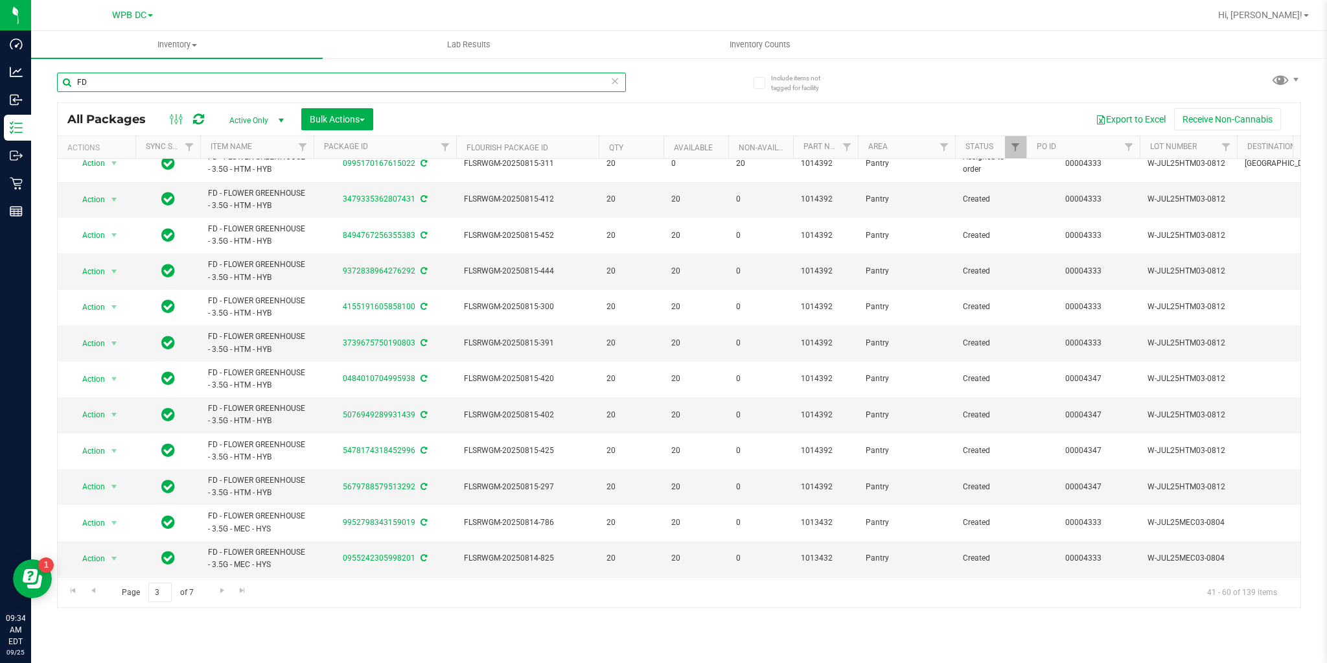
click at [120, 80] on input "FD" at bounding box center [341, 82] width 569 height 19
paste input "- FLOWER GREENHOUSE - 3.5G - MEC - HYS"
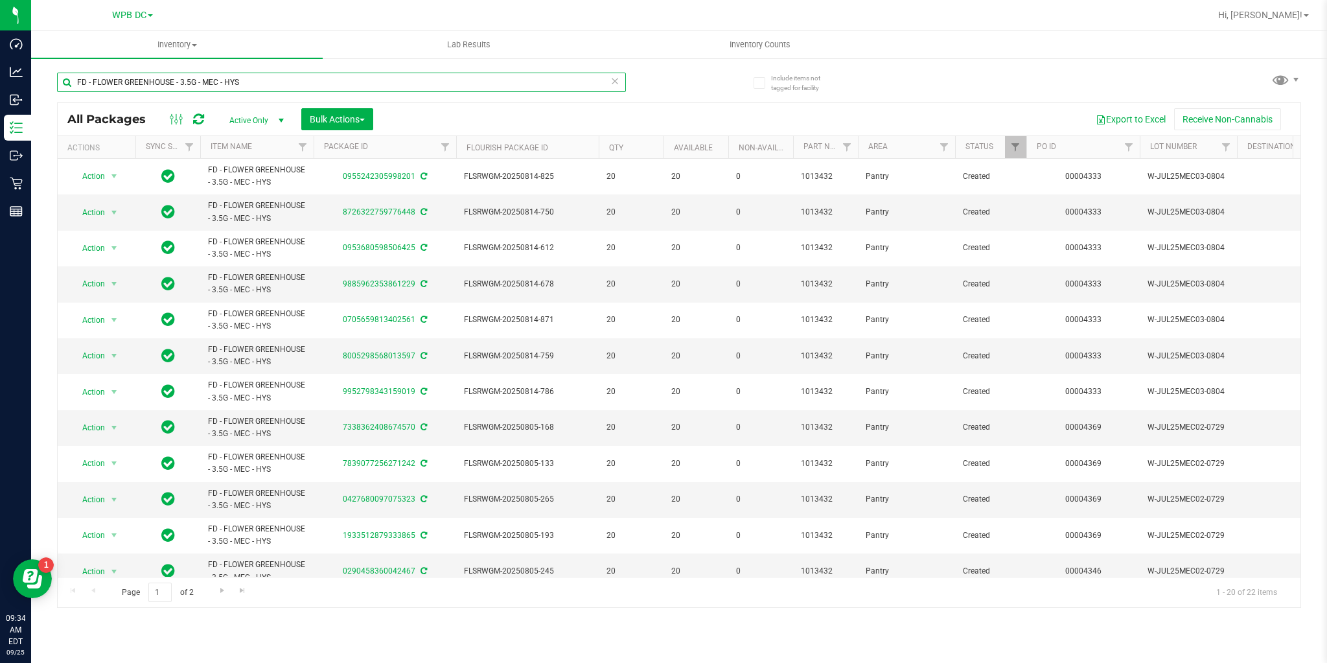
type input "FD - FLOWER GREENHOUSE - 3.5G - MEC - HYS"
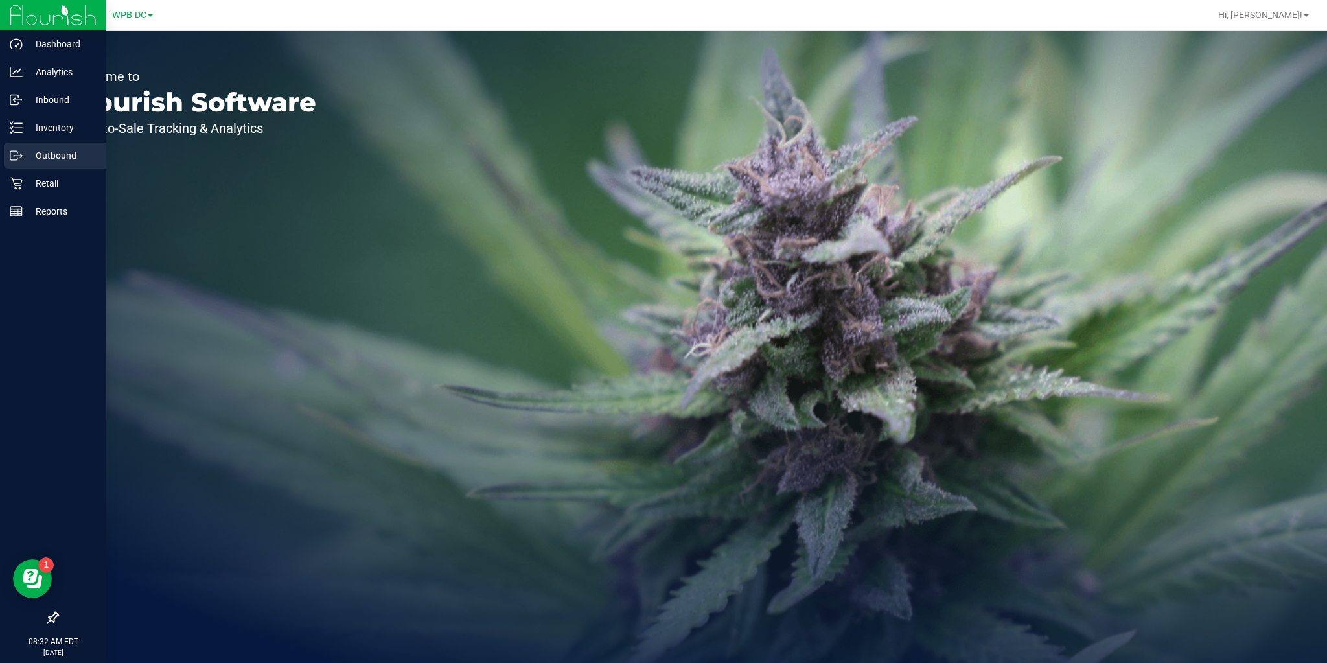
click at [28, 152] on p "Outbound" at bounding box center [62, 156] width 78 height 16
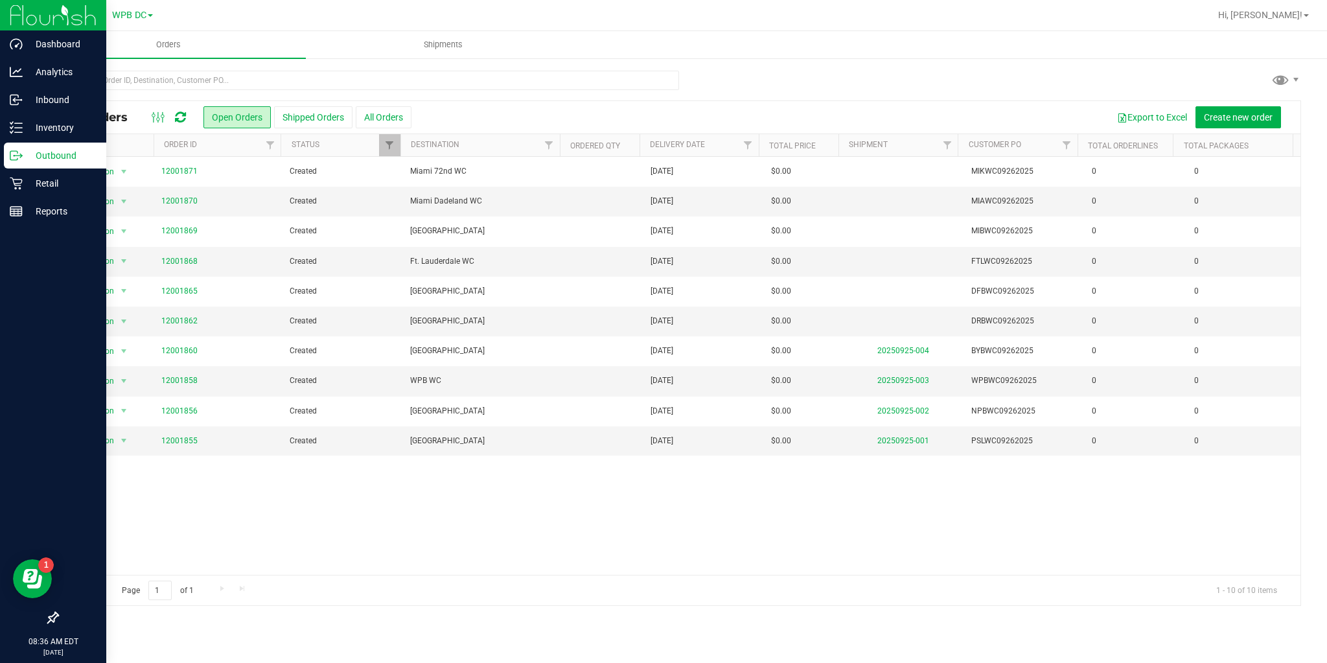
click at [181, 114] on icon at bounding box center [180, 117] width 11 height 13
click at [176, 119] on icon at bounding box center [180, 117] width 11 height 13
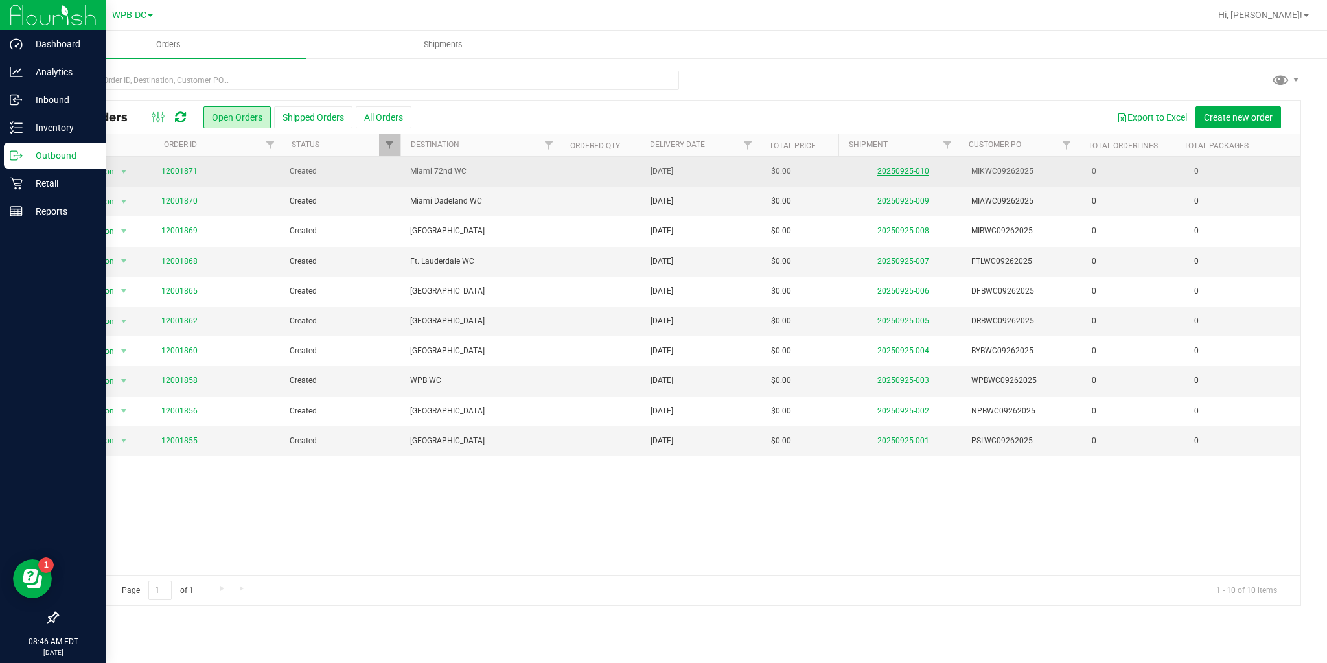
click at [889, 172] on link "20250925-010" at bounding box center [903, 171] width 52 height 9
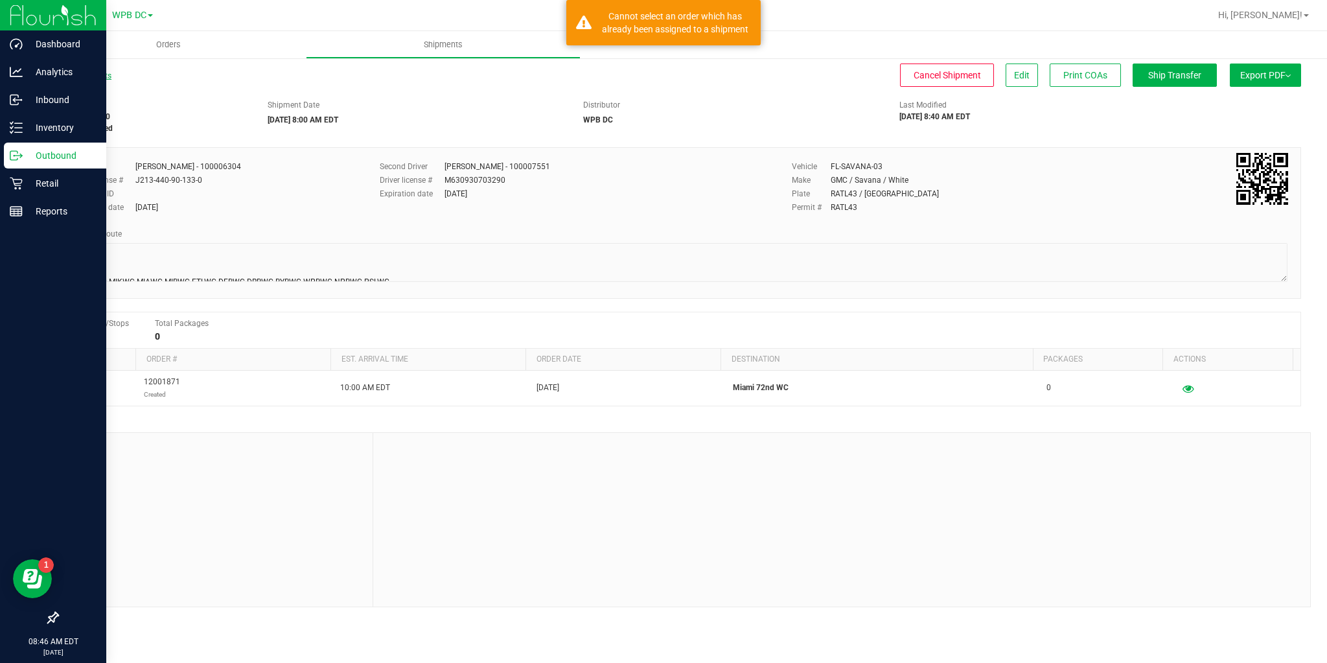
click at [100, 77] on link "All Shipments" at bounding box center [84, 75] width 54 height 9
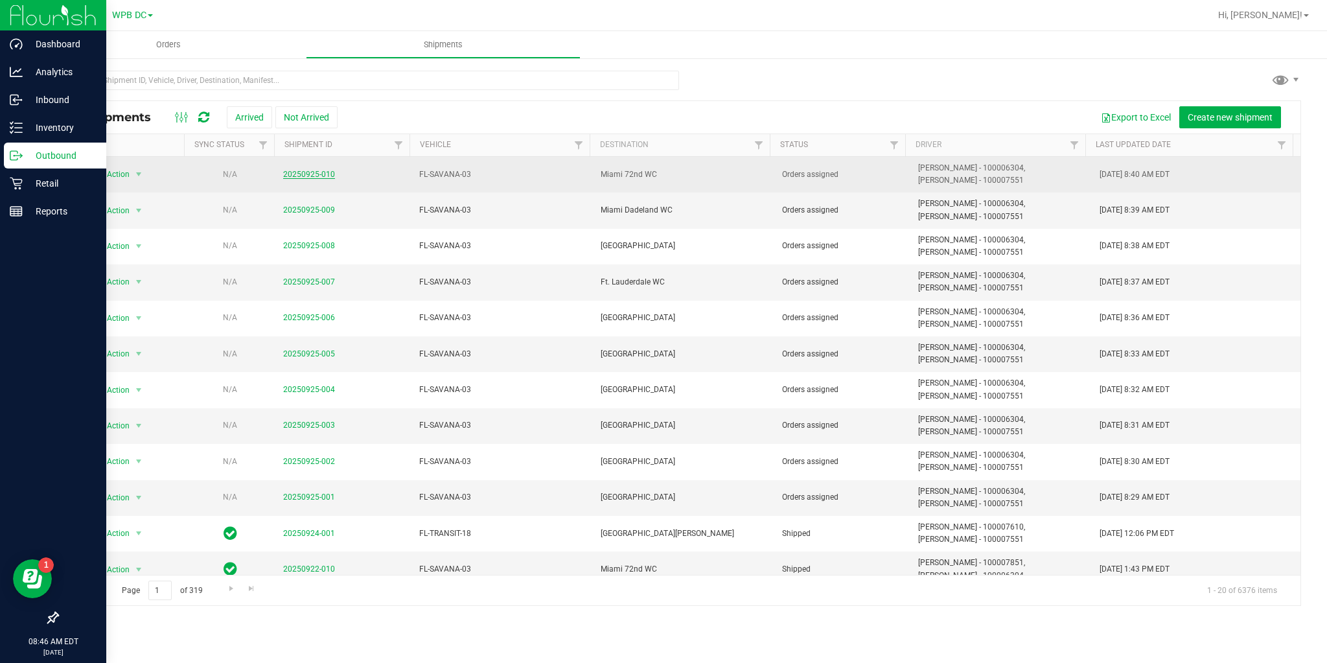
click at [298, 171] on link "20250925-010" at bounding box center [309, 174] width 52 height 9
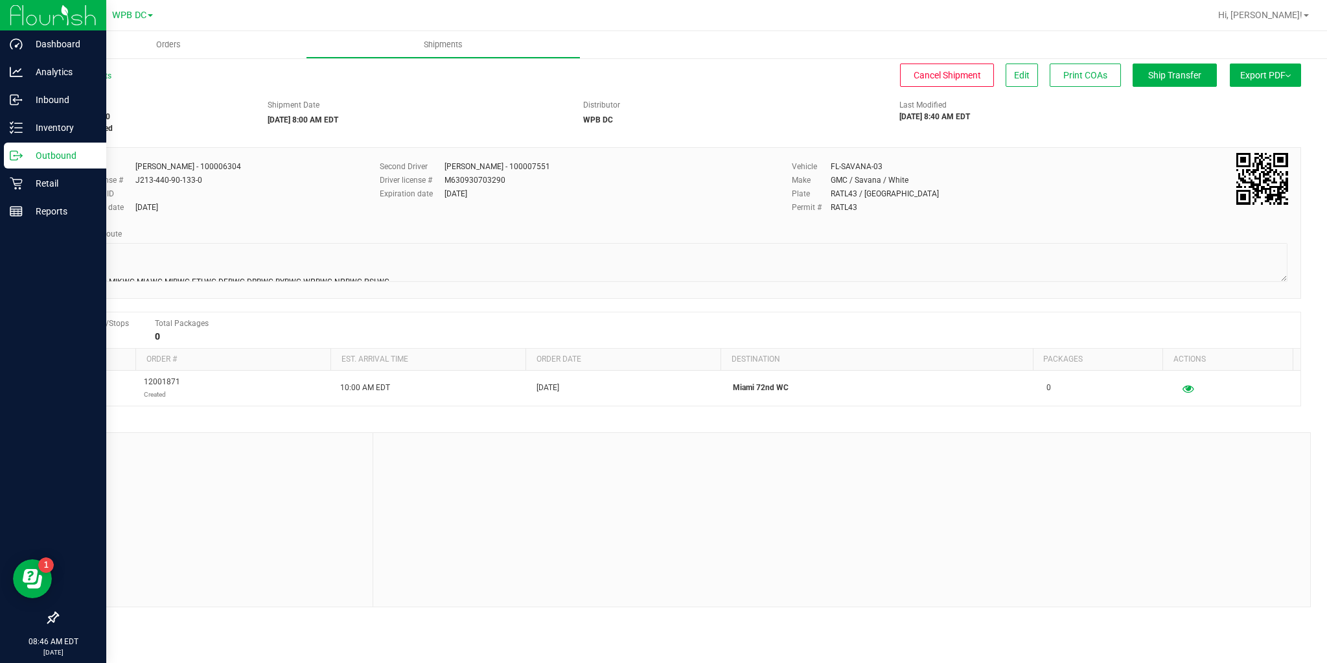
click at [95, 69] on div "All Shipments Cancel Shipment Edit Print COAs Ship Transfer Export PDF Manifest…" at bounding box center [679, 338] width 1296 height 563
click at [96, 72] on link "All Shipments" at bounding box center [84, 75] width 54 height 9
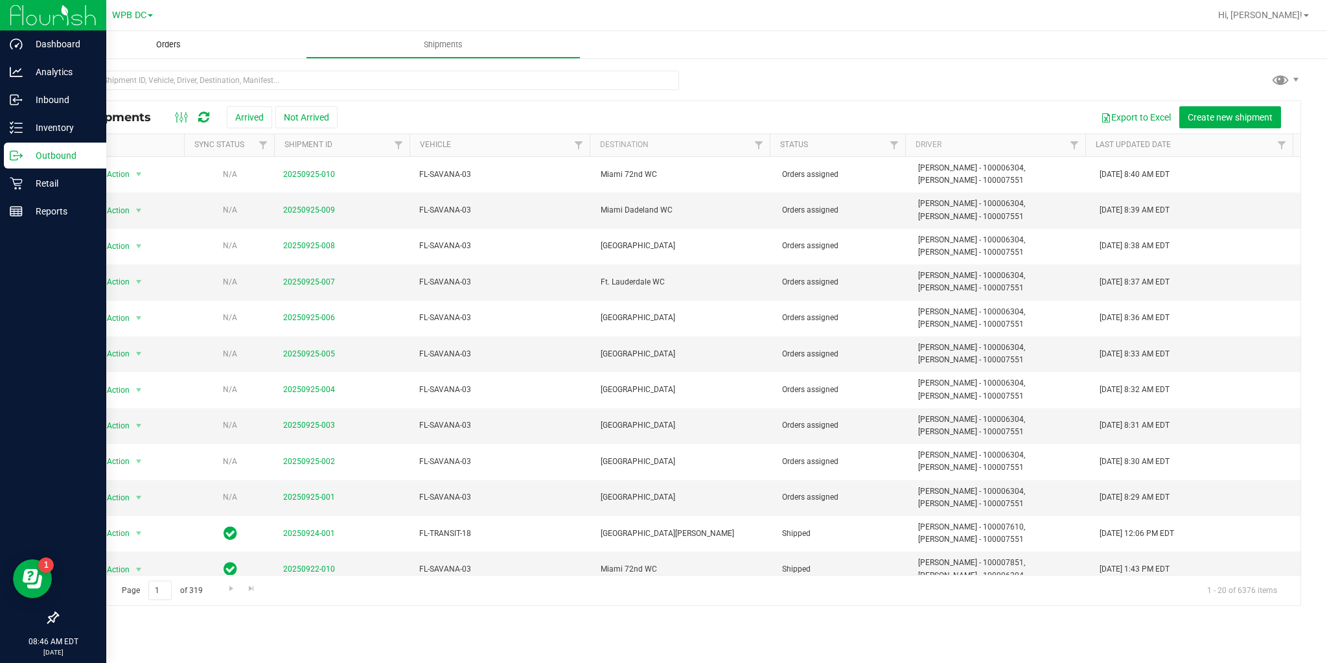
click at [163, 47] on span "Orders" at bounding box center [169, 45] width 60 height 12
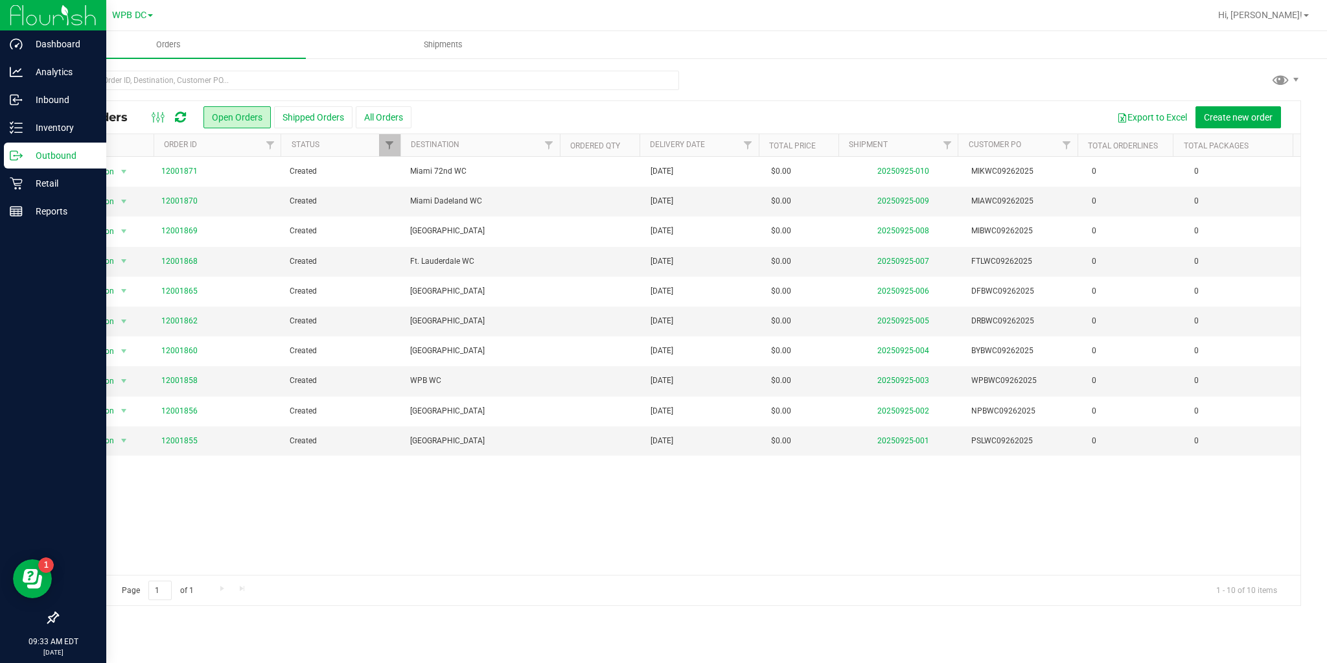
click at [174, 119] on div at bounding box center [168, 118] width 43 height 16
click at [178, 119] on icon at bounding box center [180, 117] width 11 height 13
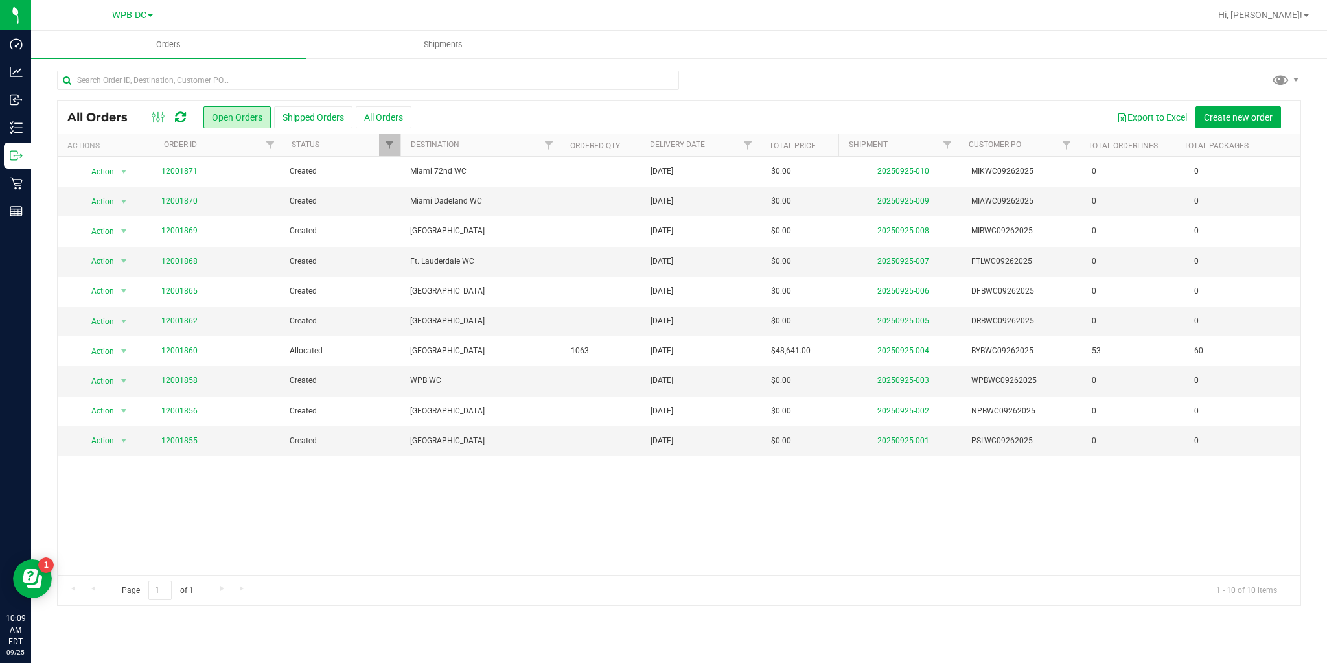
click at [184, 124] on link at bounding box center [180, 118] width 11 height 16
